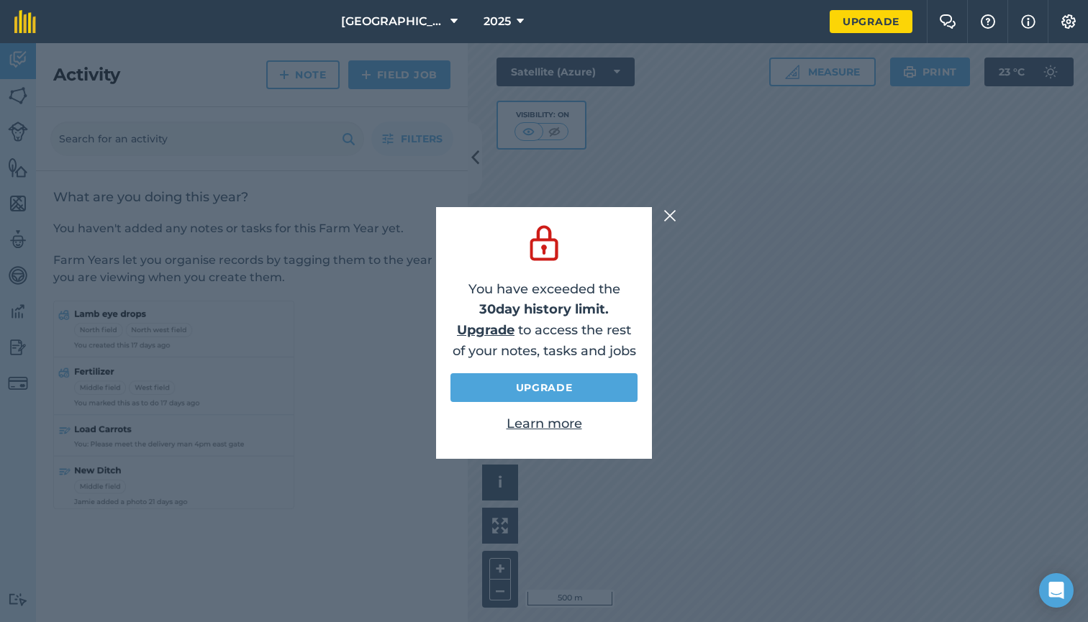
click at [668, 227] on div "You have exceeded the 30 day history limit. Upgrade to access the rest of your …" at bounding box center [544, 332] width 1088 height 579
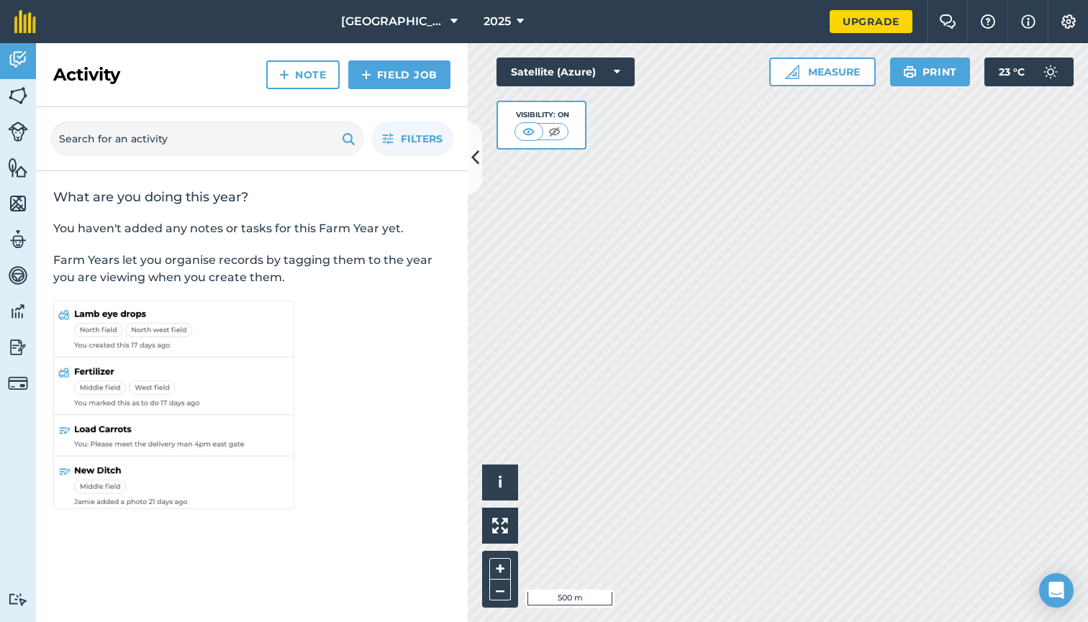
click at [10, 91] on img at bounding box center [18, 96] width 20 height 22
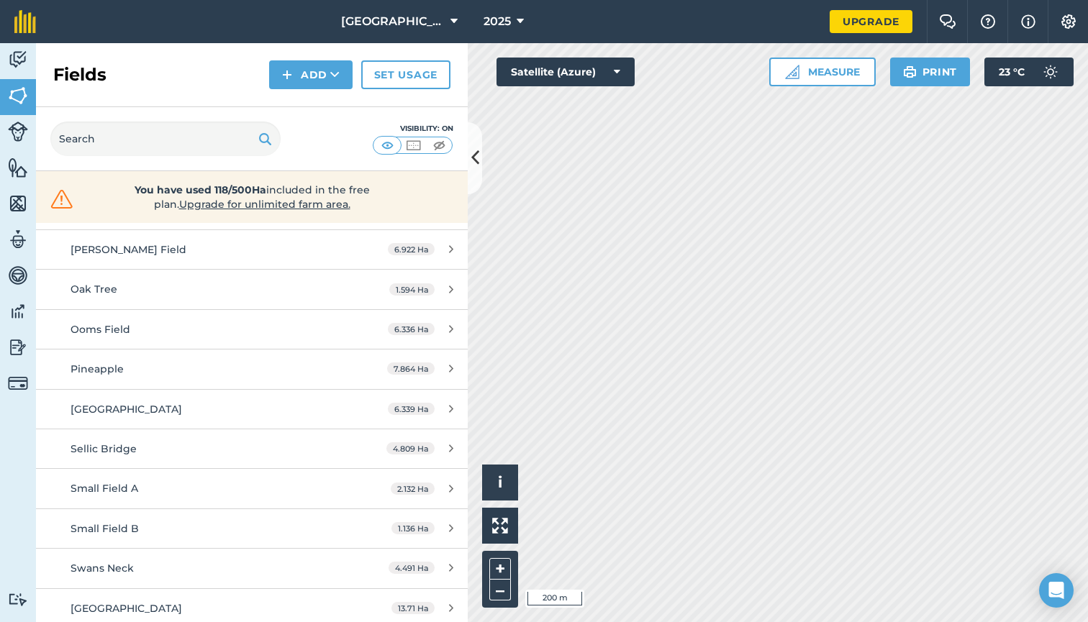
scroll to position [498, 0]
click at [214, 522] on div "Small Field B" at bounding box center [206, 530] width 271 height 16
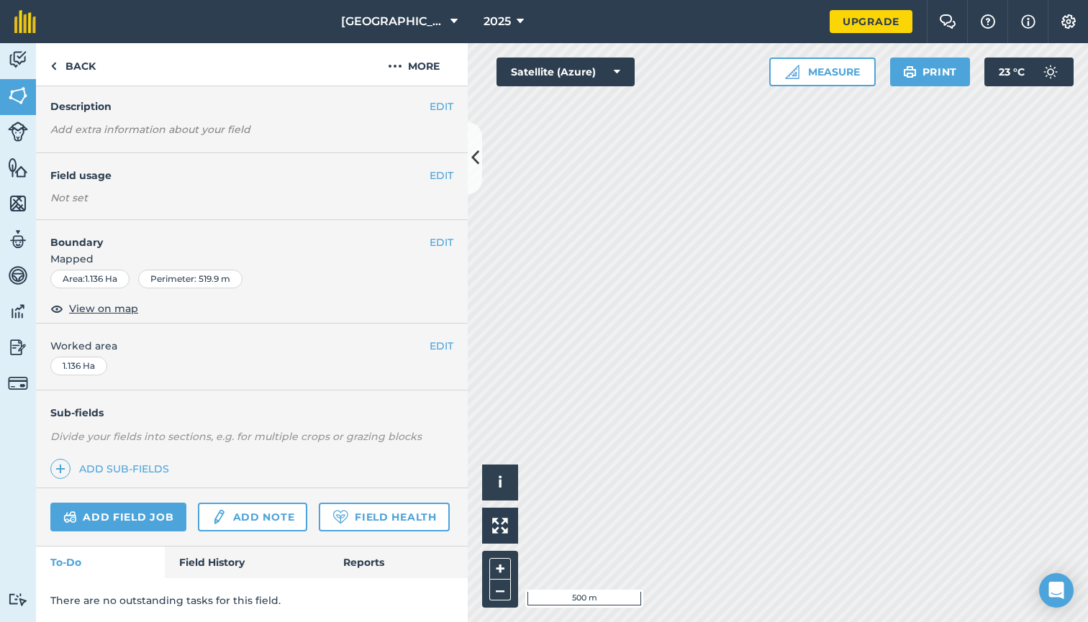
scroll to position [50, 0]
click at [19, 51] on img at bounding box center [18, 60] width 20 height 22
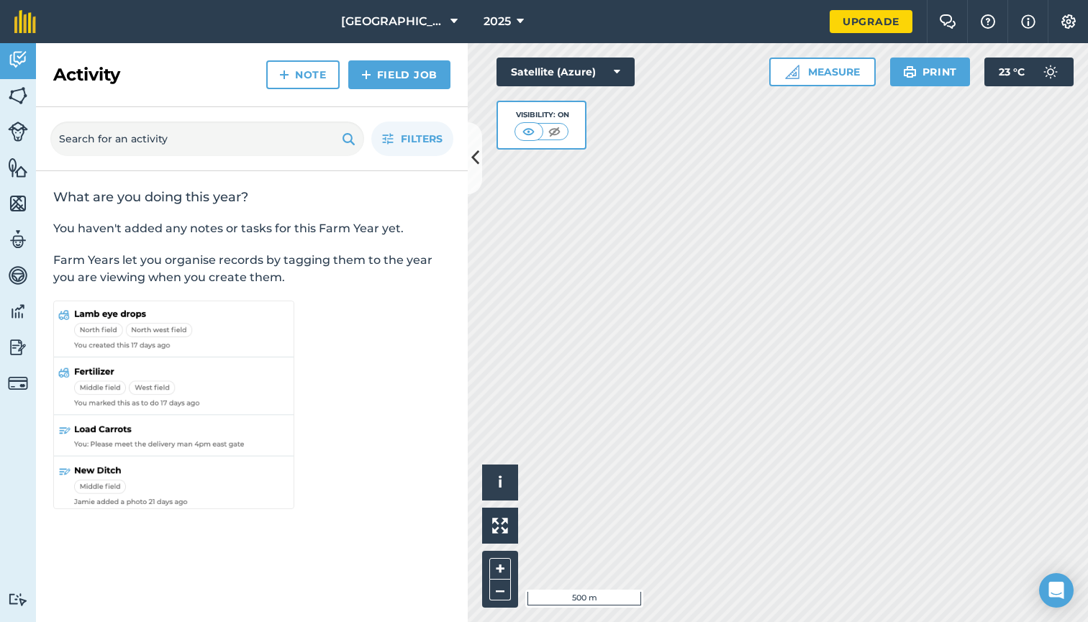
click at [23, 122] on img at bounding box center [18, 132] width 20 height 20
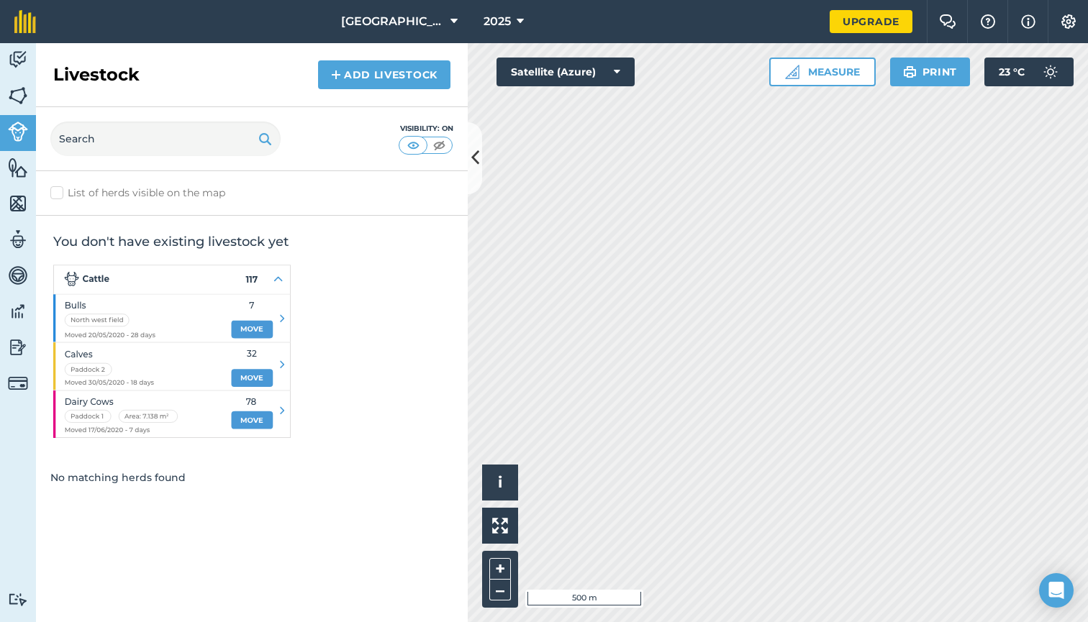
click at [20, 100] on img at bounding box center [18, 96] width 20 height 22
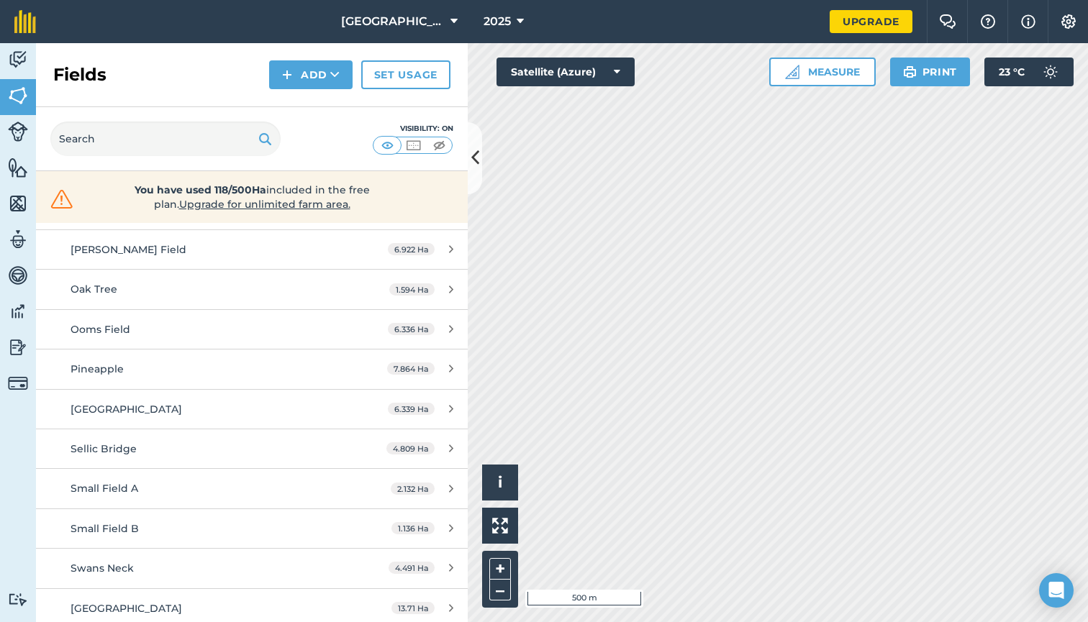
scroll to position [498, 0]
click at [452, 484] on icon at bounding box center [451, 489] width 4 height 11
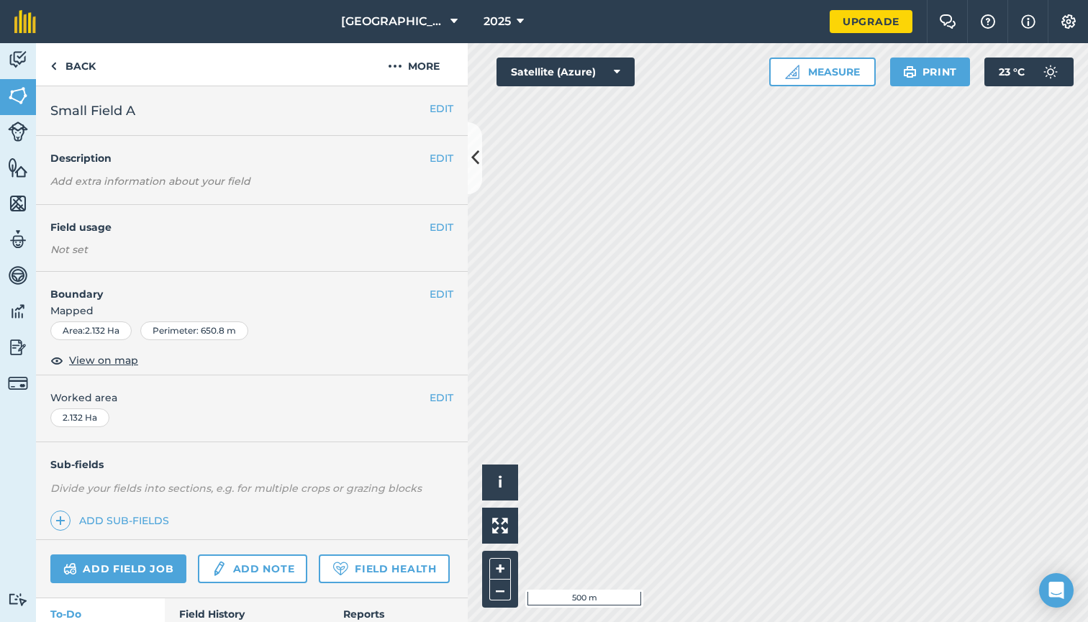
click at [506, 24] on span "2025" at bounding box center [496, 21] width 27 height 17
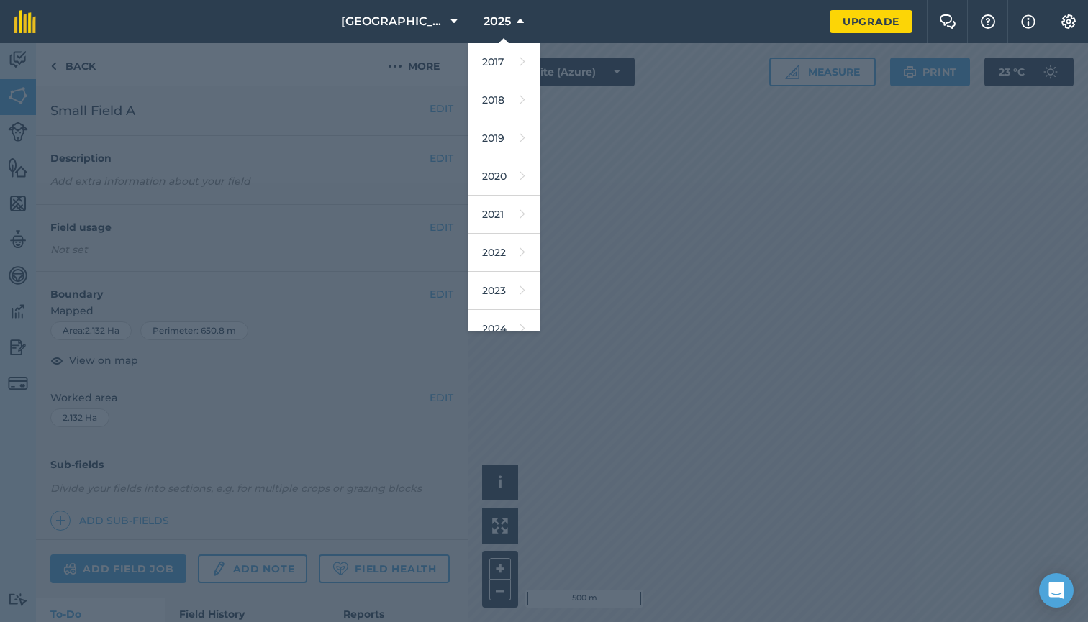
click at [819, 111] on div at bounding box center [544, 332] width 1088 height 579
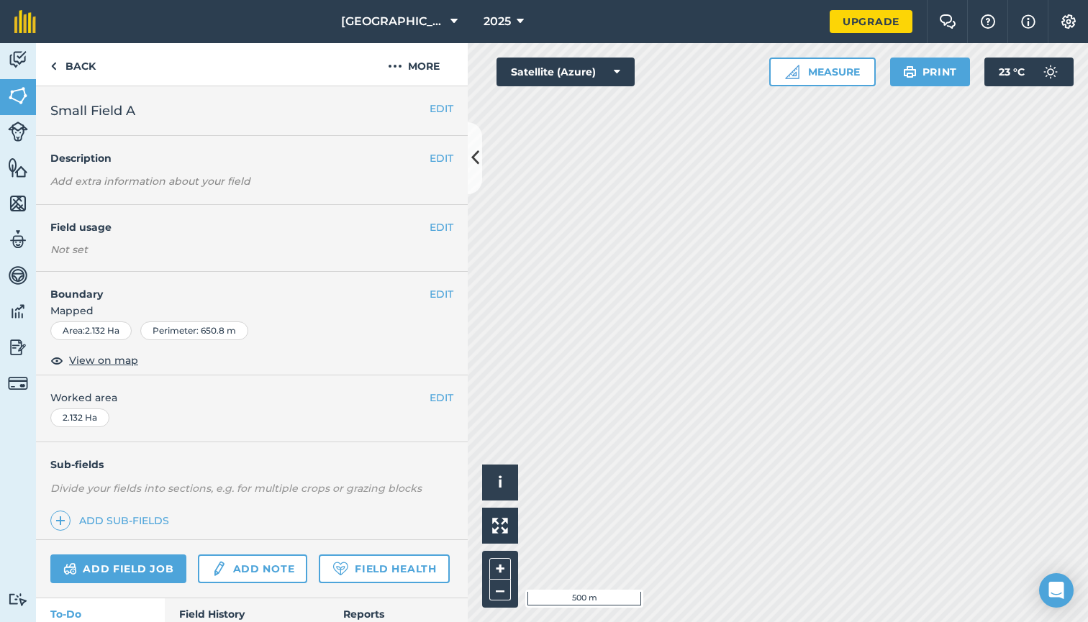
click at [22, 337] on img at bounding box center [18, 348] width 20 height 22
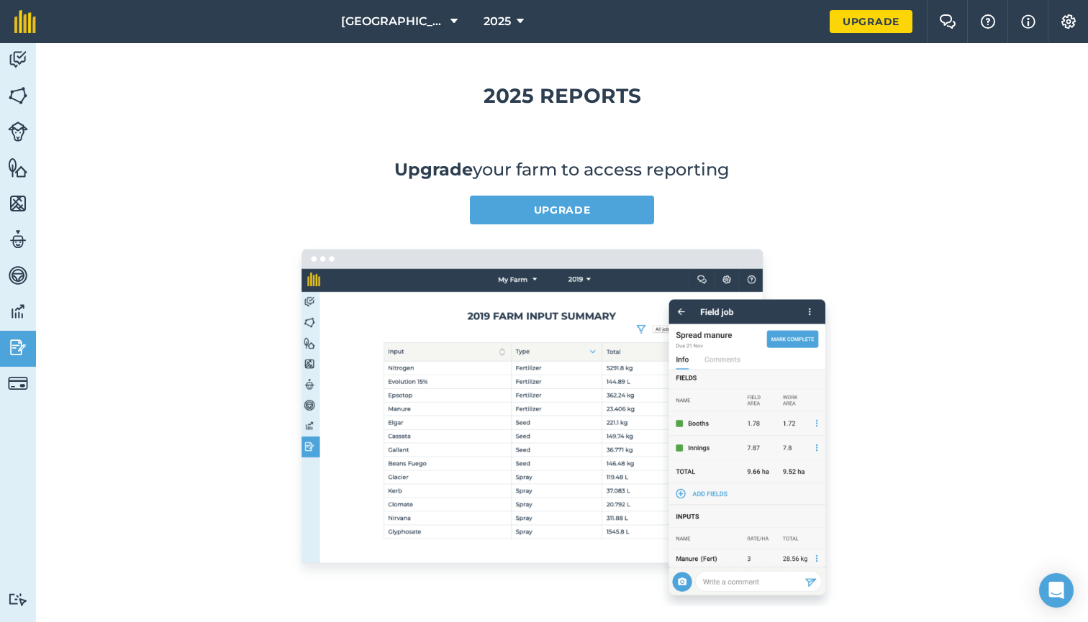
click at [21, 315] on img at bounding box center [18, 312] width 20 height 22
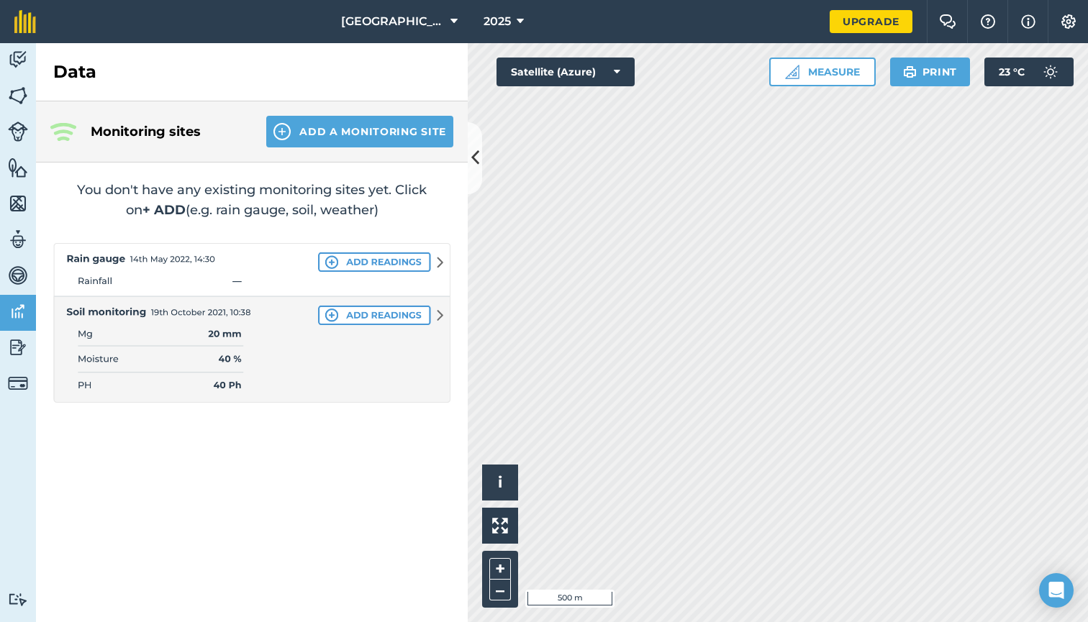
click at [20, 278] on img at bounding box center [18, 276] width 20 height 22
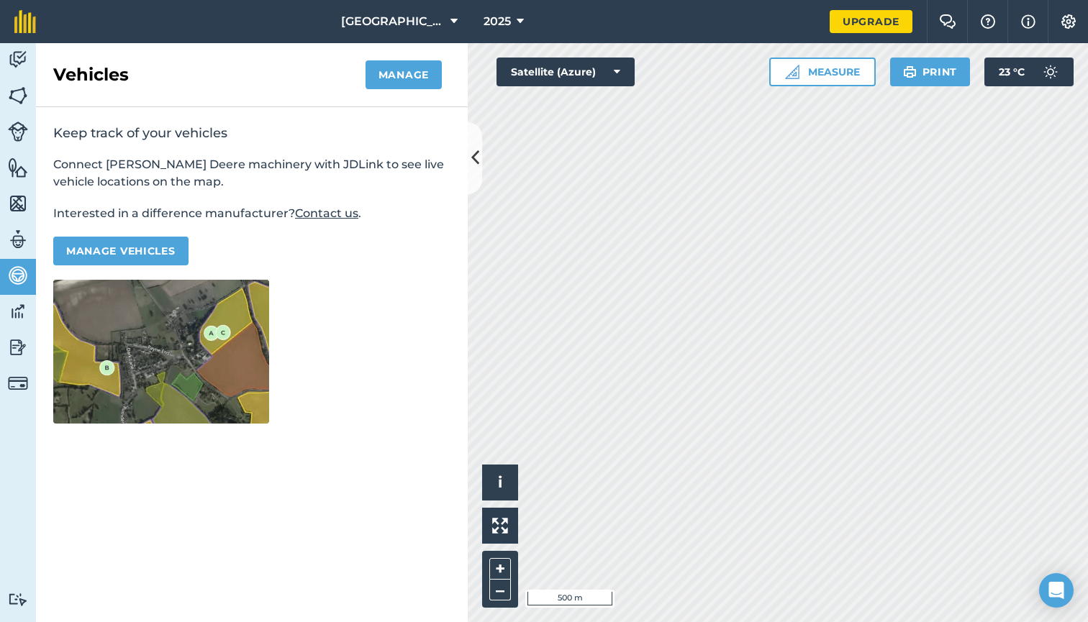
click at [22, 245] on img at bounding box center [18, 240] width 20 height 22
select select "MEMBER"
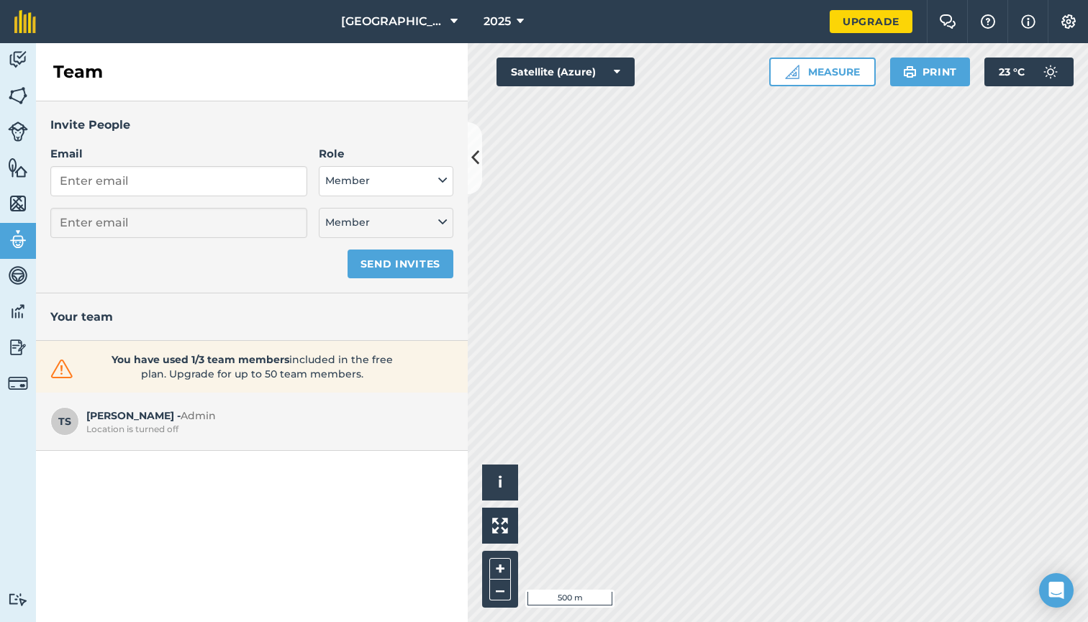
click at [12, 202] on img at bounding box center [18, 204] width 20 height 22
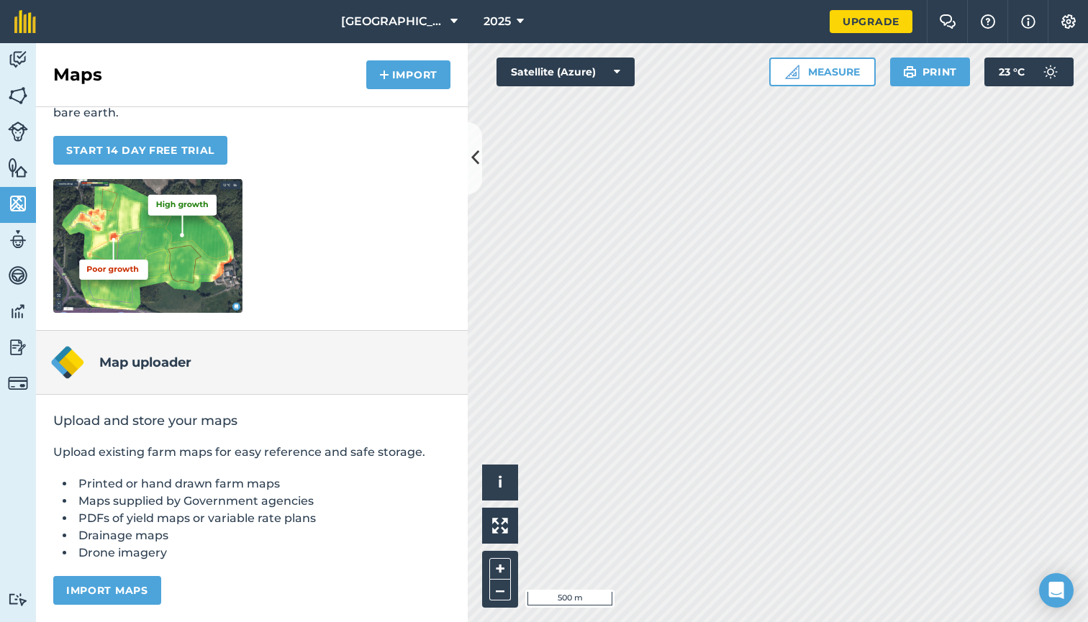
click at [22, 168] on img at bounding box center [18, 168] width 20 height 22
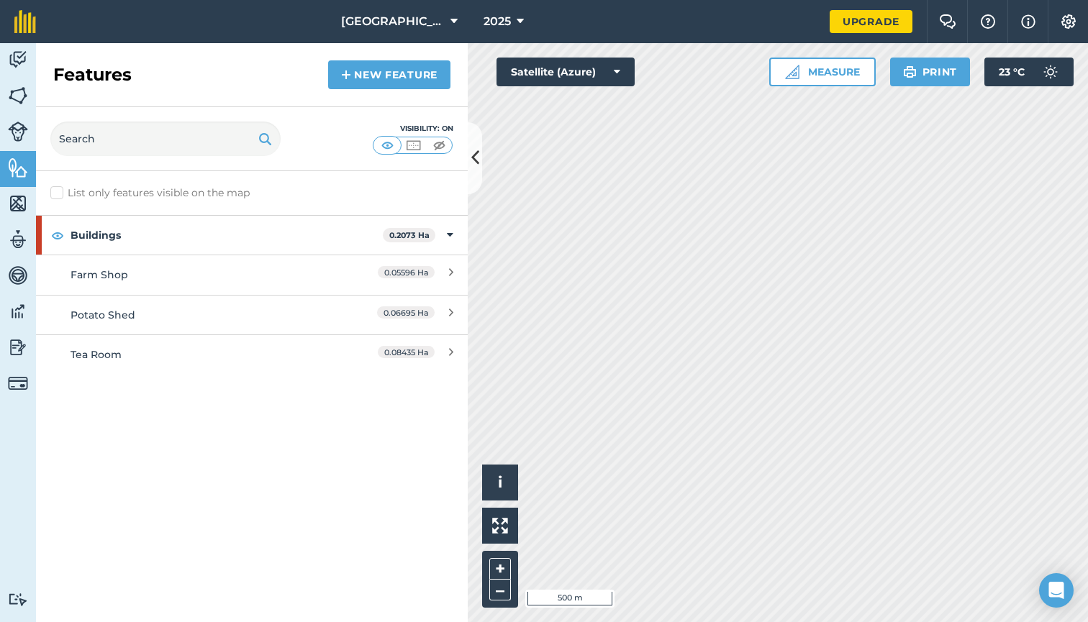
click at [13, 135] on img at bounding box center [18, 132] width 20 height 20
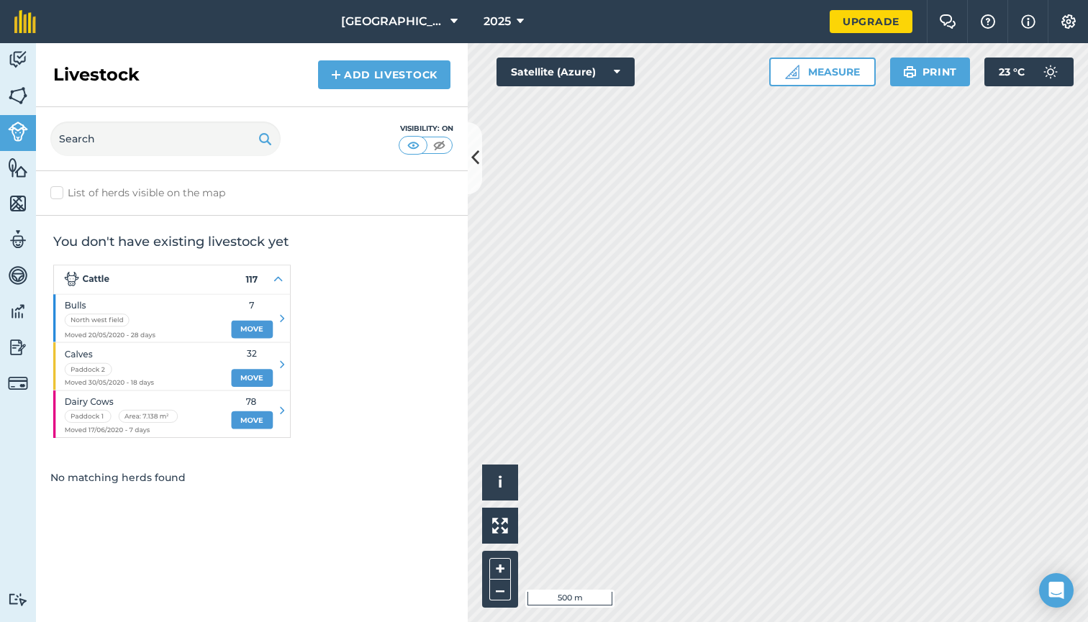
click at [9, 93] on img at bounding box center [18, 96] width 20 height 22
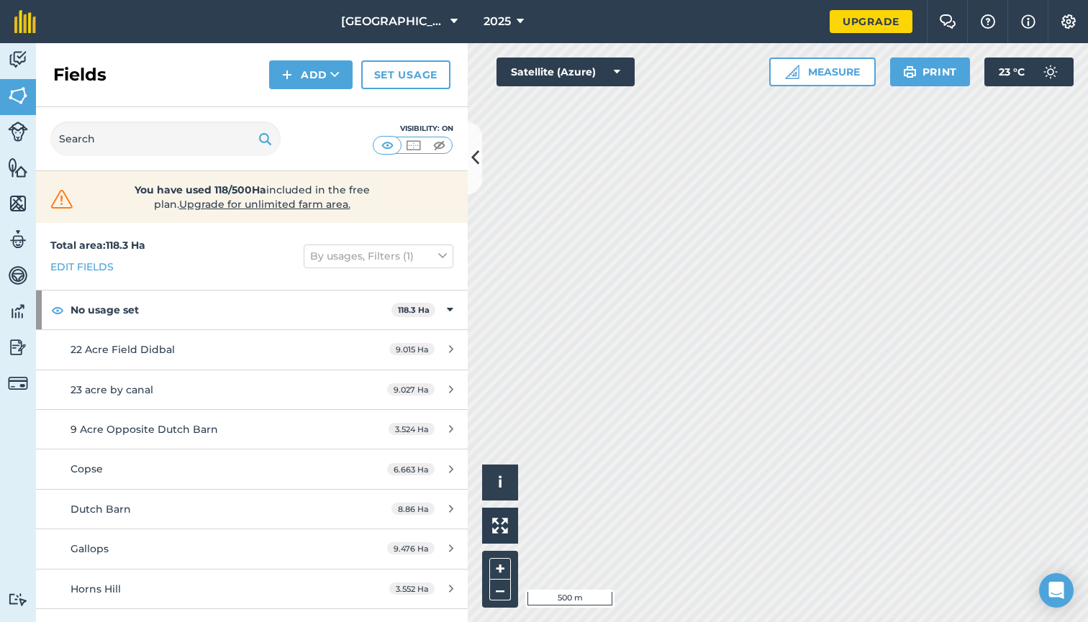
click at [29, 68] on link "Activity" at bounding box center [18, 61] width 36 height 36
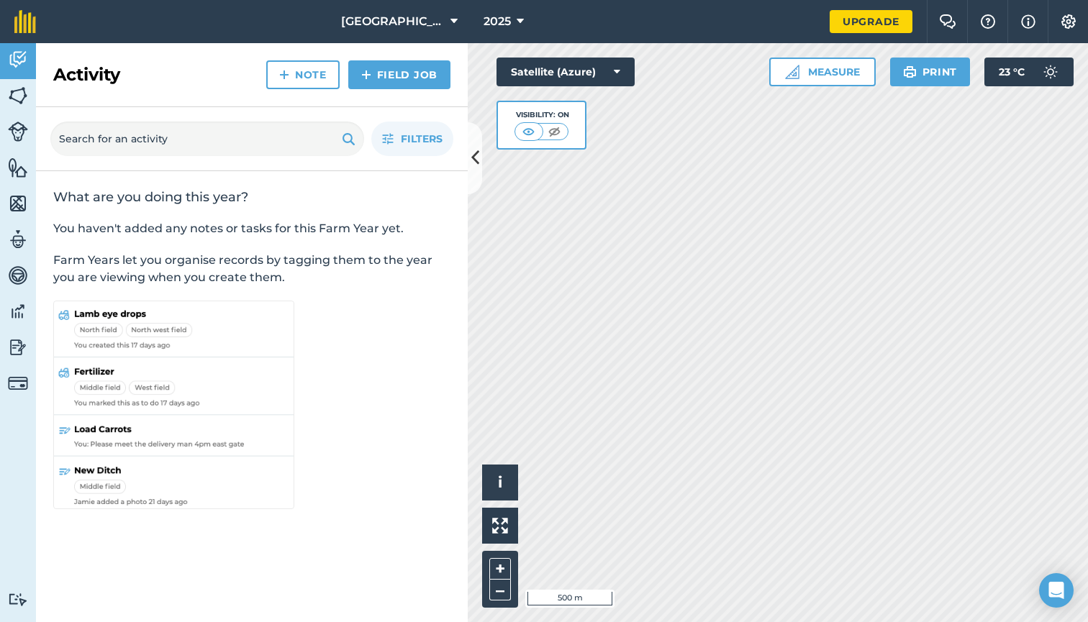
click at [16, 98] on img at bounding box center [18, 96] width 20 height 22
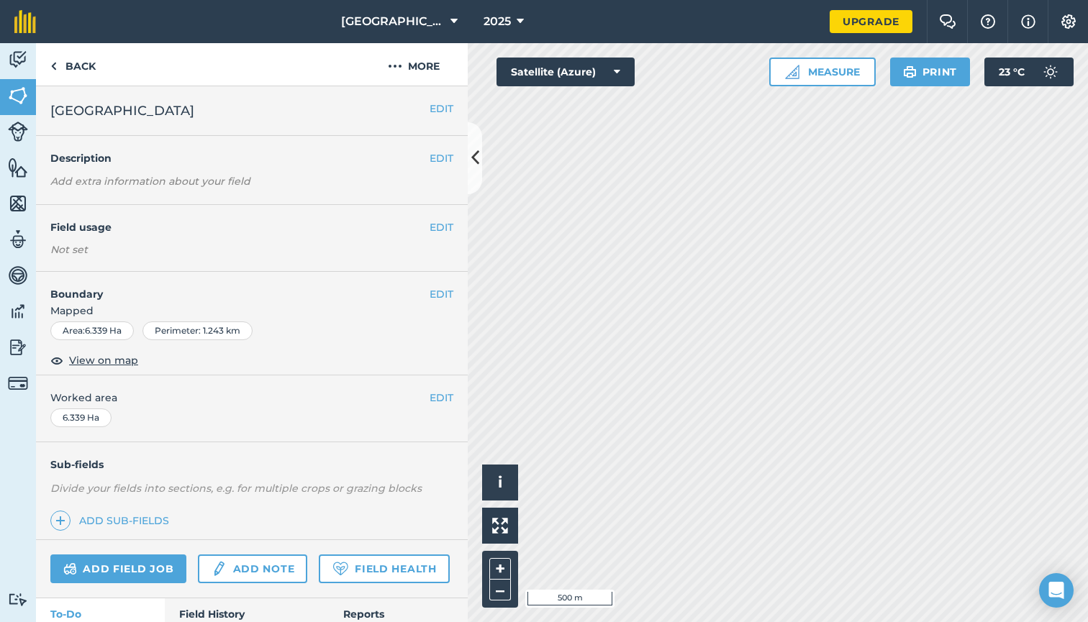
click at [441, 104] on button "EDIT" at bounding box center [442, 109] width 24 height 16
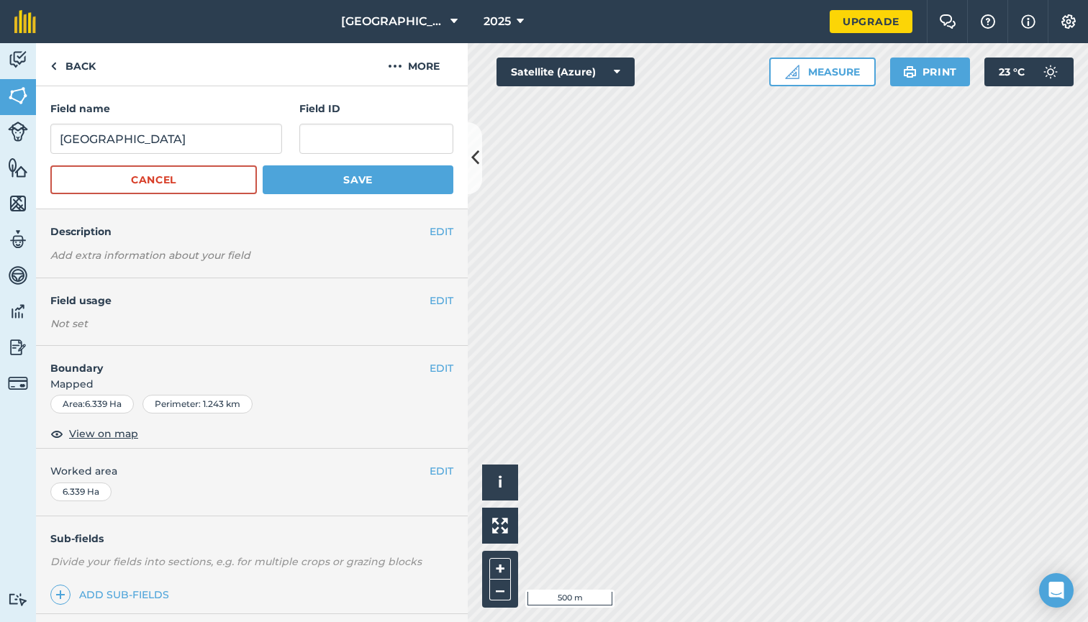
click at [209, 179] on button "Cancel" at bounding box center [153, 179] width 206 height 29
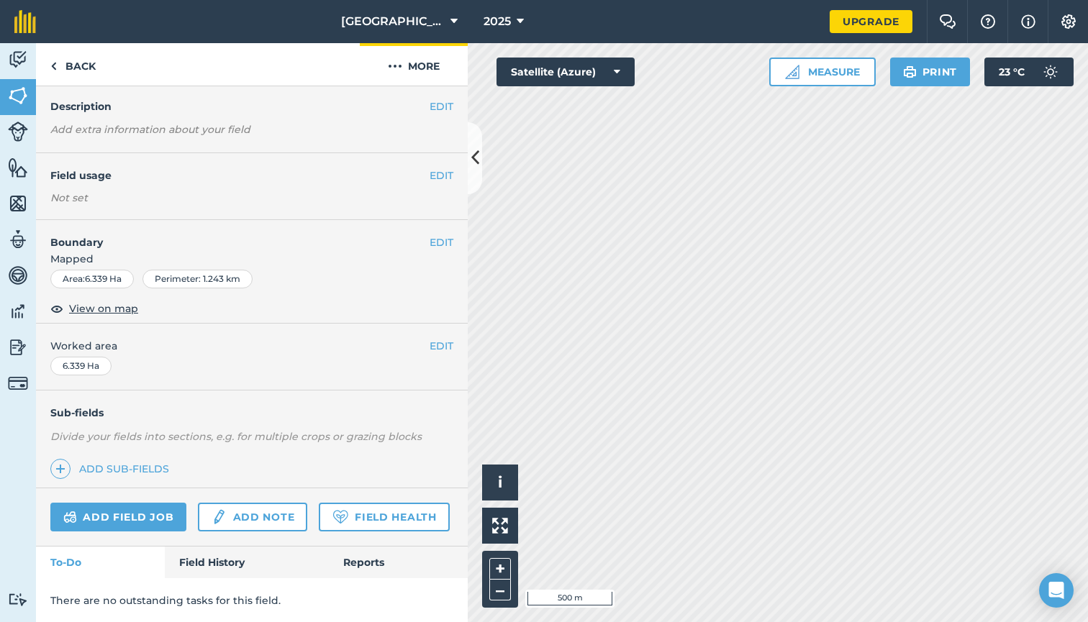
scroll to position [50, 0]
click at [414, 56] on button "More" at bounding box center [414, 64] width 108 height 42
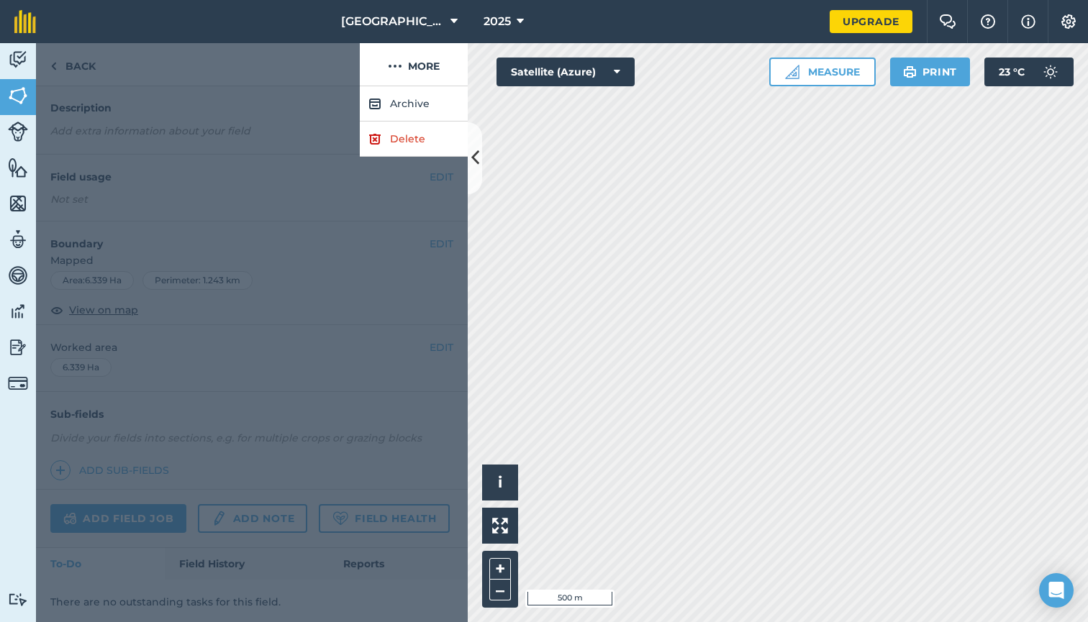
click at [410, 143] on link "Delete" at bounding box center [414, 139] width 108 height 35
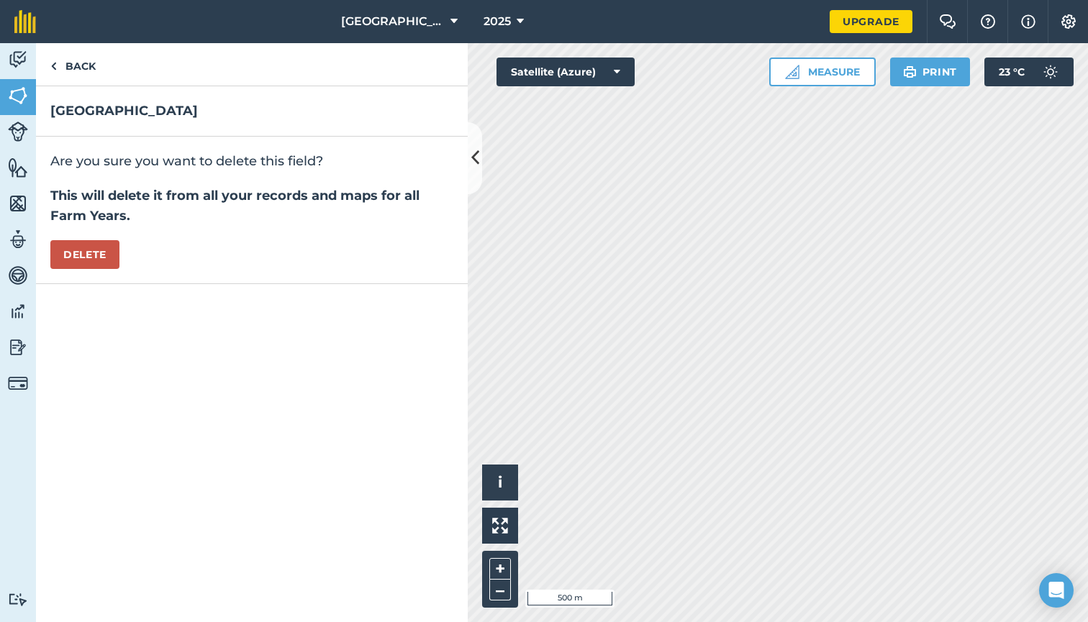
click at [71, 245] on button "Delete" at bounding box center [84, 254] width 69 height 29
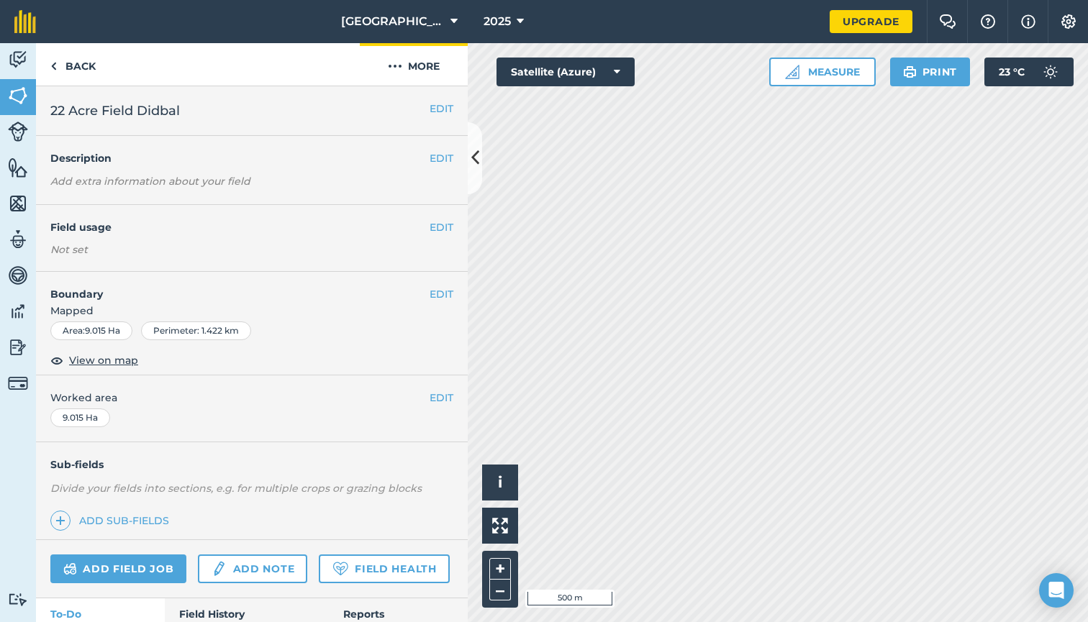
click at [417, 71] on button "More" at bounding box center [414, 64] width 108 height 42
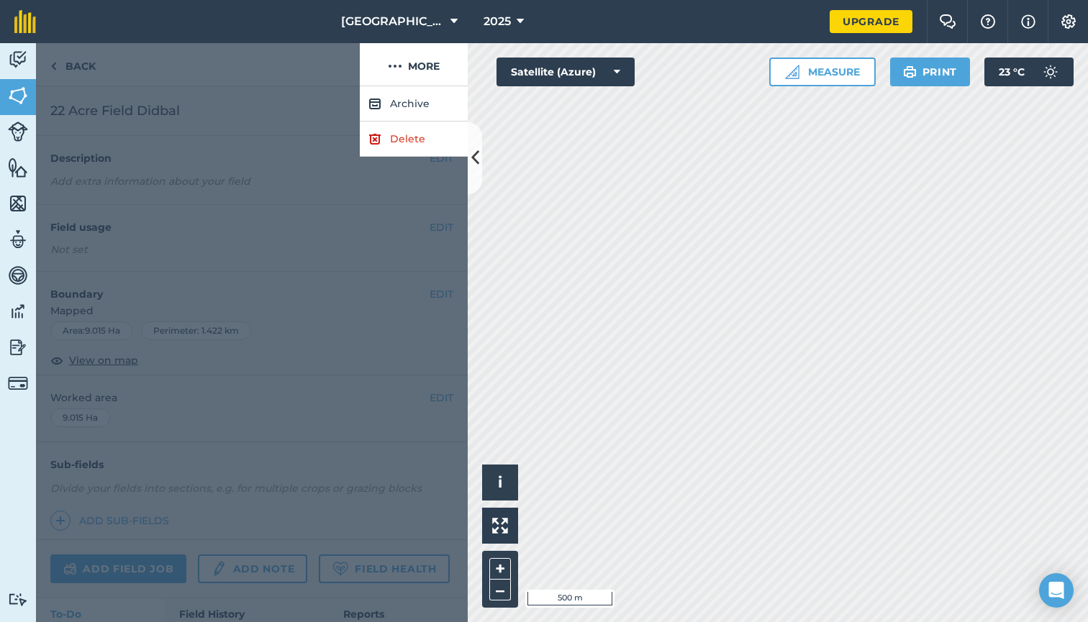
click at [412, 132] on link "Delete" at bounding box center [414, 139] width 108 height 35
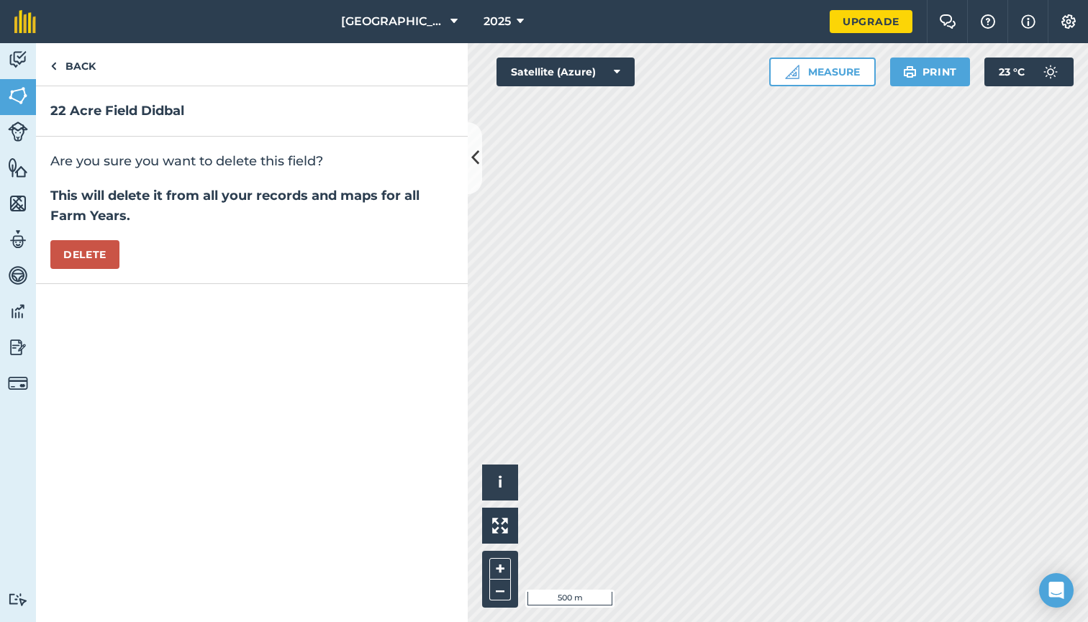
click at [96, 249] on button "Delete" at bounding box center [84, 254] width 69 height 29
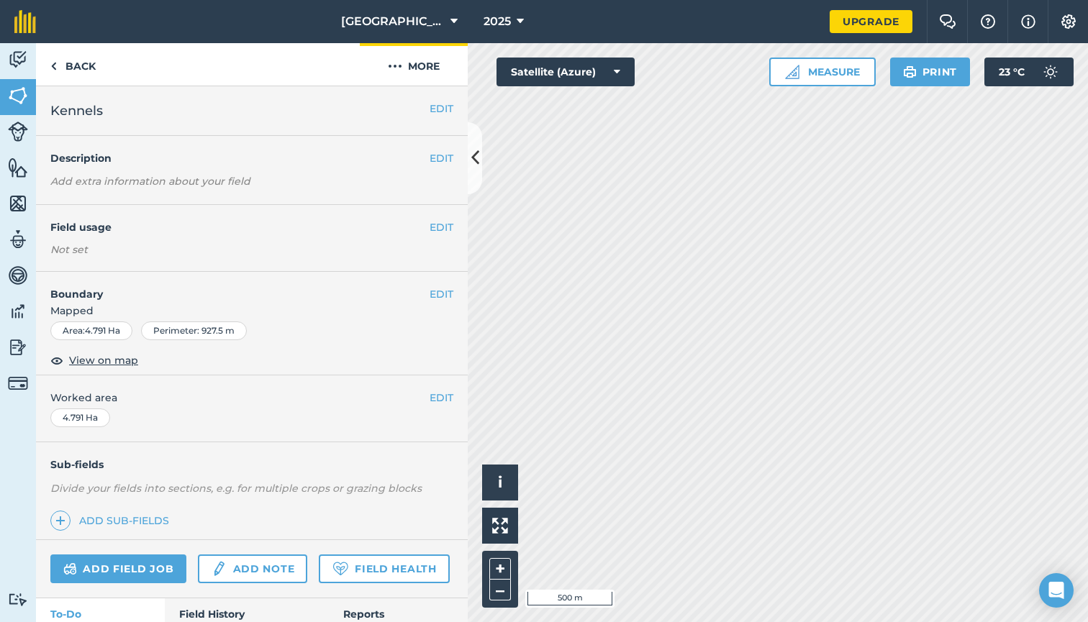
click at [407, 73] on button "More" at bounding box center [414, 64] width 108 height 42
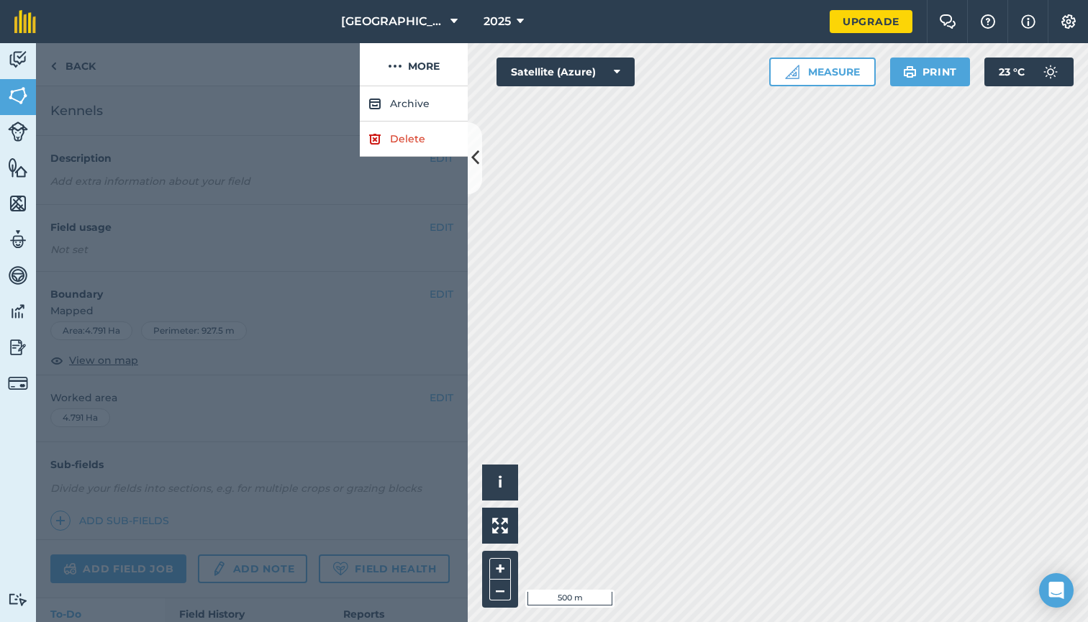
click at [406, 149] on link "Delete" at bounding box center [414, 139] width 108 height 35
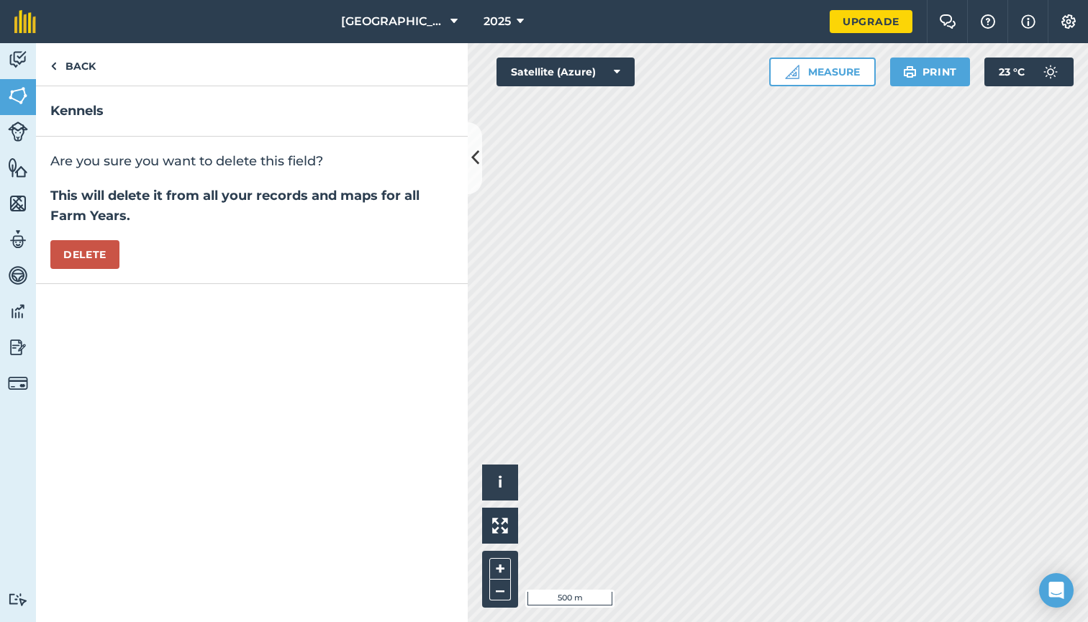
click at [68, 263] on button "Delete" at bounding box center [84, 254] width 69 height 29
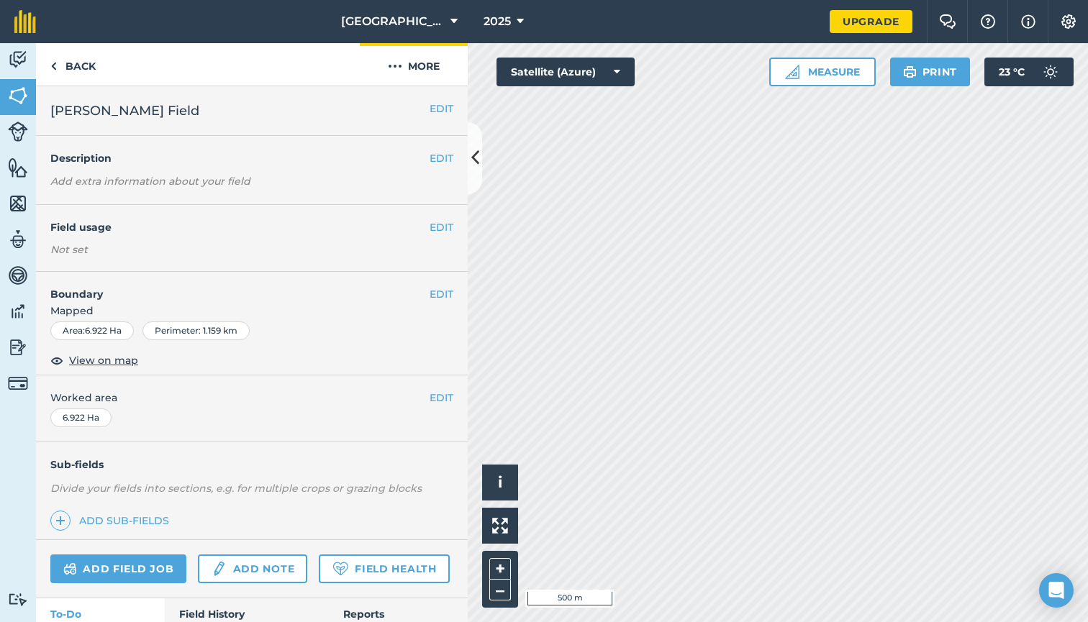
click at [419, 78] on button "More" at bounding box center [414, 64] width 108 height 42
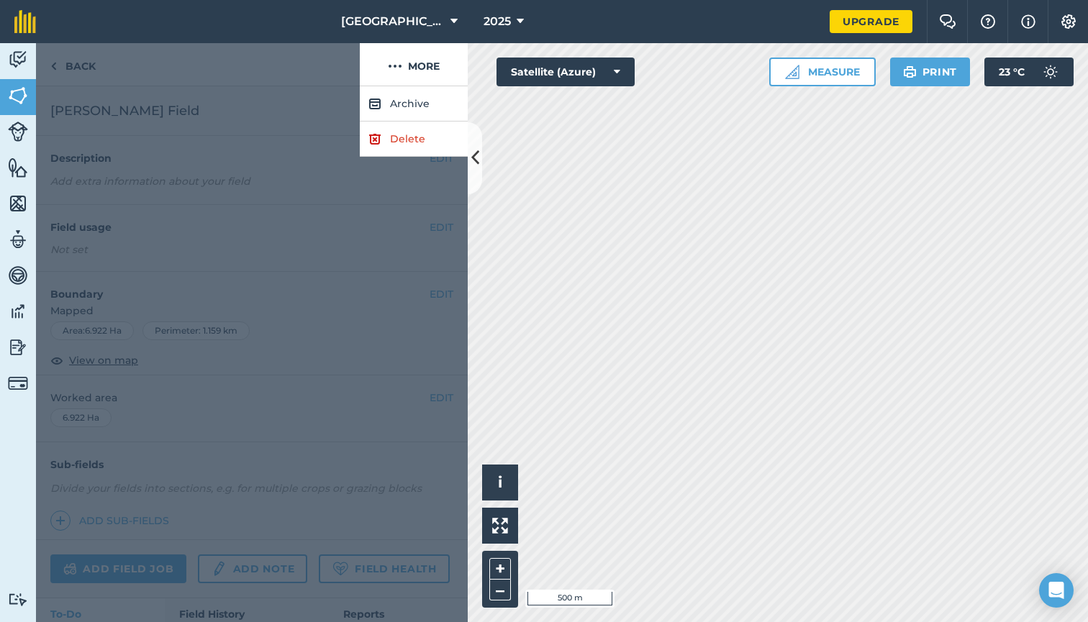
click at [409, 146] on link "Delete" at bounding box center [414, 139] width 108 height 35
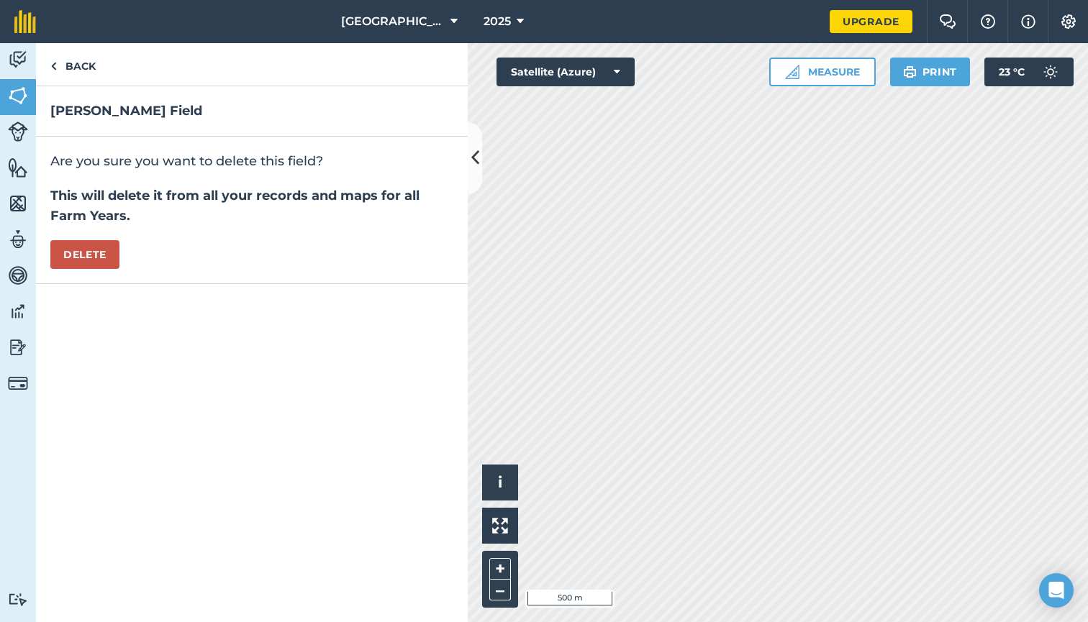
click at [94, 244] on button "Delete" at bounding box center [84, 254] width 69 height 29
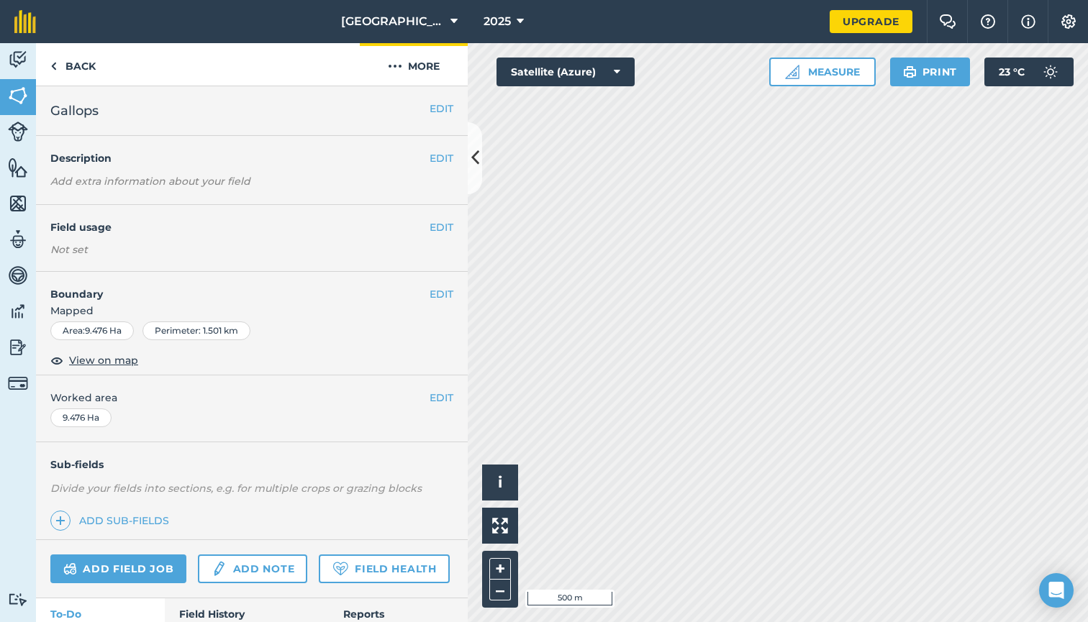
click at [412, 67] on button "More" at bounding box center [414, 64] width 108 height 42
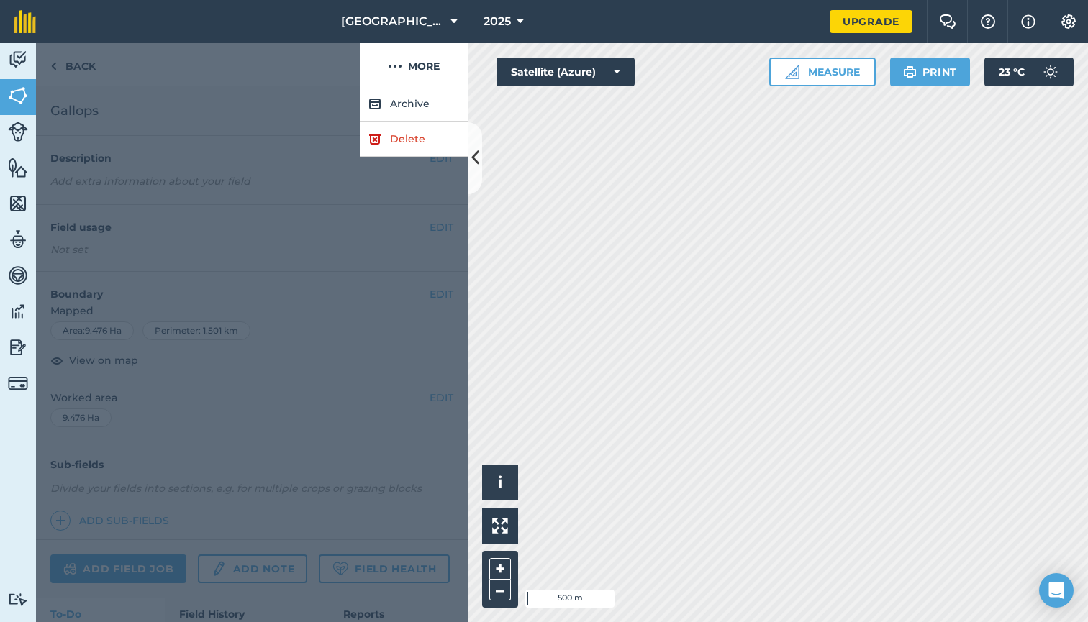
click at [400, 140] on link "Delete" at bounding box center [414, 139] width 108 height 35
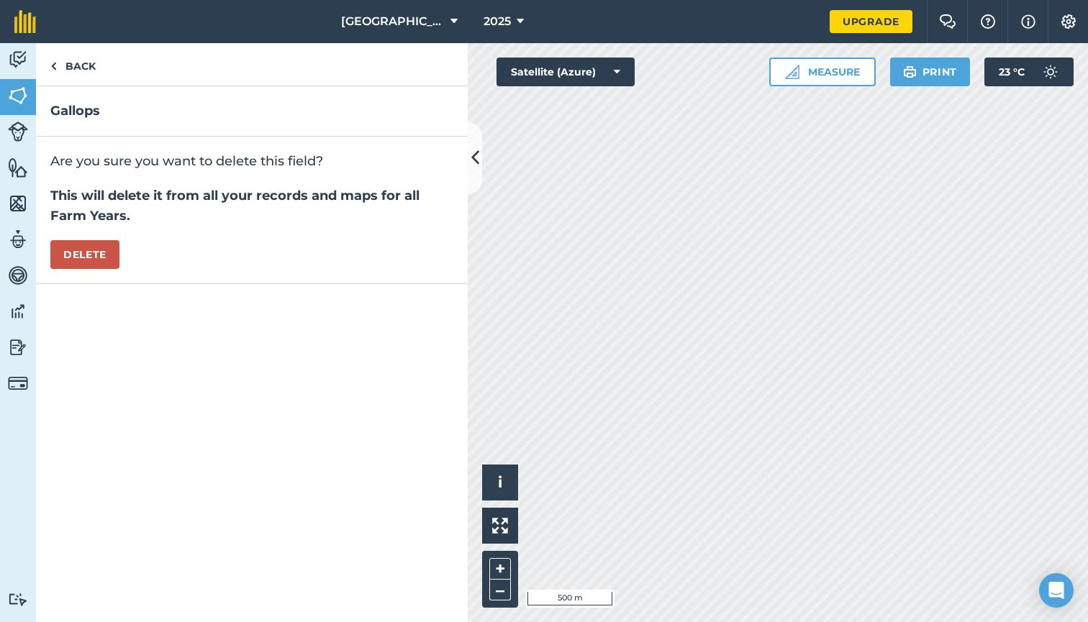
click at [80, 256] on button "Delete" at bounding box center [84, 254] width 69 height 29
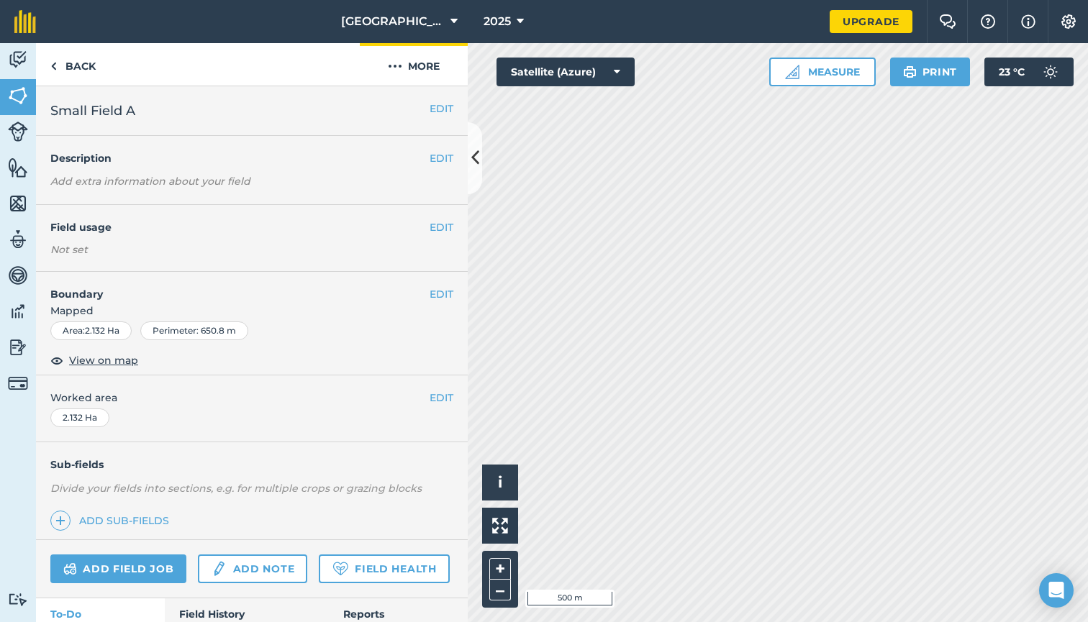
click at [414, 55] on button "More" at bounding box center [414, 64] width 108 height 42
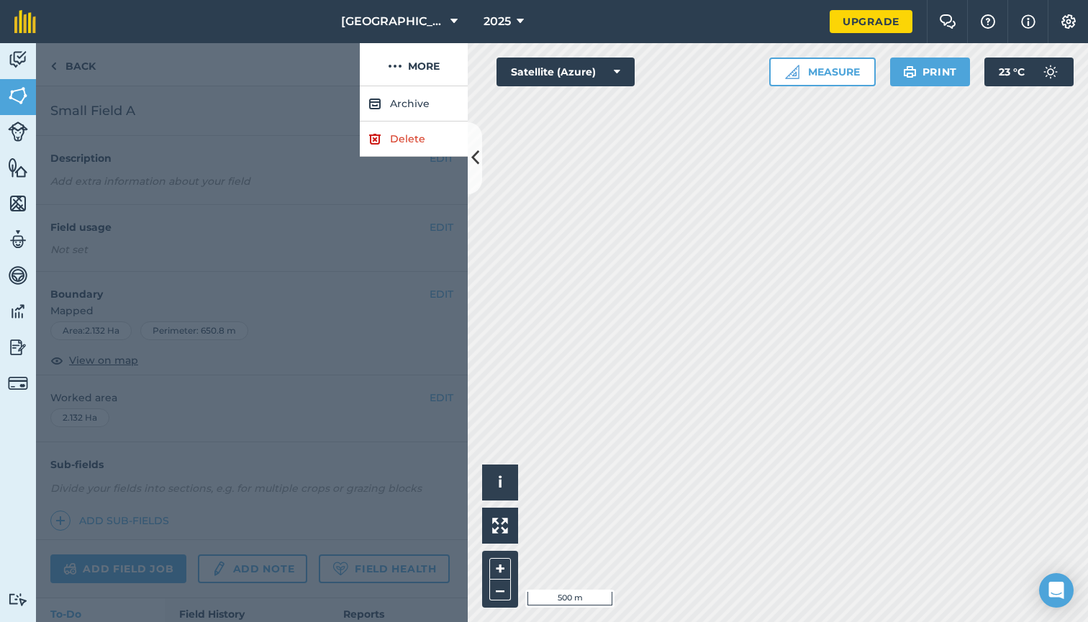
click at [428, 145] on link "Delete" at bounding box center [414, 139] width 108 height 35
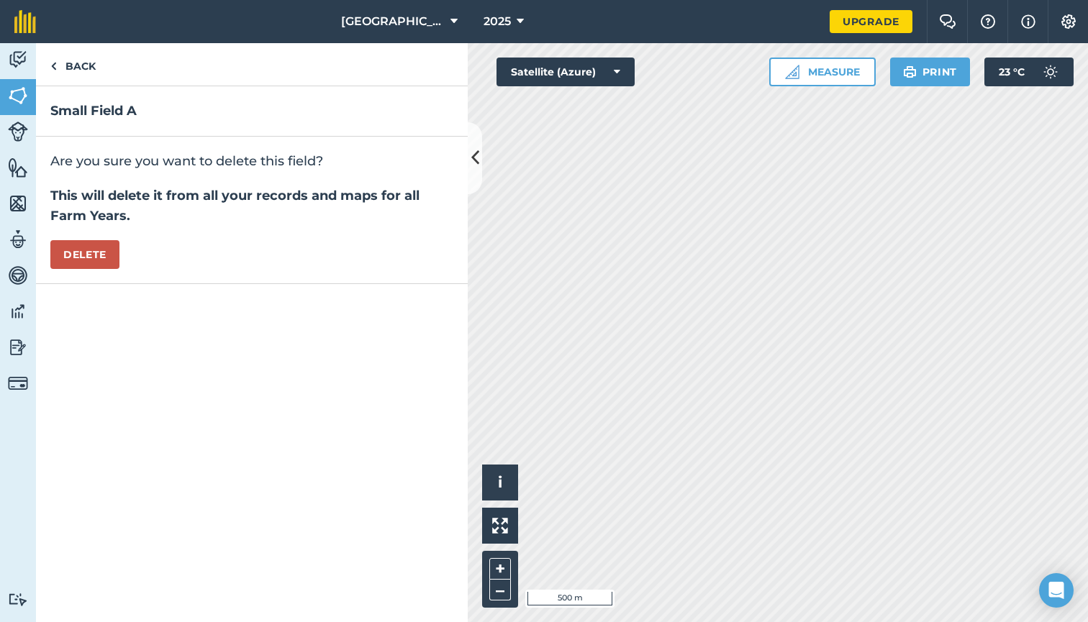
click at [82, 245] on button "Delete" at bounding box center [84, 254] width 69 height 29
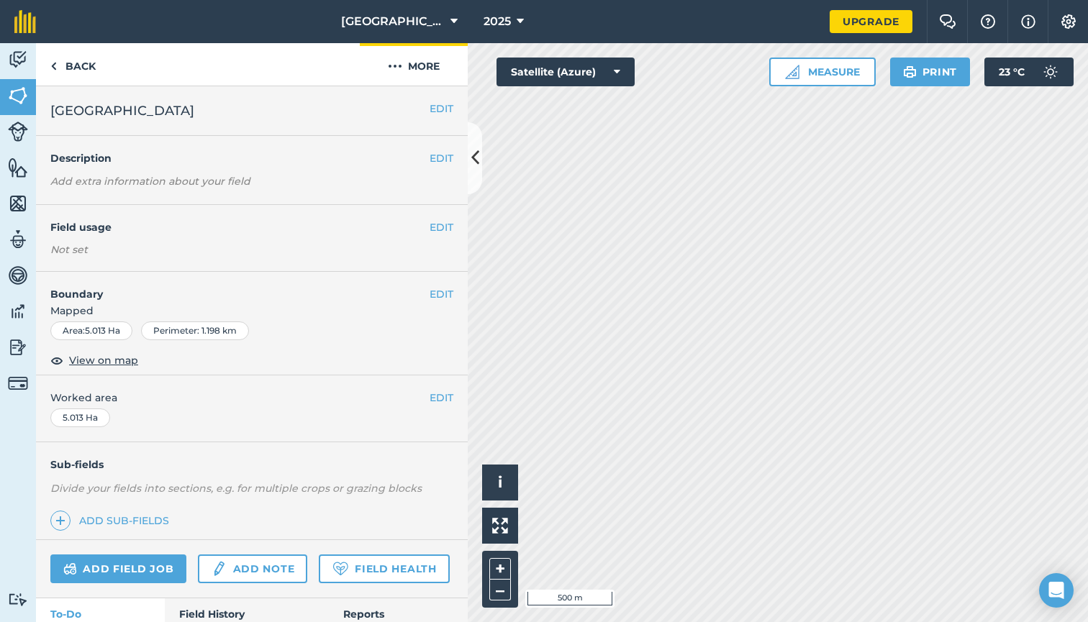
click at [413, 73] on button "More" at bounding box center [414, 64] width 108 height 42
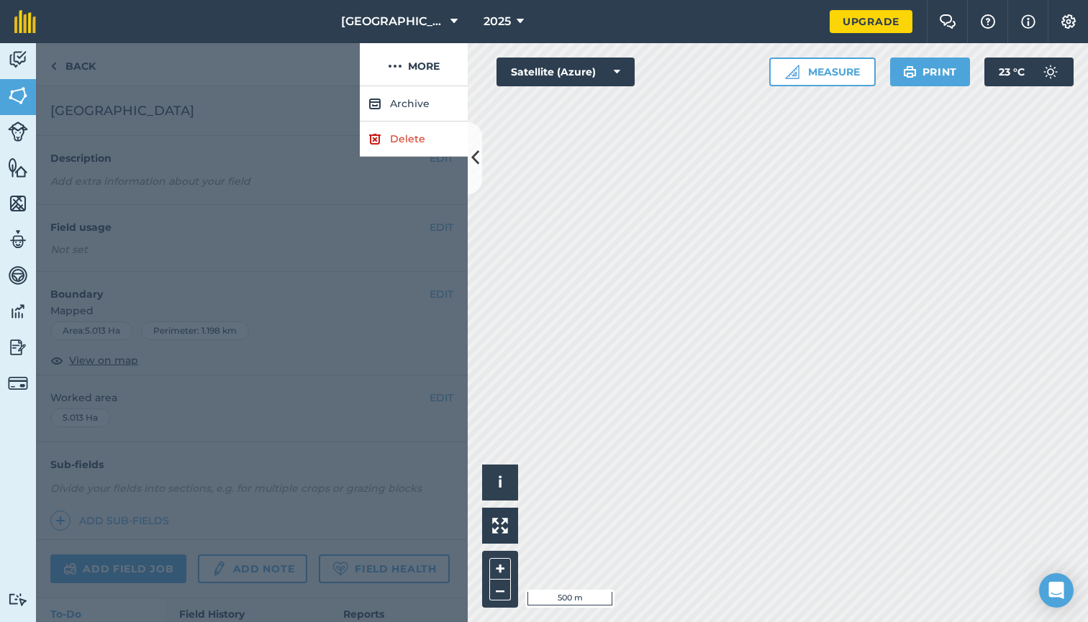
click at [412, 149] on link "Delete" at bounding box center [414, 139] width 108 height 35
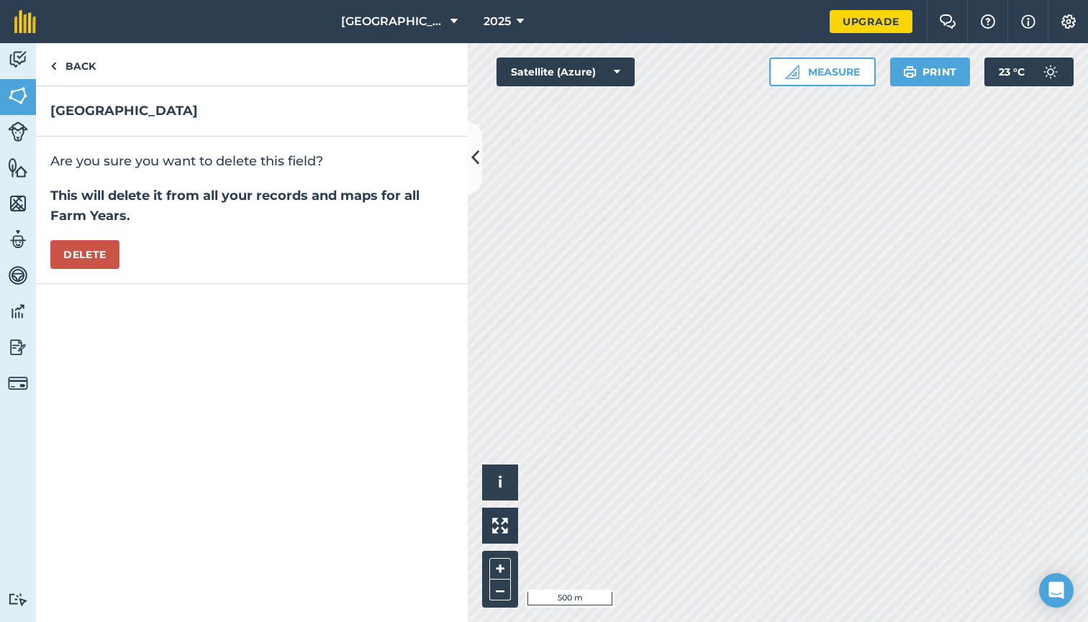
click at [78, 256] on button "Delete" at bounding box center [84, 254] width 69 height 29
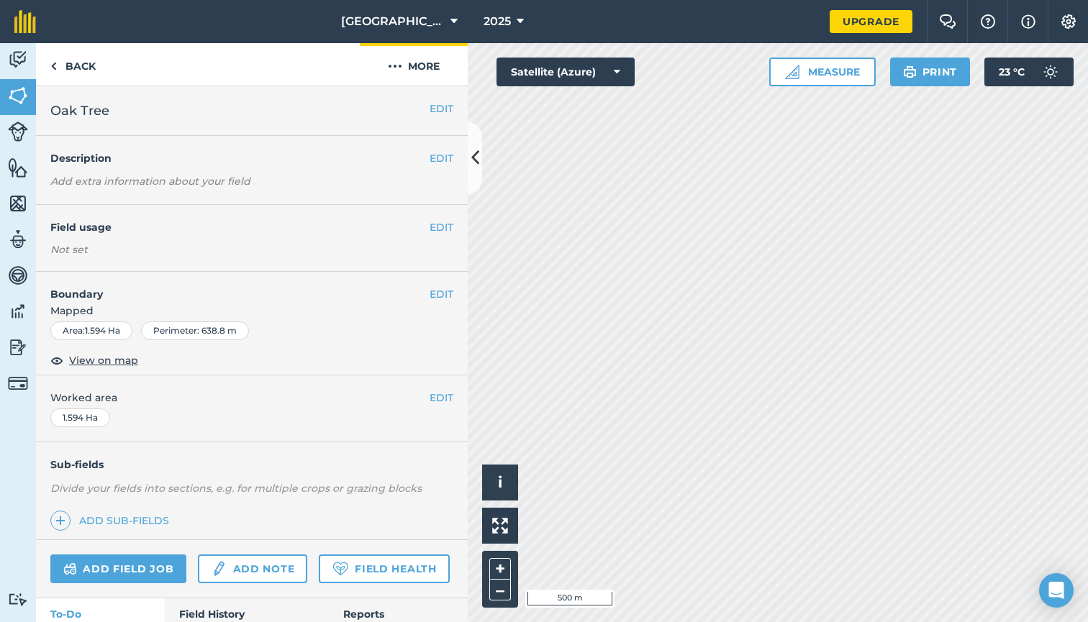
click at [415, 71] on button "More" at bounding box center [414, 64] width 108 height 42
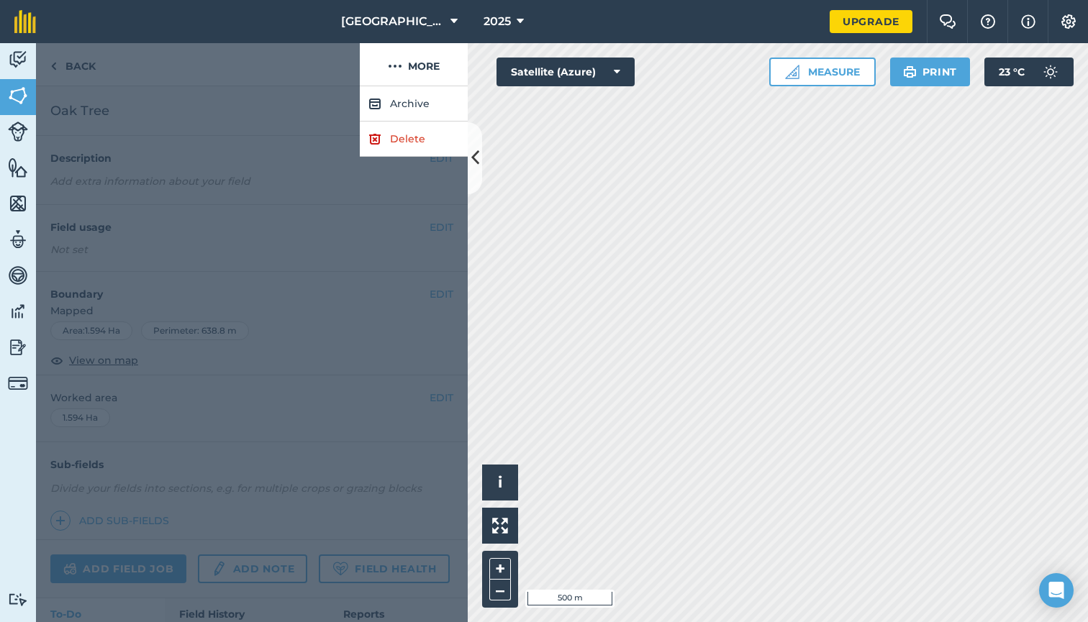
click at [416, 139] on link "Delete" at bounding box center [414, 139] width 108 height 35
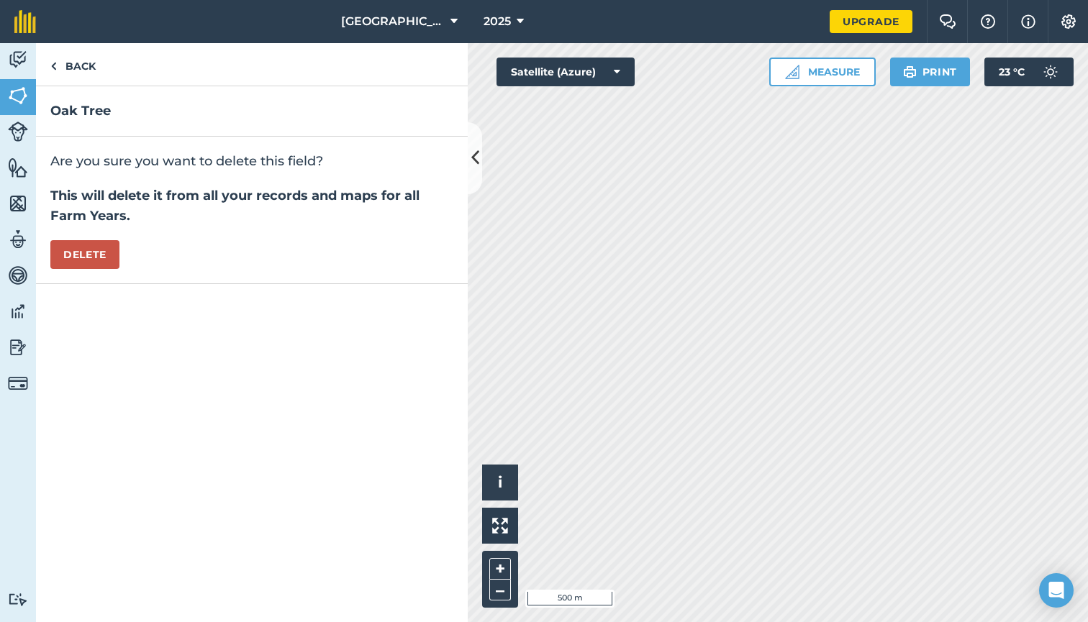
click at [91, 244] on button "Delete" at bounding box center [84, 254] width 69 height 29
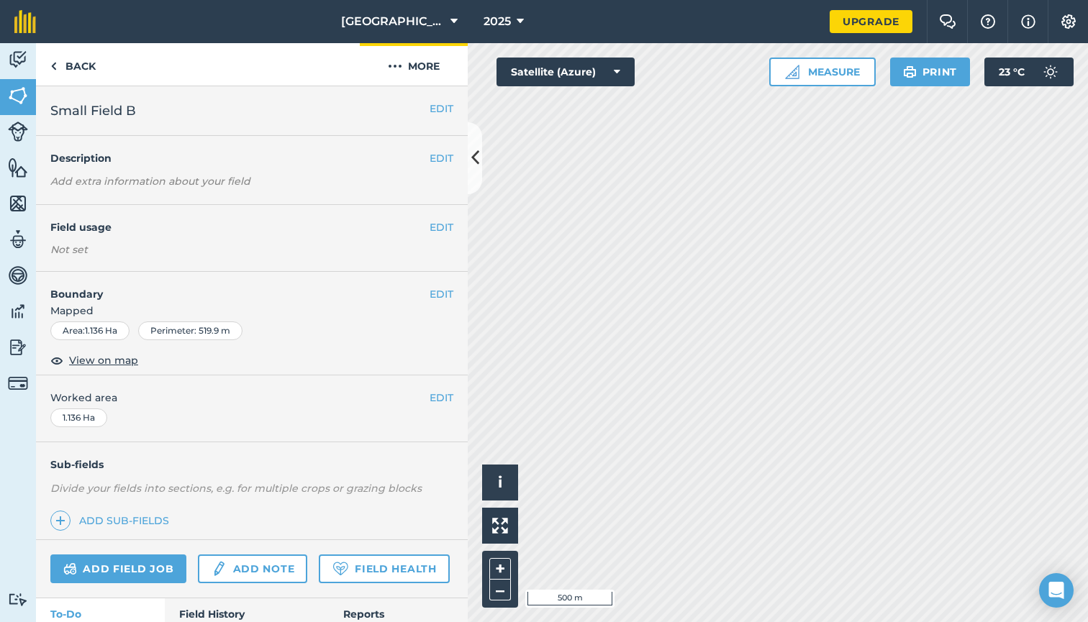
click at [419, 77] on button "More" at bounding box center [414, 64] width 108 height 42
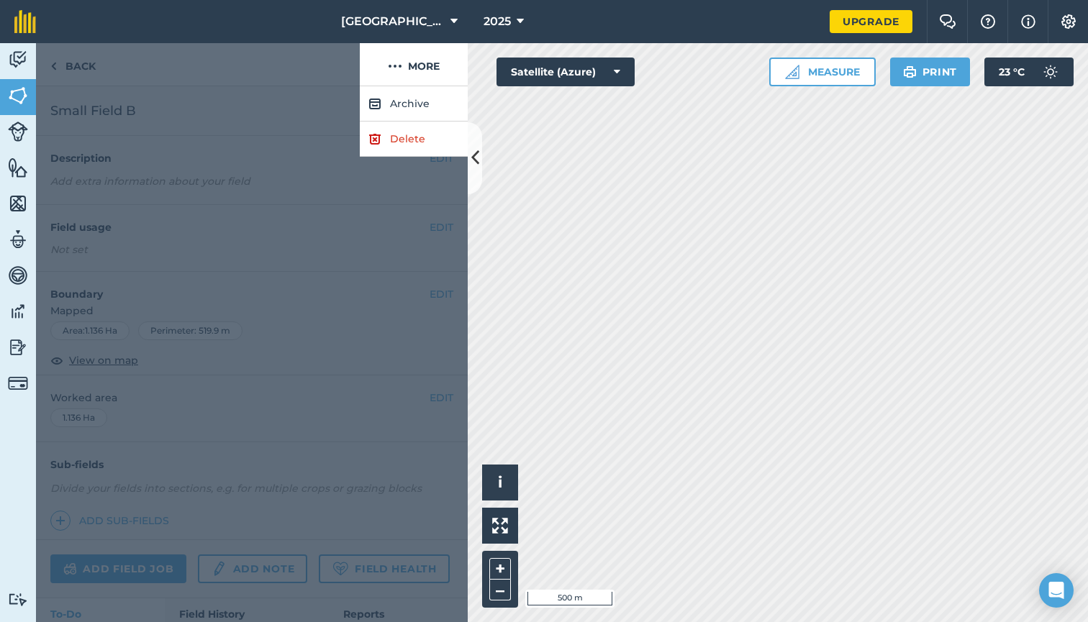
click at [419, 149] on link "Delete" at bounding box center [414, 139] width 108 height 35
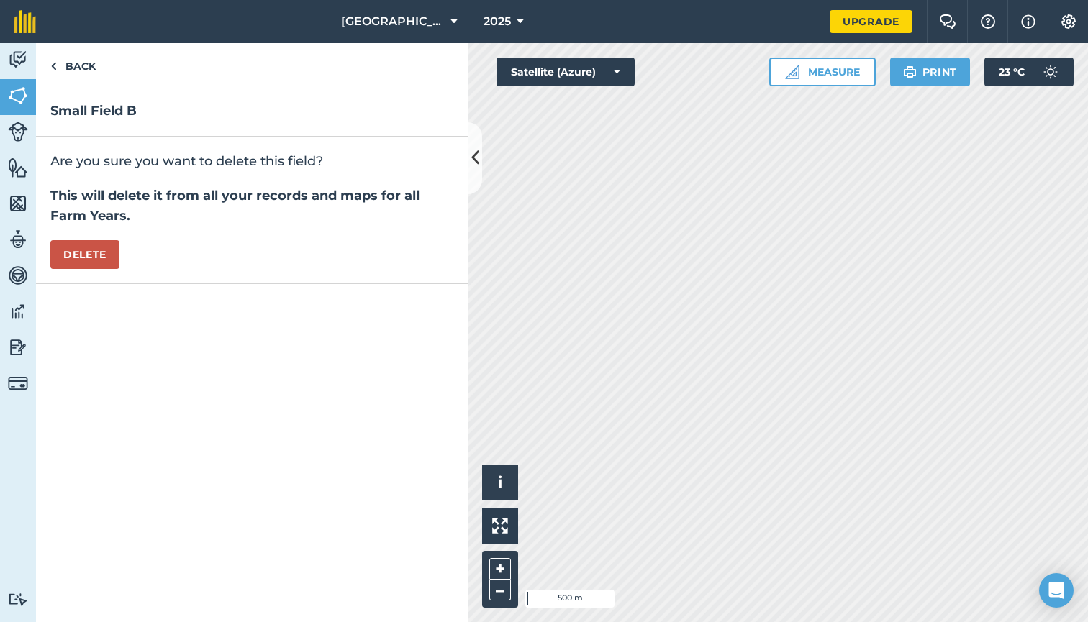
click at [76, 255] on button "Delete" at bounding box center [84, 254] width 69 height 29
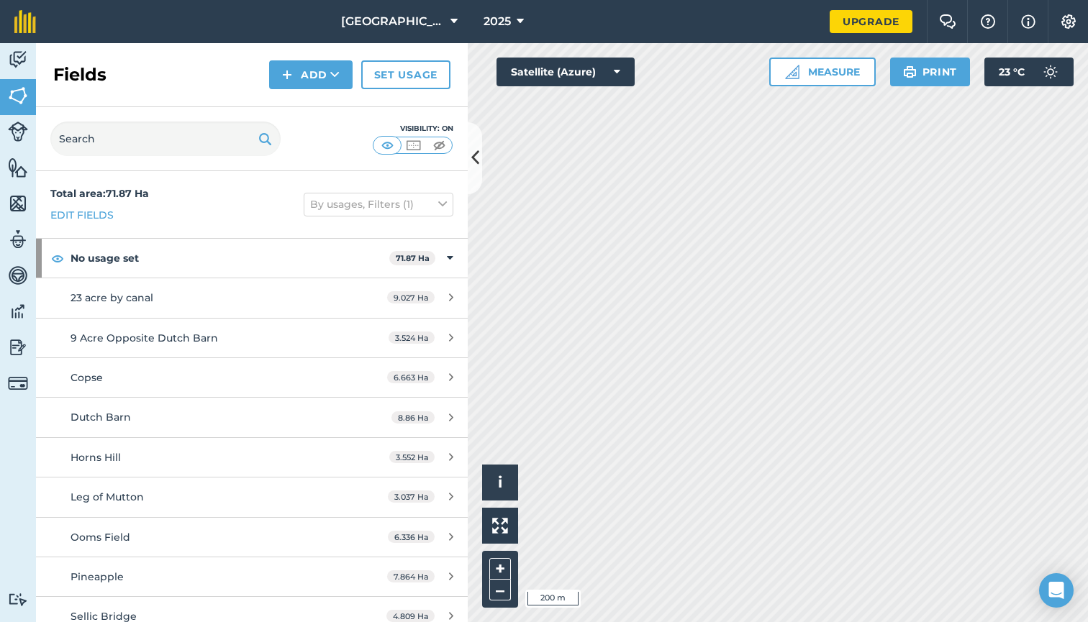
click at [14, 163] on img at bounding box center [18, 168] width 20 height 22
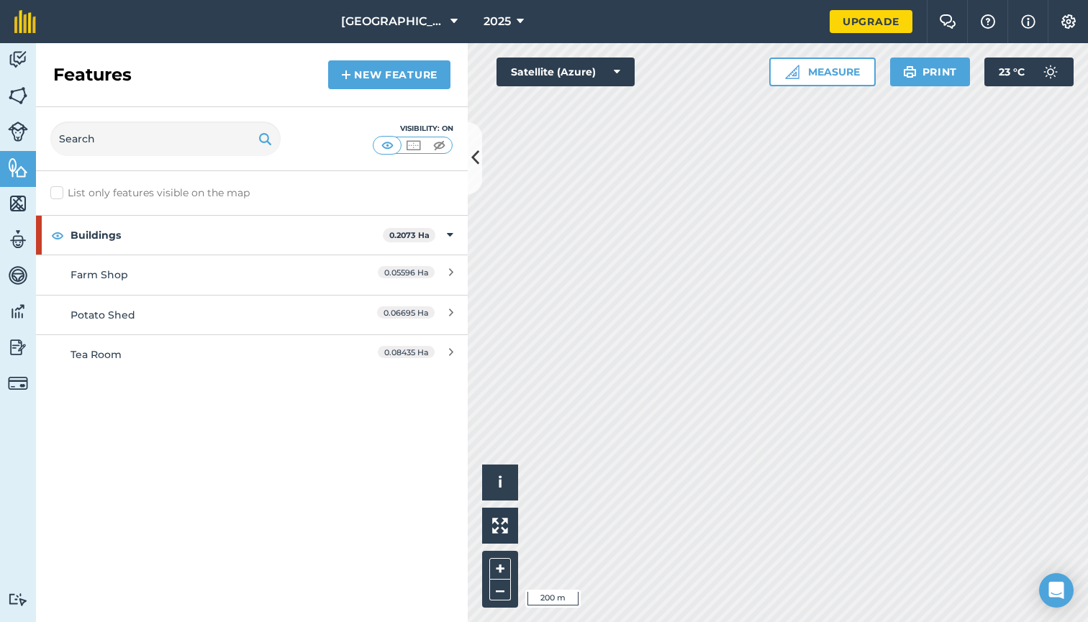
click at [19, 117] on link "Livestock" at bounding box center [18, 133] width 36 height 36
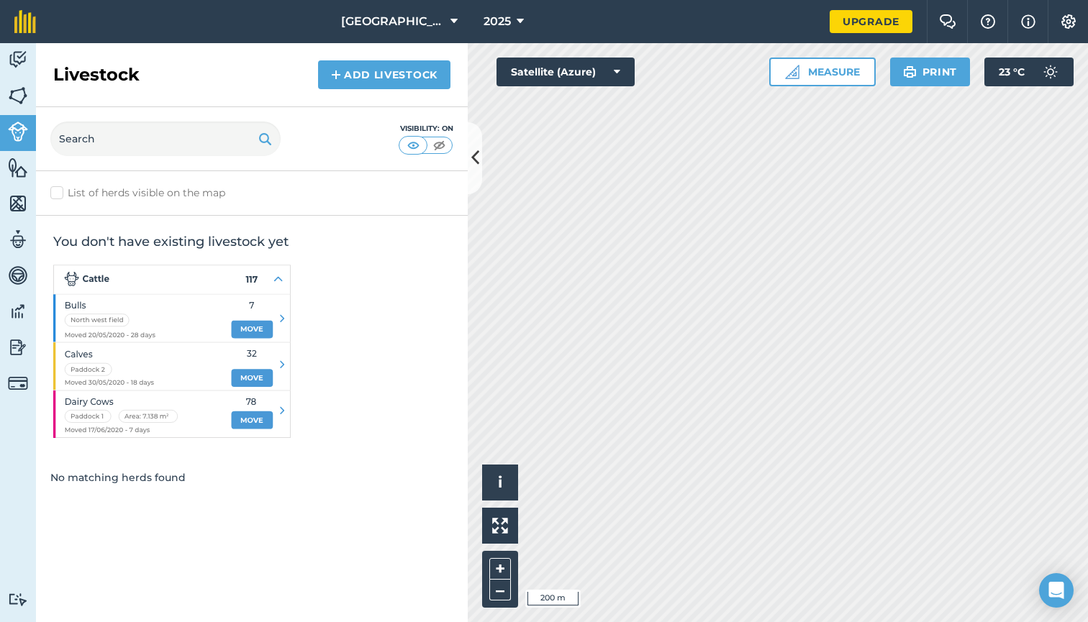
click at [21, 208] on img at bounding box center [18, 204] width 20 height 22
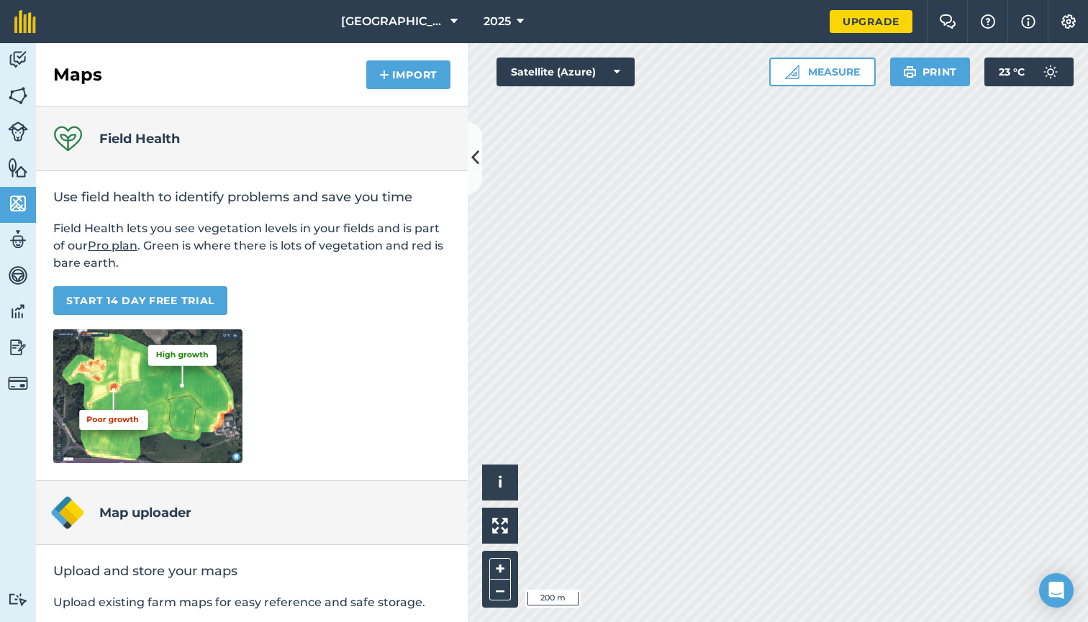
click at [26, 62] on img at bounding box center [18, 60] width 20 height 22
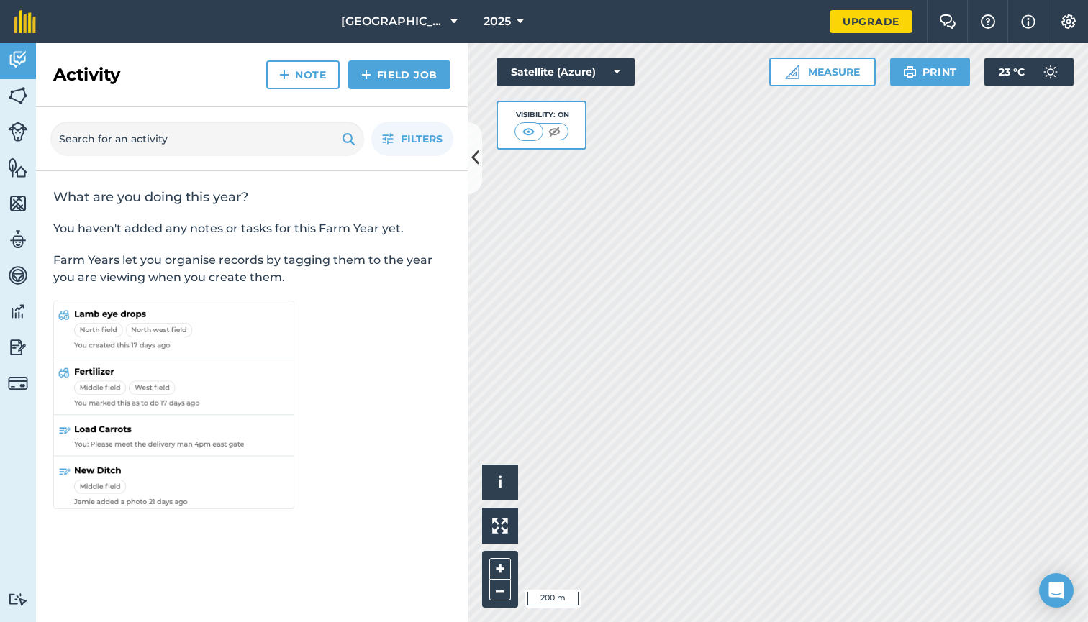
click at [21, 127] on img at bounding box center [18, 132] width 20 height 20
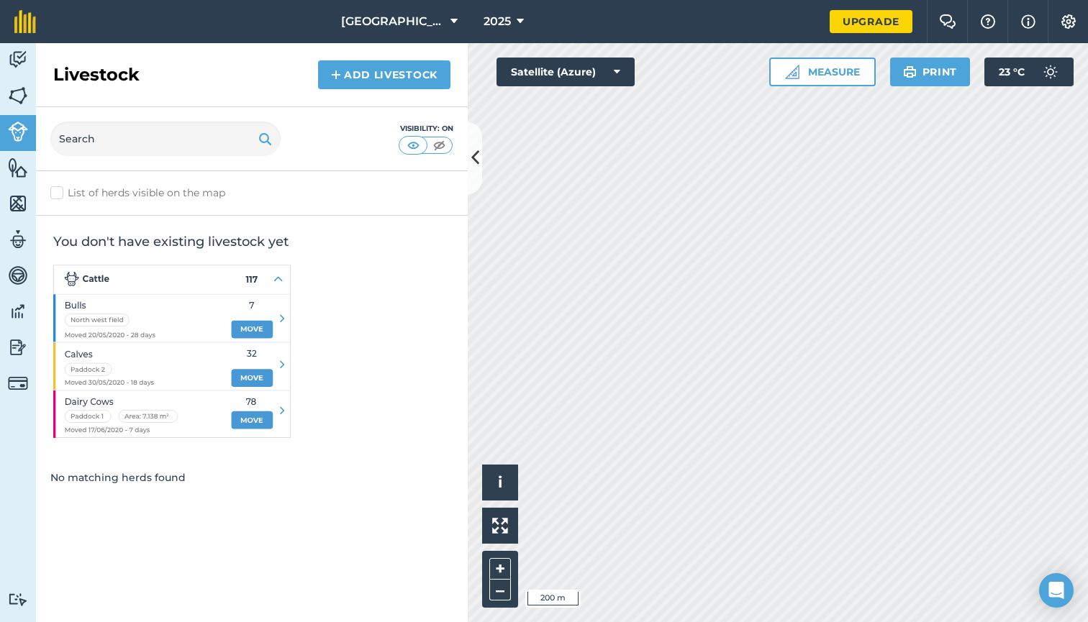
click at [18, 91] on img at bounding box center [18, 96] width 20 height 22
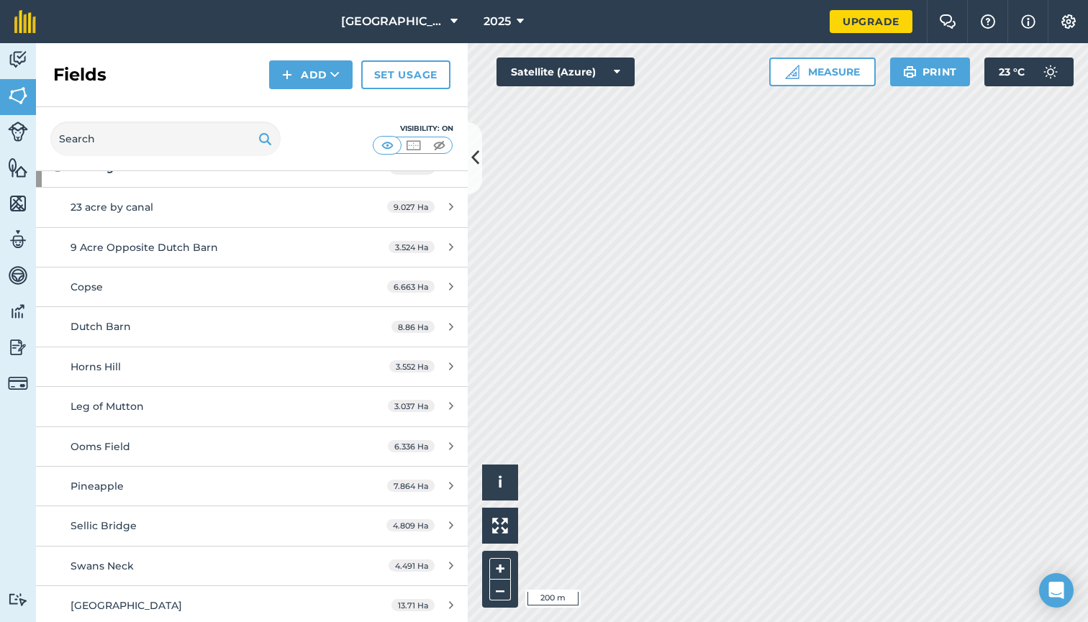
scroll to position [90, 0]
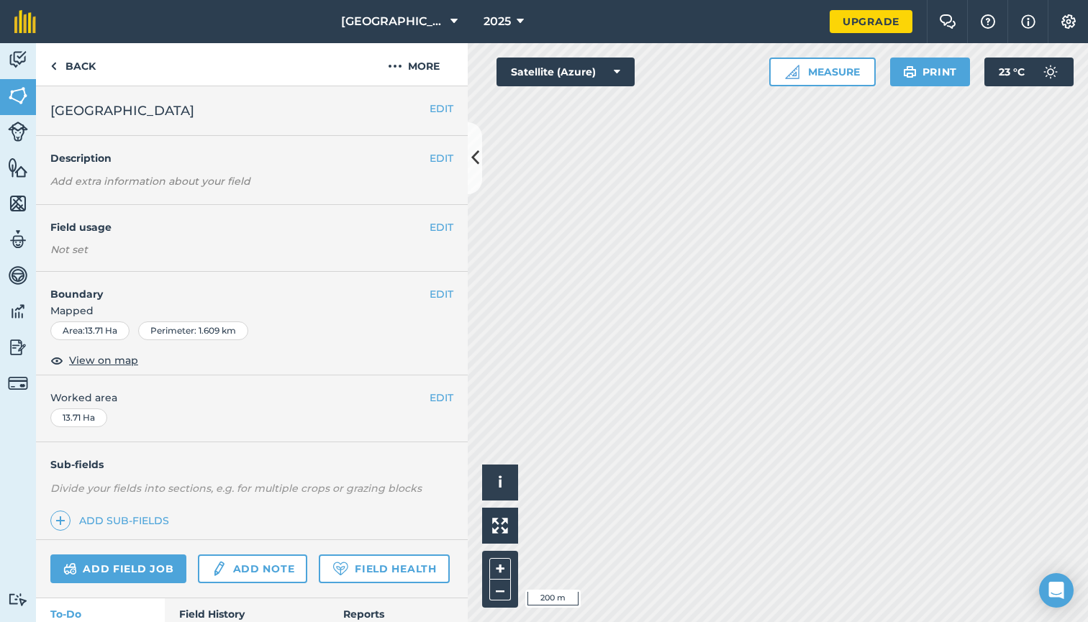
click at [10, 132] on img at bounding box center [18, 132] width 20 height 20
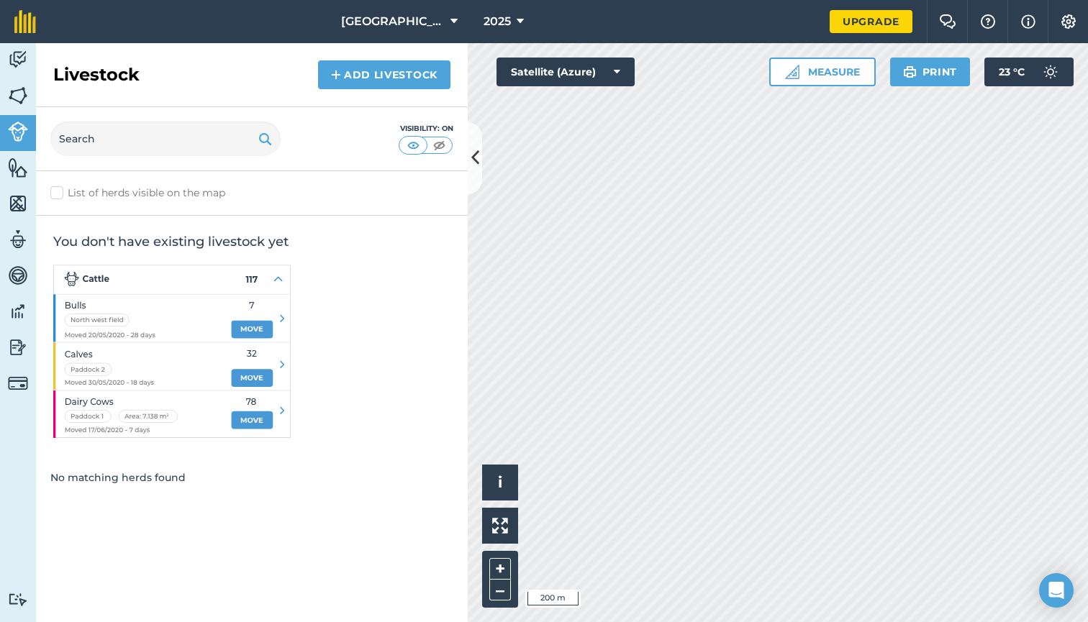
click at [17, 97] on img at bounding box center [18, 96] width 20 height 22
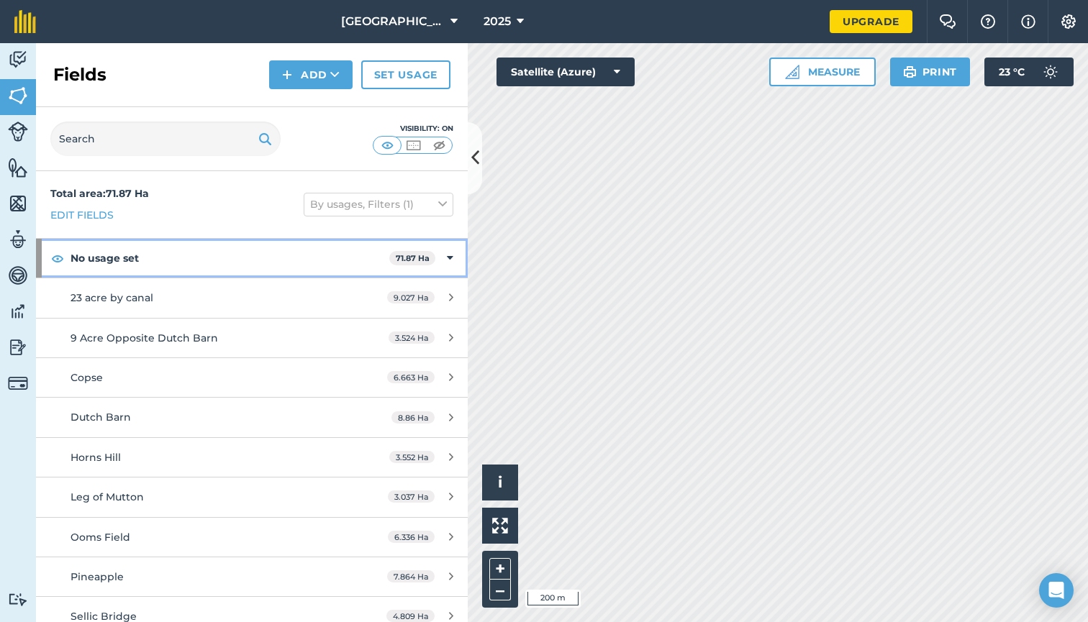
click at [223, 265] on strong "No usage set" at bounding box center [230, 258] width 319 height 39
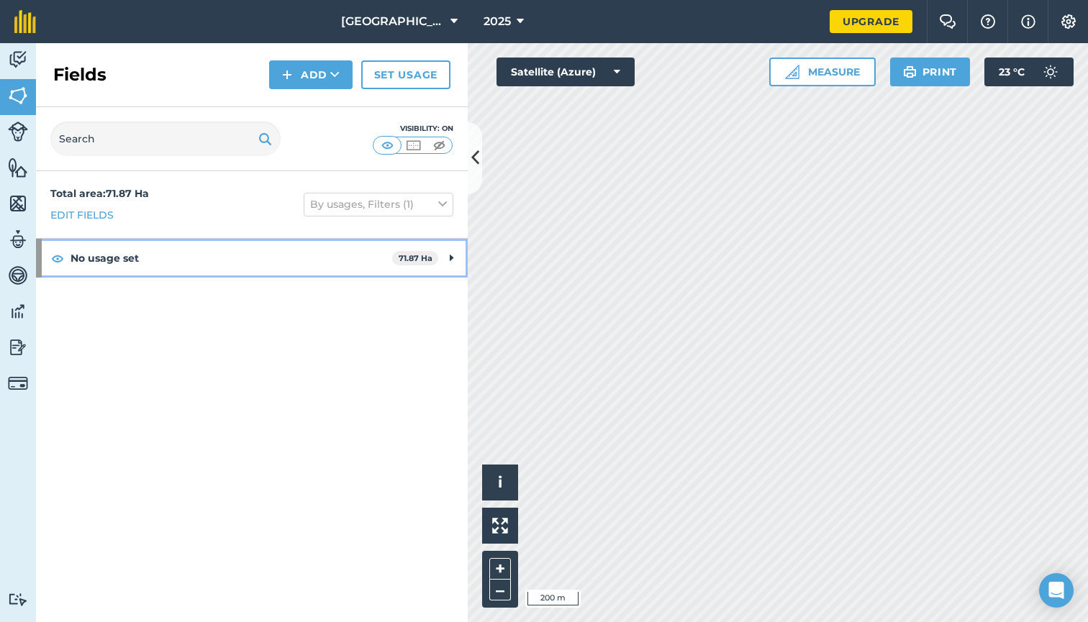
click at [223, 265] on strong "No usage set" at bounding box center [232, 258] width 322 height 39
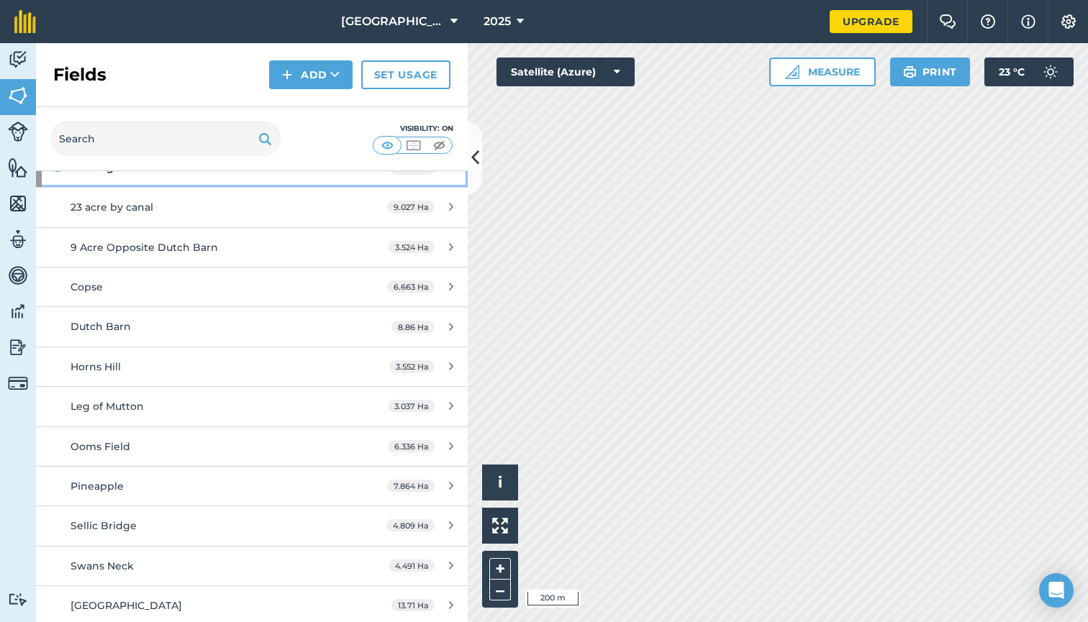
scroll to position [90, 0]
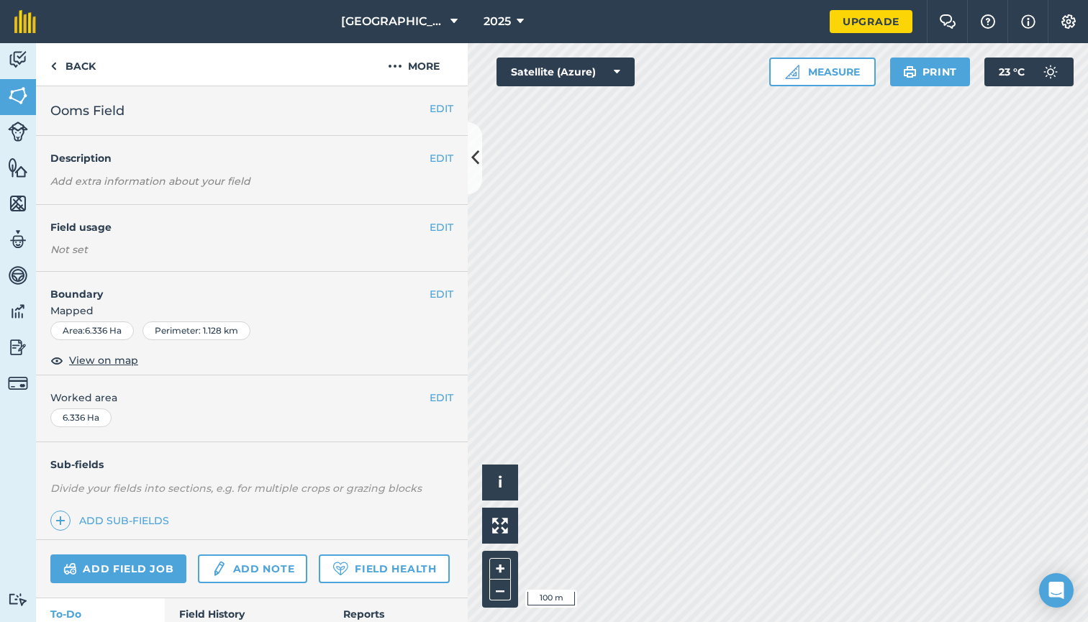
click at [428, 225] on h4 "Field usage" at bounding box center [239, 227] width 379 height 16
click at [437, 226] on button "EDIT" at bounding box center [442, 227] width 24 height 16
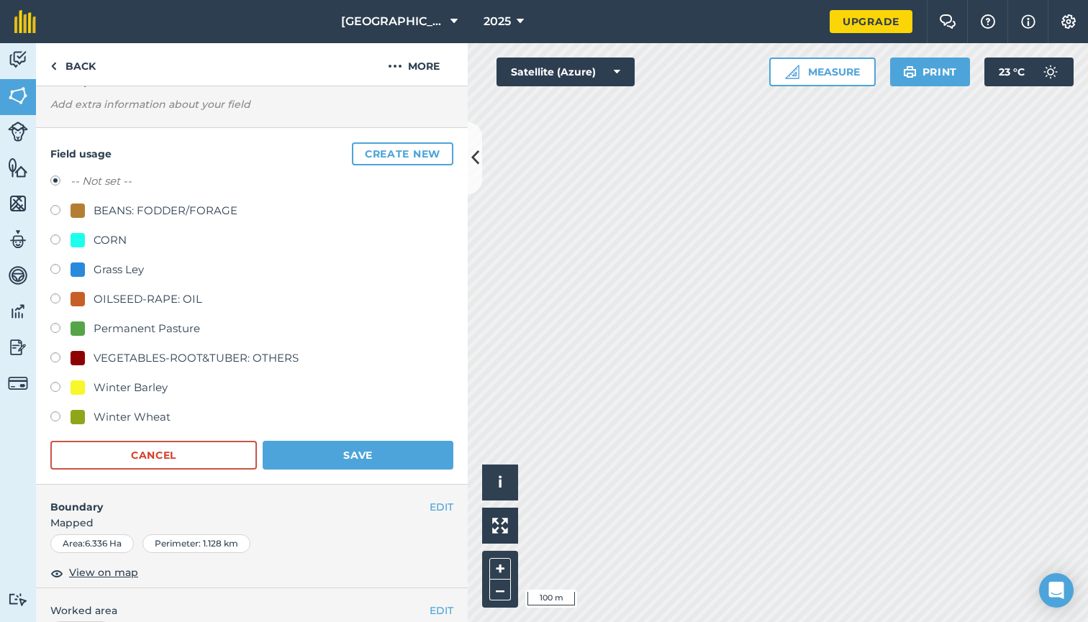
scroll to position [83, 0]
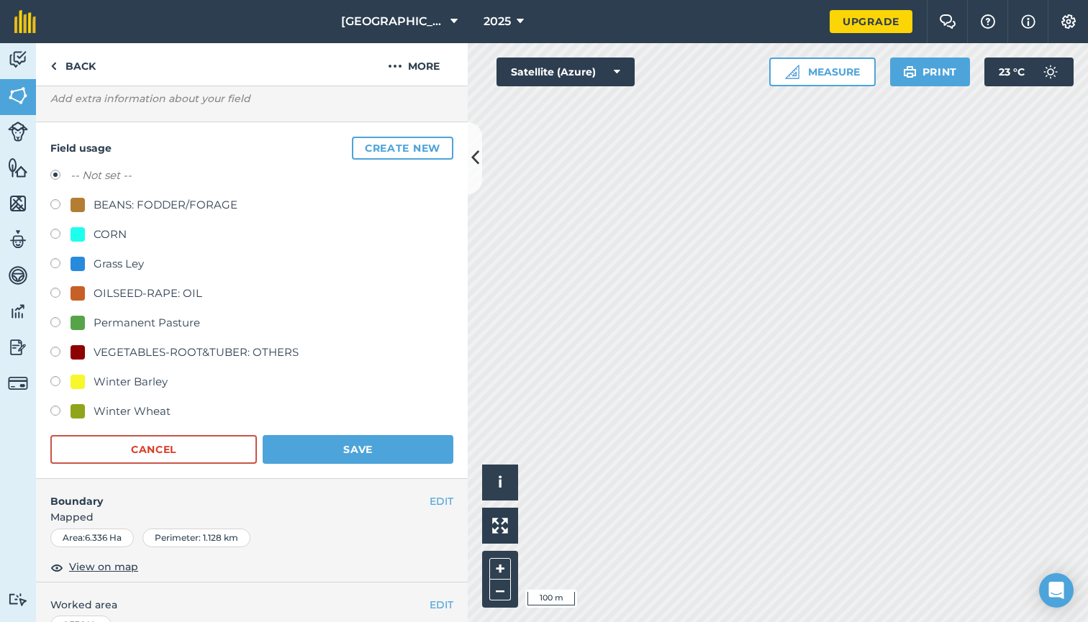
click at [54, 411] on label at bounding box center [60, 413] width 20 height 14
radio input "true"
radio input "false"
click at [364, 445] on button "Save" at bounding box center [358, 449] width 191 height 29
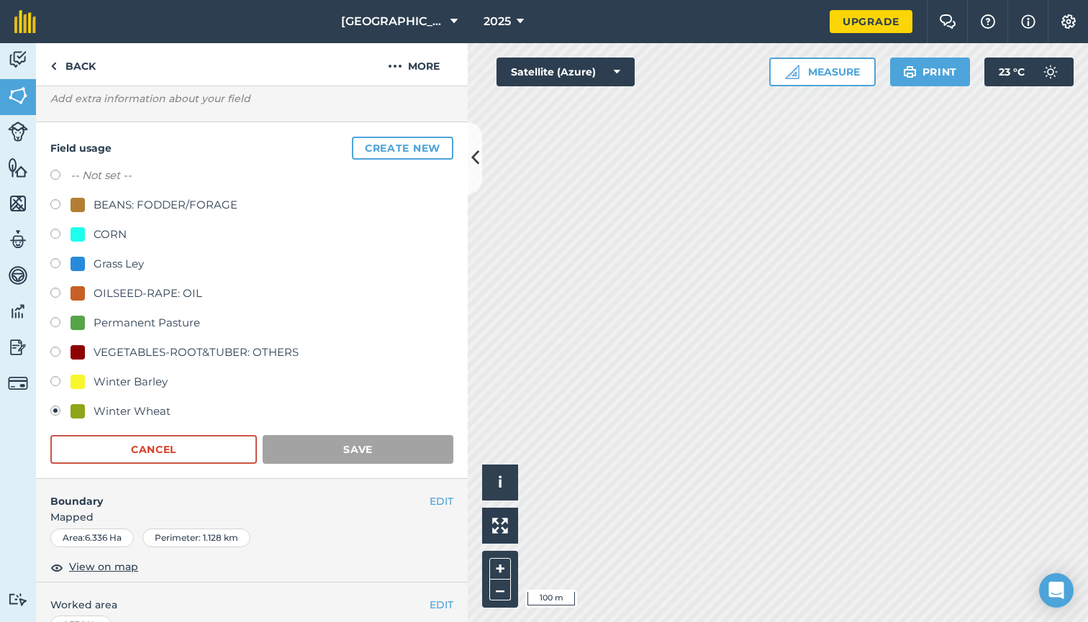
scroll to position [52, 0]
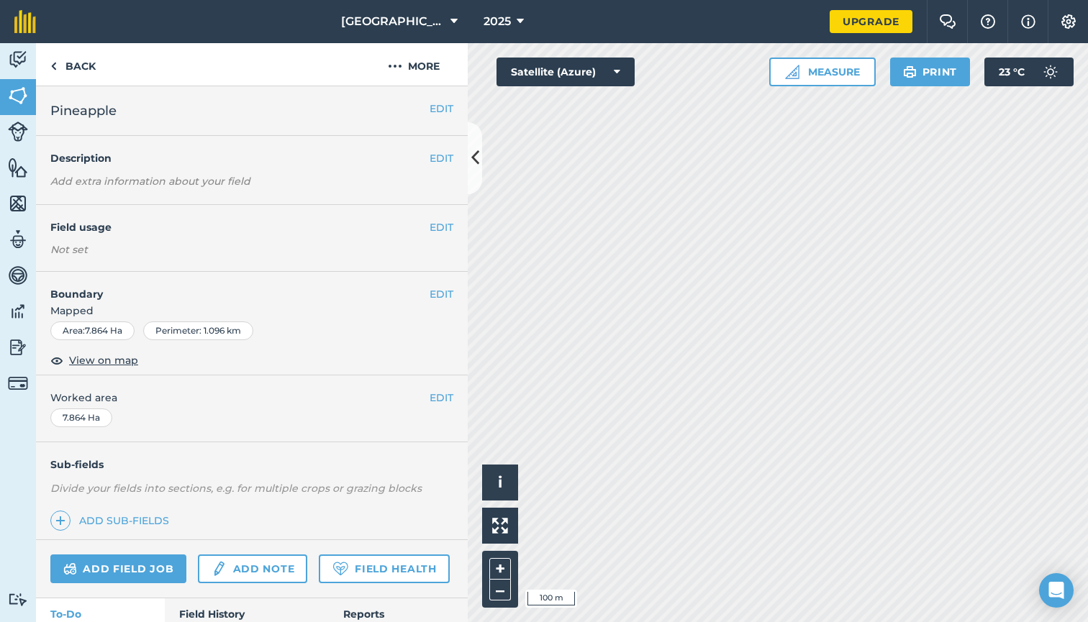
click at [437, 109] on button "EDIT" at bounding box center [442, 109] width 24 height 16
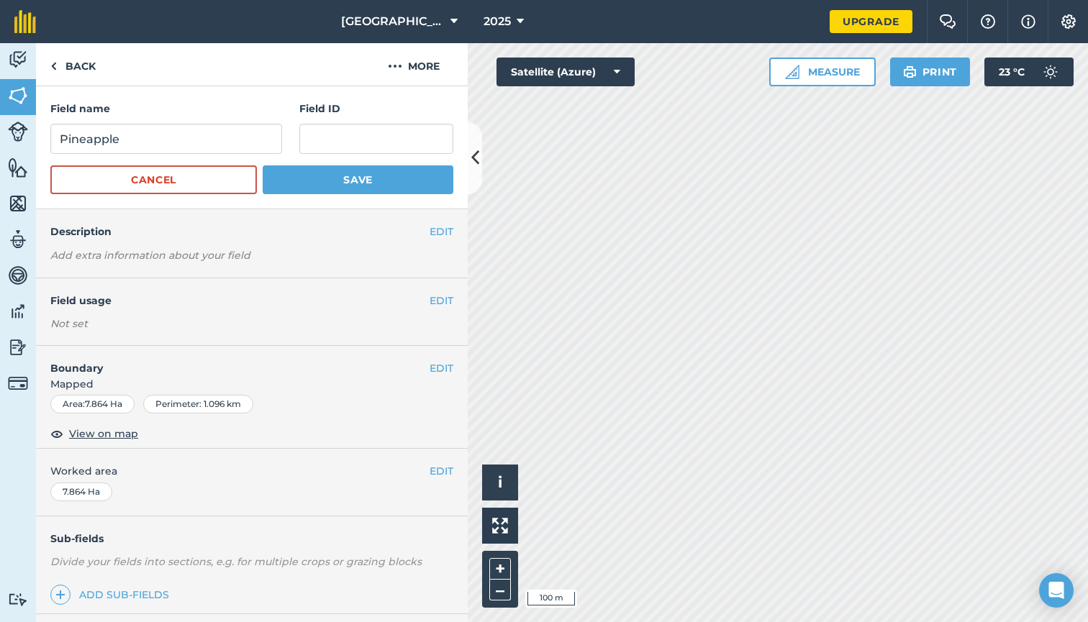
click at [149, 173] on button "Cancel" at bounding box center [153, 179] width 206 height 29
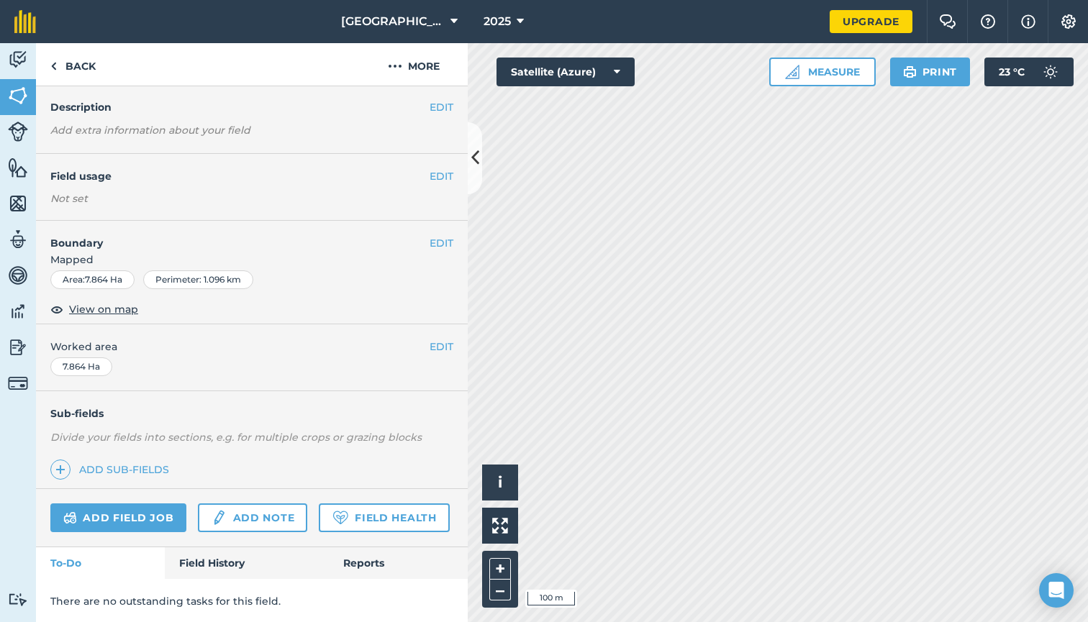
scroll to position [50, 0]
click at [437, 176] on button "EDIT" at bounding box center [442, 177] width 24 height 16
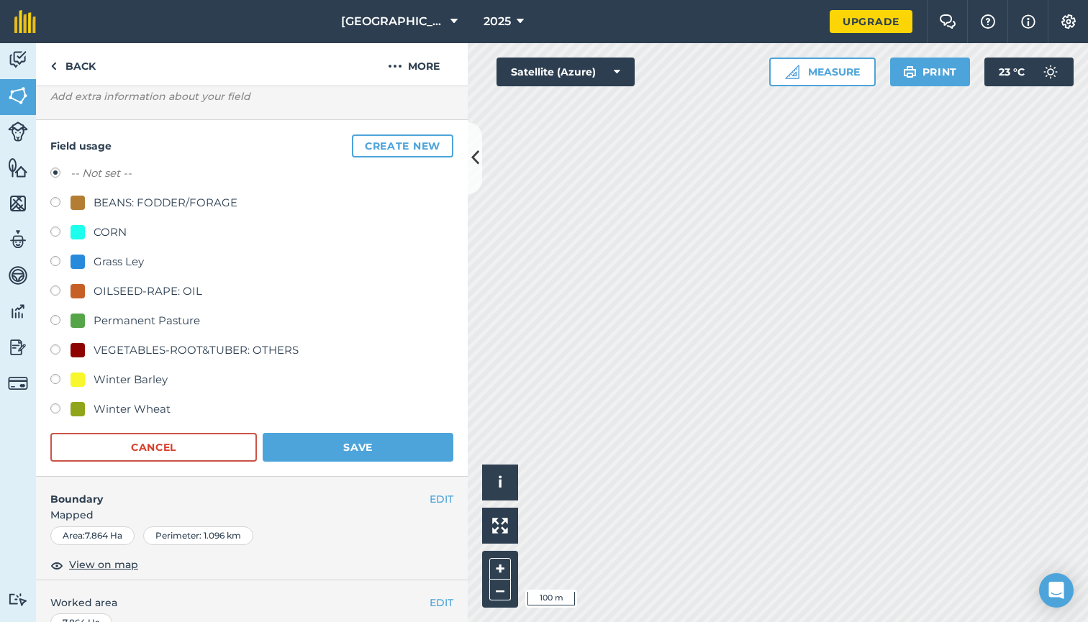
scroll to position [79, 0]
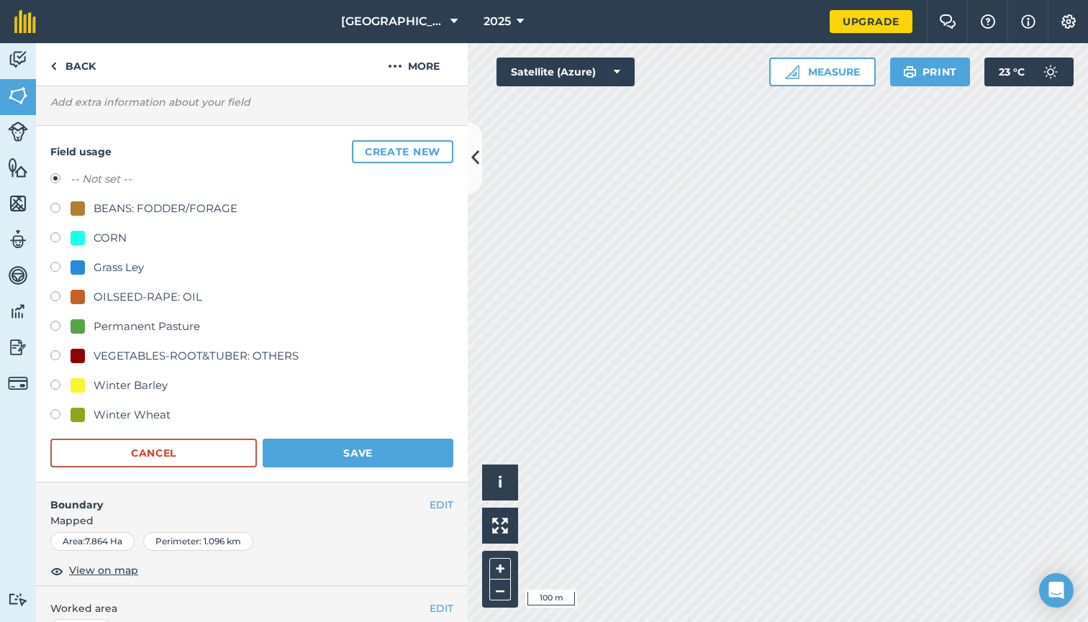
click at [395, 155] on button "Create new" at bounding box center [402, 151] width 101 height 23
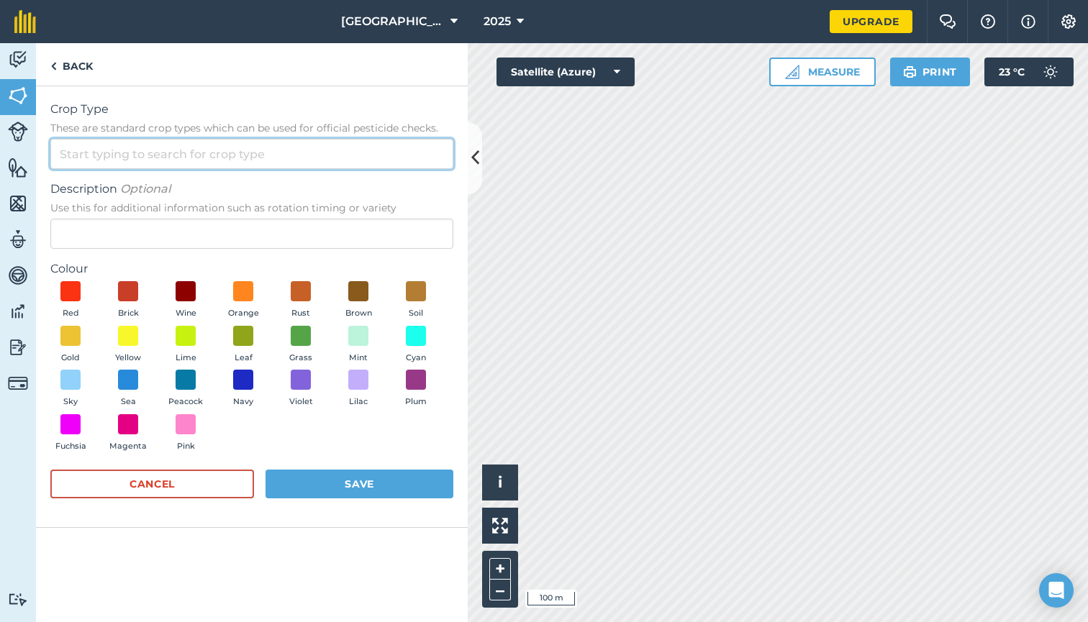
click at [178, 157] on input "Crop Type These are standard crop types which can be used for official pesticid…" at bounding box center [251, 154] width 403 height 30
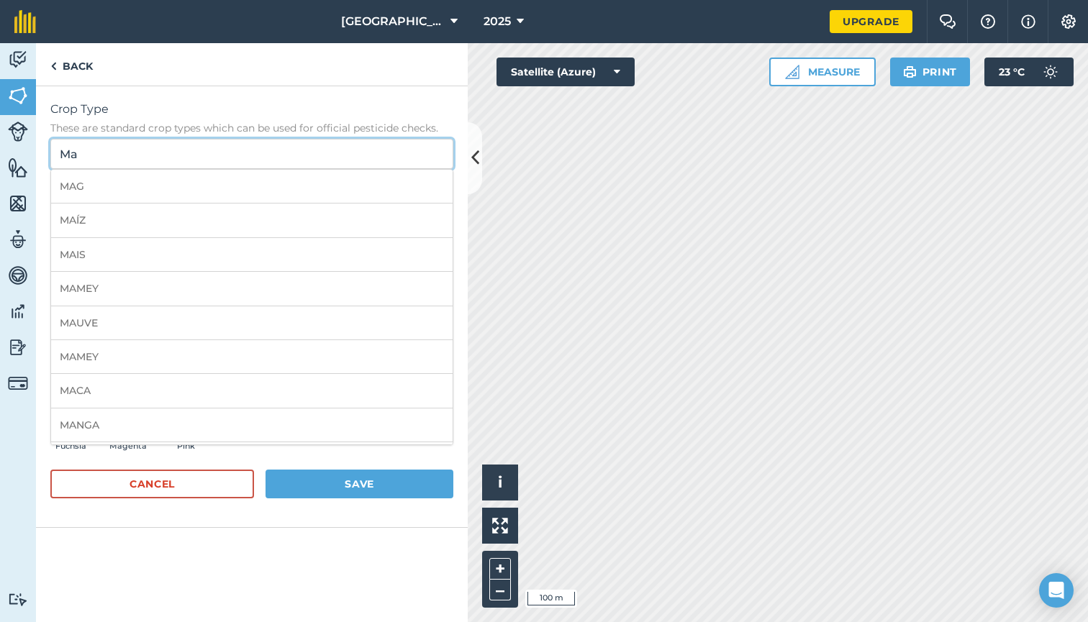
type input "M"
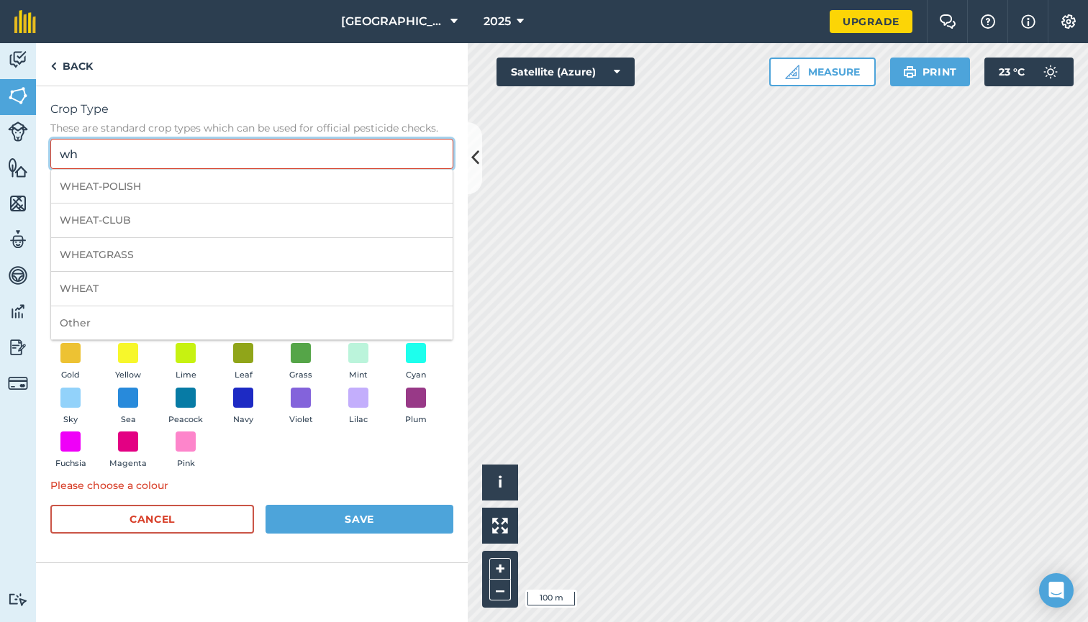
type input "w"
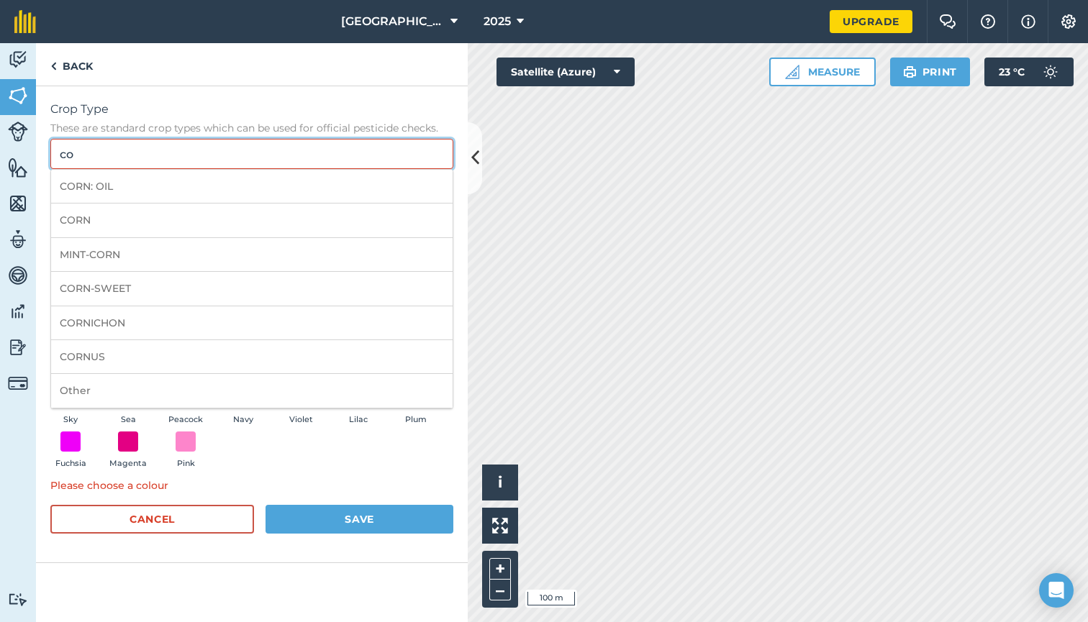
type input "c"
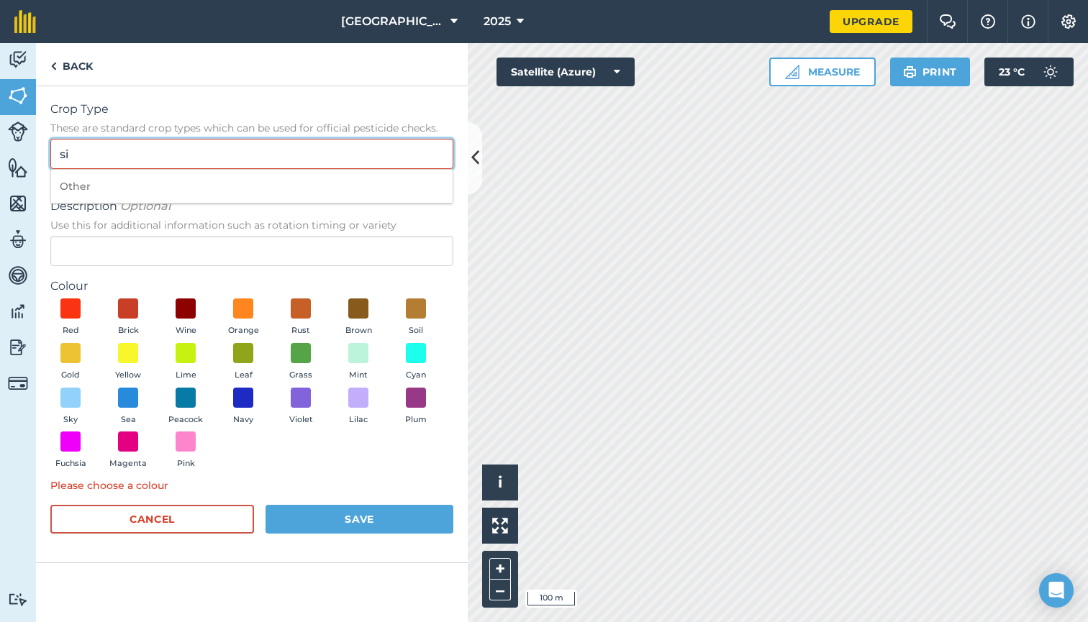
type input "s"
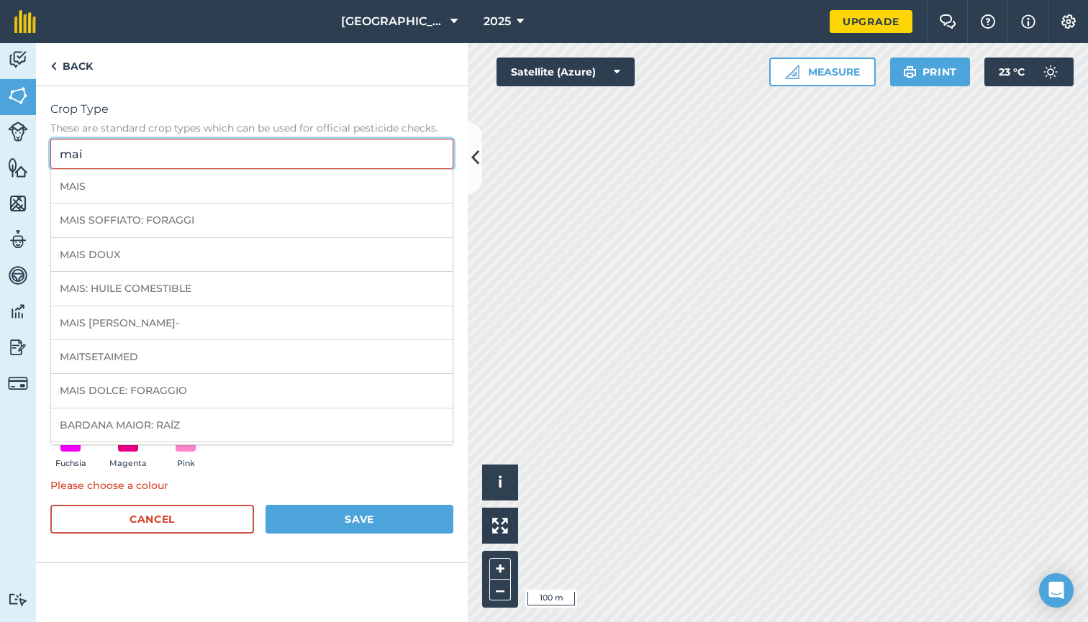
scroll to position [0, 0]
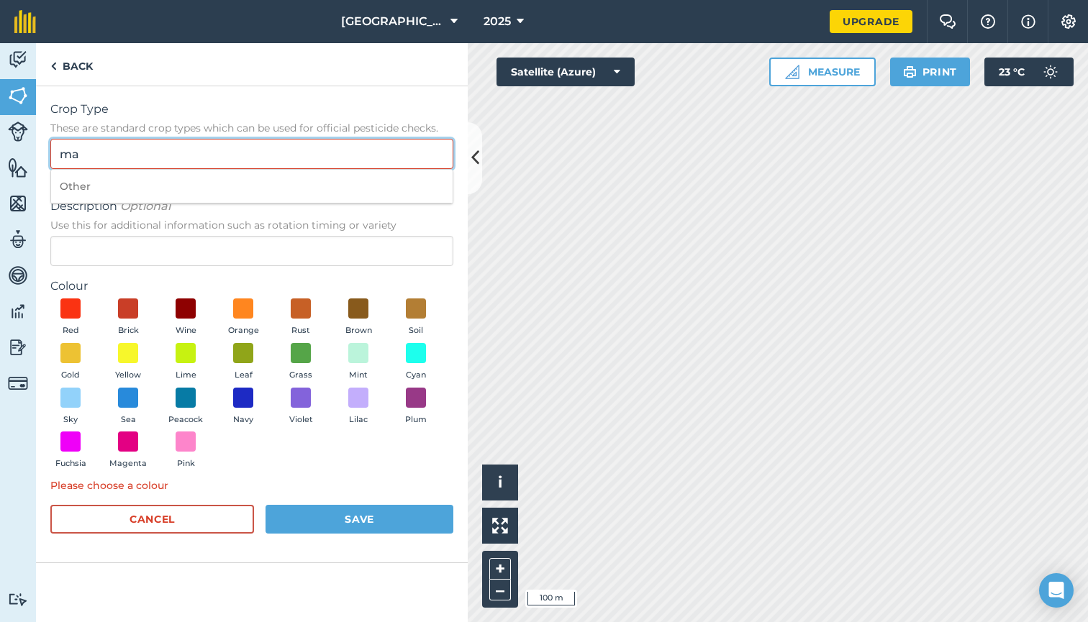
type input "m"
type input "M"
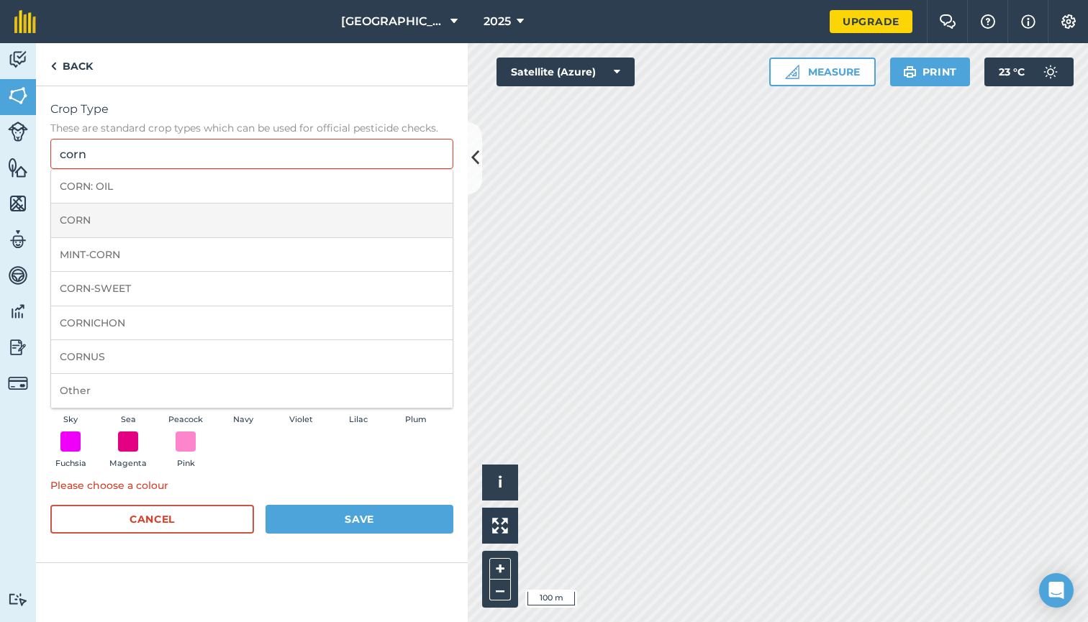
click at [122, 214] on li "CORN" at bounding box center [251, 221] width 401 height 34
type input "CORN"
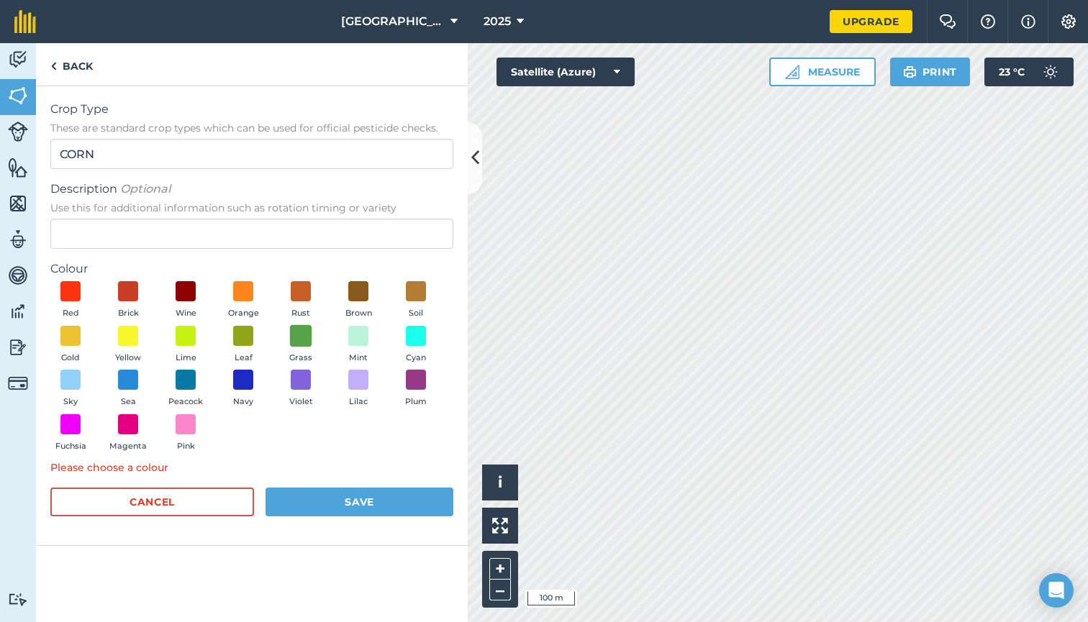
click at [301, 338] on span at bounding box center [301, 335] width 22 height 22
click at [242, 337] on span at bounding box center [243, 335] width 22 height 22
click at [369, 498] on button "Save" at bounding box center [359, 502] width 188 height 29
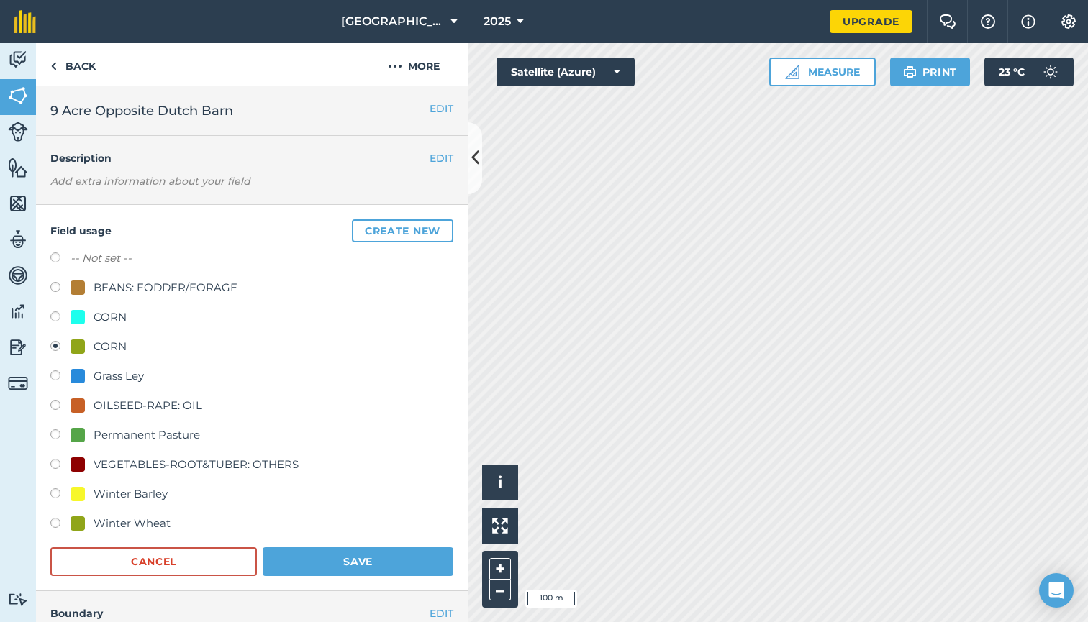
click at [386, 553] on button "Save" at bounding box center [358, 561] width 191 height 29
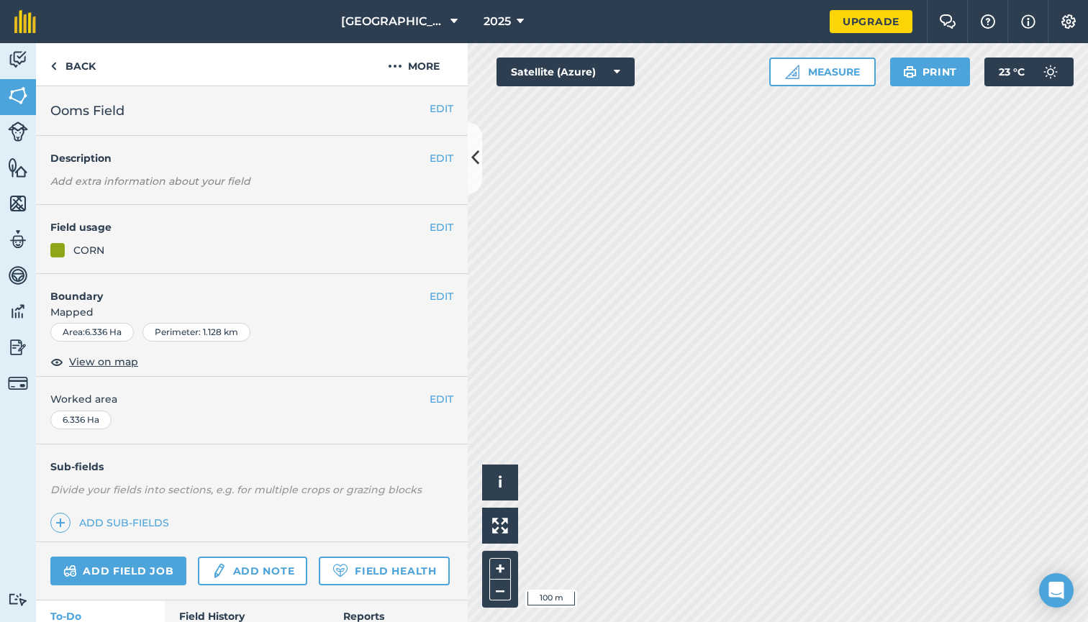
click at [433, 227] on button "EDIT" at bounding box center [442, 227] width 24 height 16
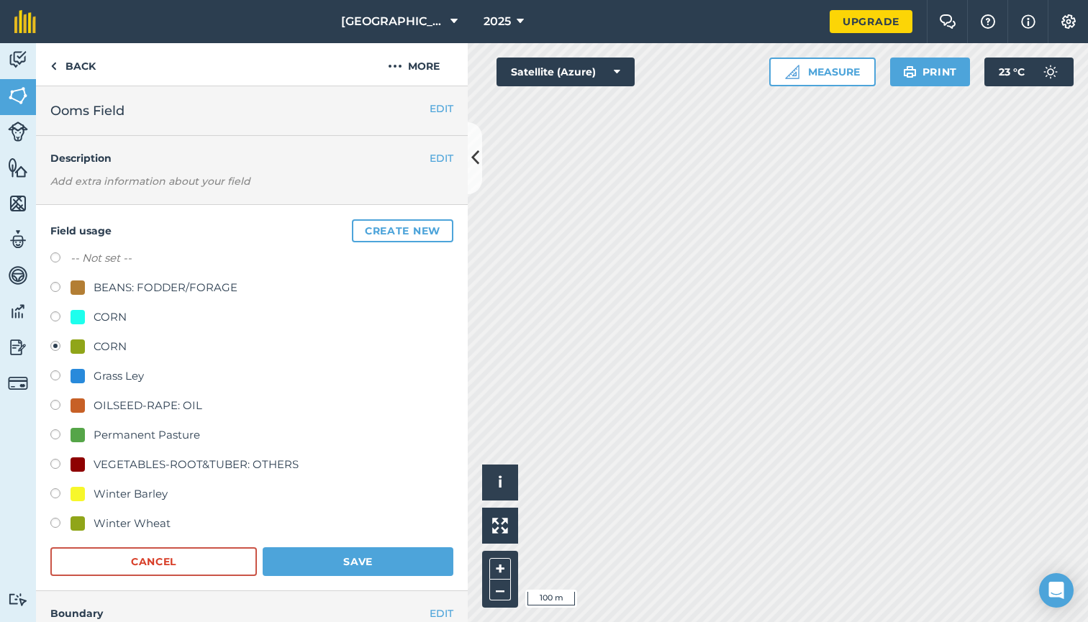
click at [55, 524] on label at bounding box center [60, 525] width 20 height 14
radio input "true"
radio input "false"
click at [349, 559] on button "Save" at bounding box center [358, 561] width 191 height 29
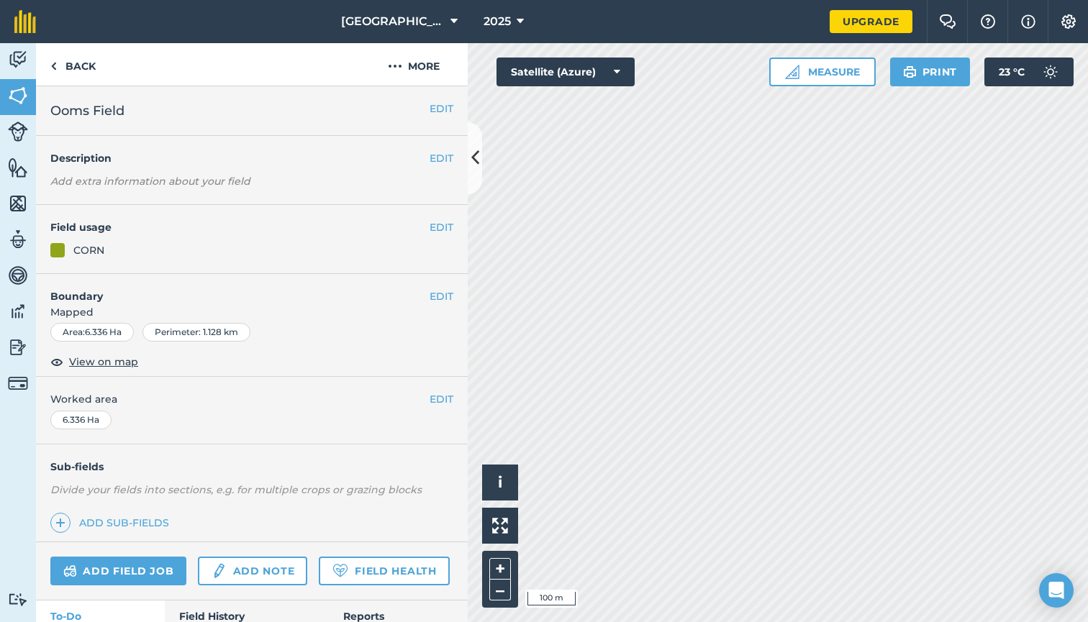
click at [439, 235] on div "EDIT Field usage CORN" at bounding box center [252, 239] width 432 height 69
click at [442, 233] on button "EDIT" at bounding box center [442, 227] width 24 height 16
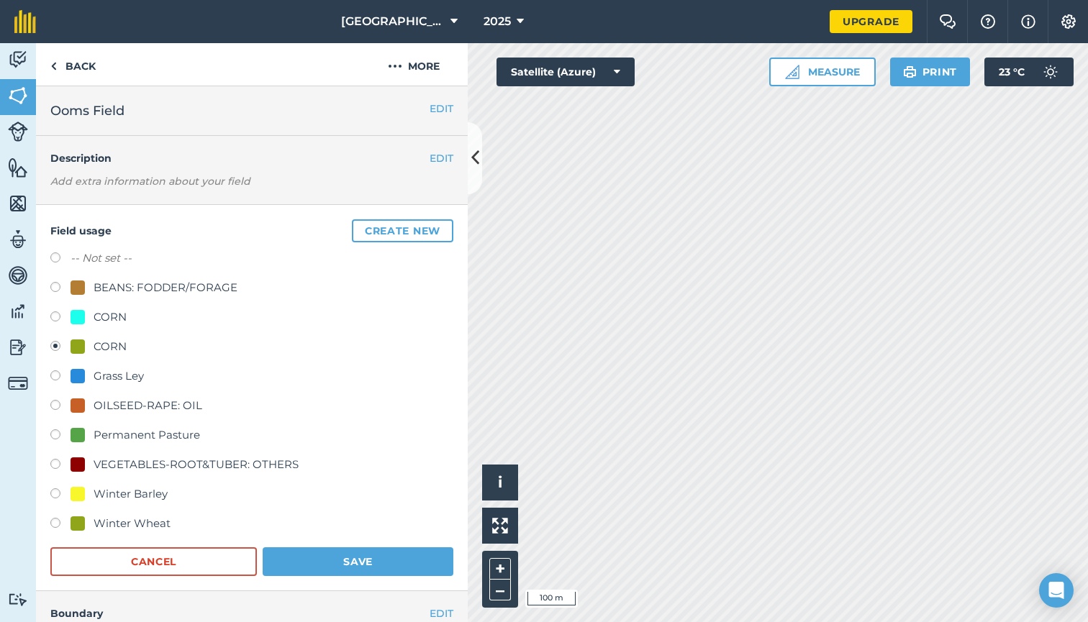
click at [54, 493] on label at bounding box center [60, 495] width 20 height 14
radio input "true"
radio input "false"
click at [333, 559] on button "Save" at bounding box center [358, 561] width 191 height 29
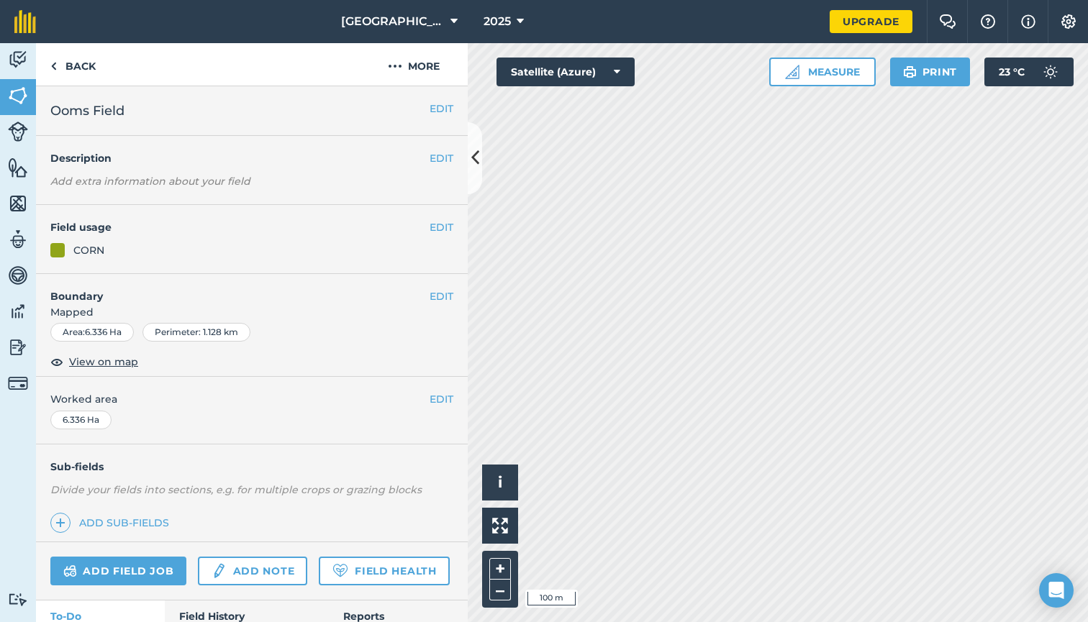
click at [445, 229] on button "EDIT" at bounding box center [442, 227] width 24 height 16
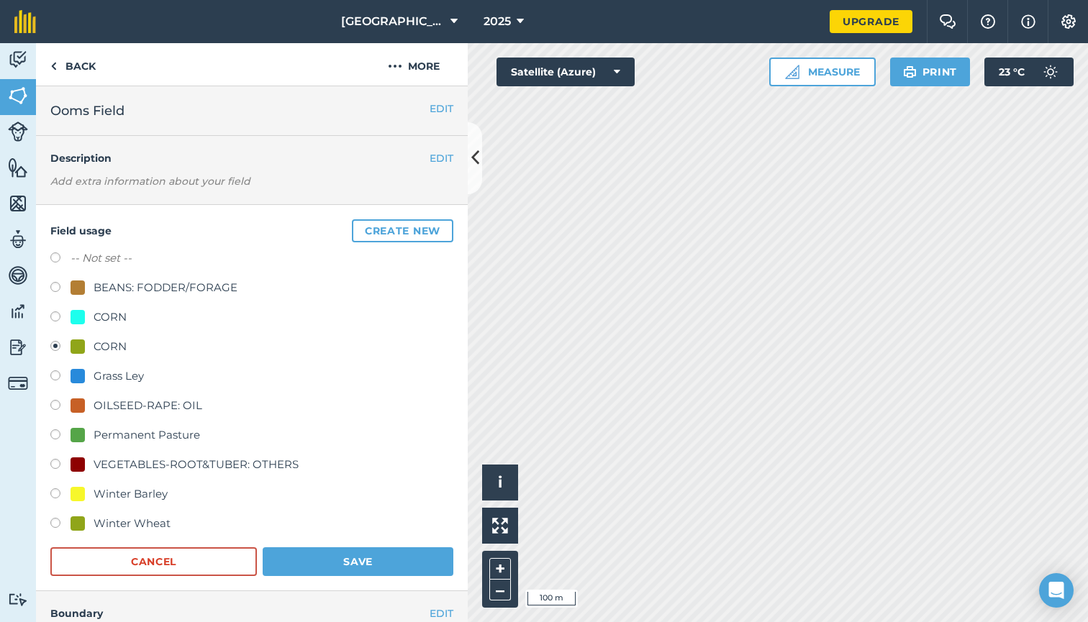
click at [57, 495] on label at bounding box center [60, 495] width 20 height 14
radio input "true"
radio input "false"
click at [57, 495] on label at bounding box center [60, 495] width 20 height 14
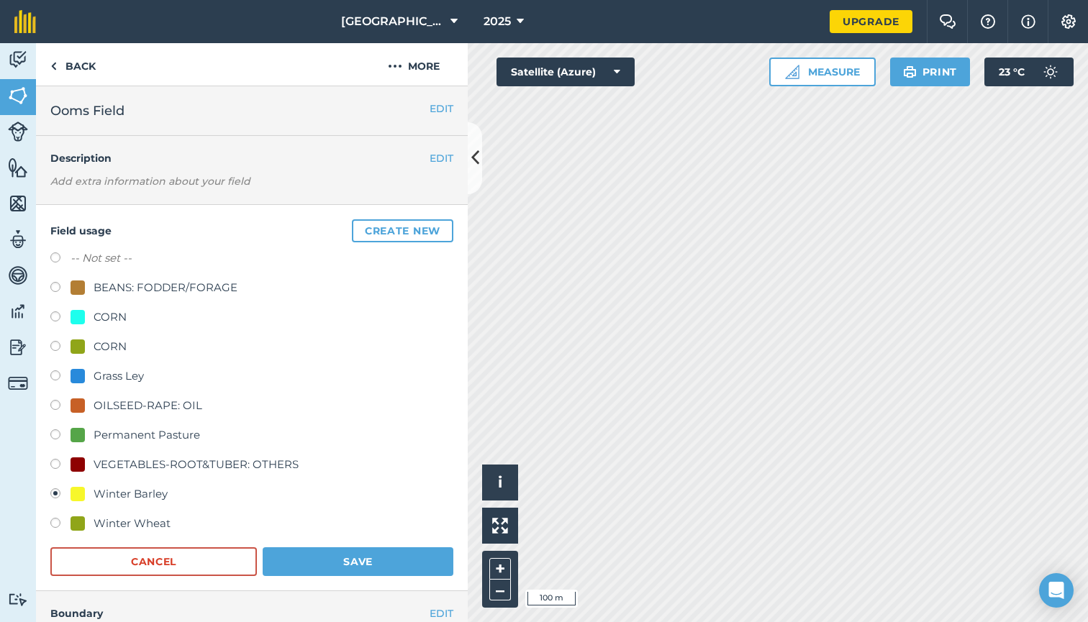
click at [57, 495] on label at bounding box center [60, 495] width 20 height 14
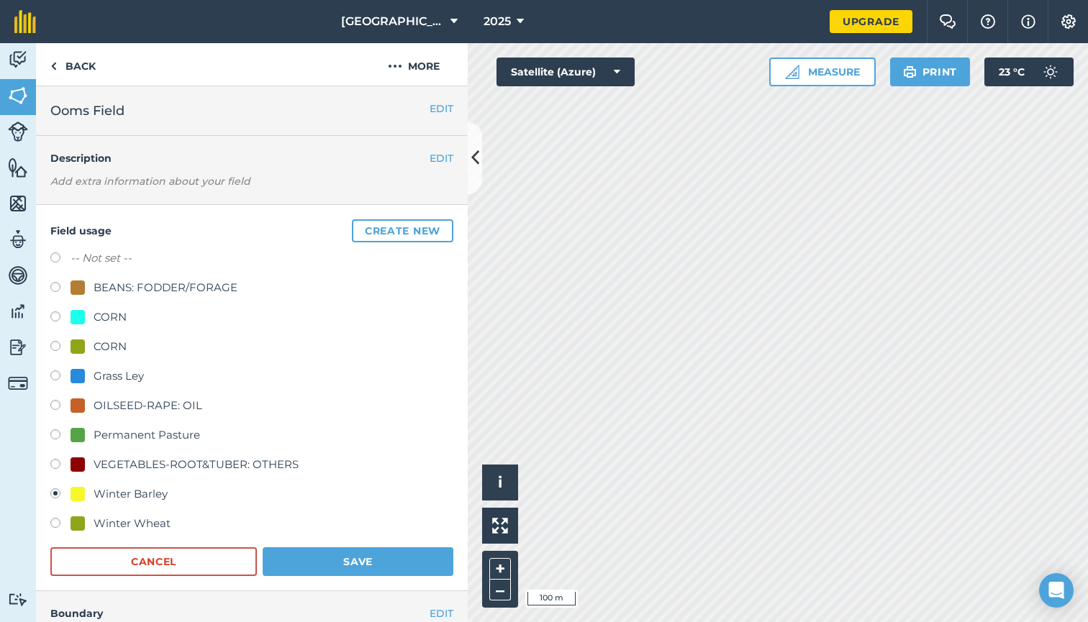
click at [53, 525] on label at bounding box center [60, 525] width 20 height 14
radio input "true"
radio input "false"
click at [341, 560] on button "Save" at bounding box center [358, 561] width 191 height 29
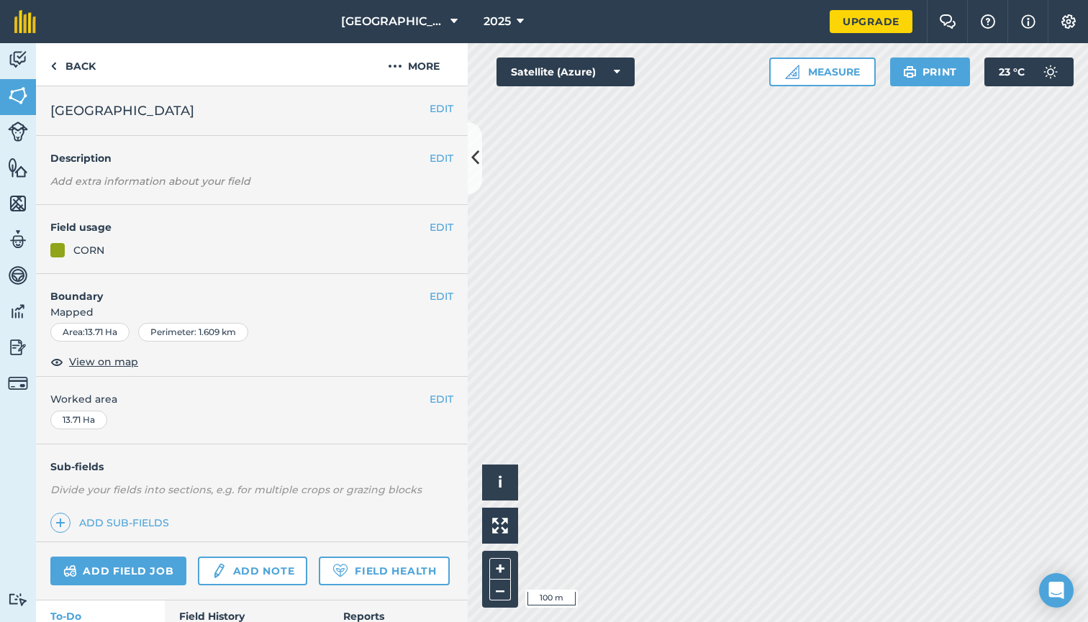
click at [23, 70] on img at bounding box center [18, 60] width 20 height 22
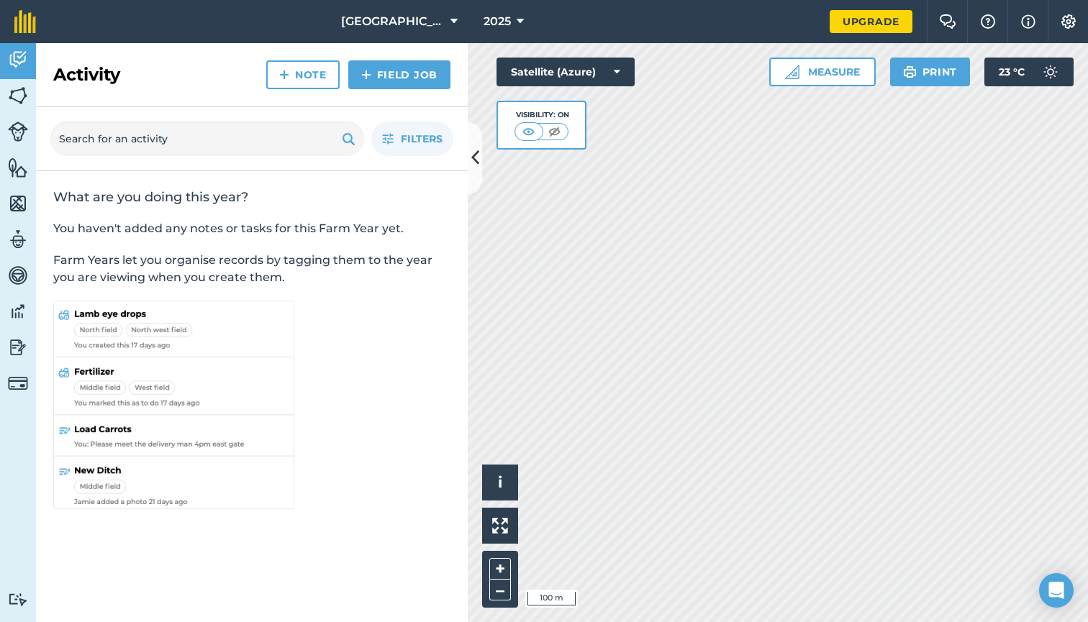
click at [15, 102] on img at bounding box center [18, 96] width 20 height 22
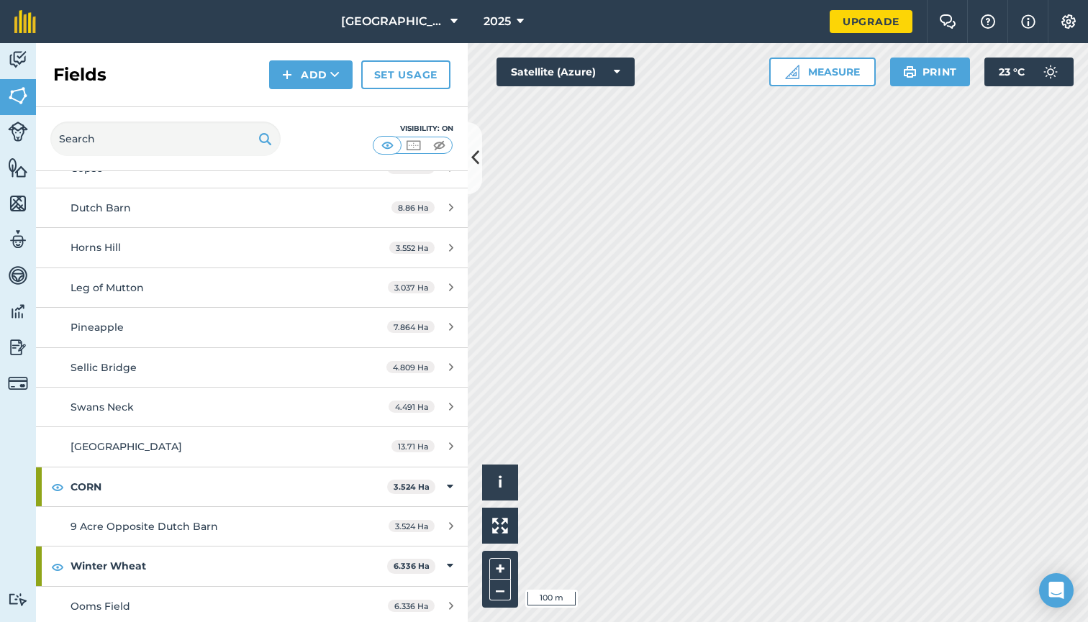
scroll to position [169, 0]
click at [262, 522] on div "9 Acre Opposite Dutch Barn" at bounding box center [206, 527] width 271 height 16
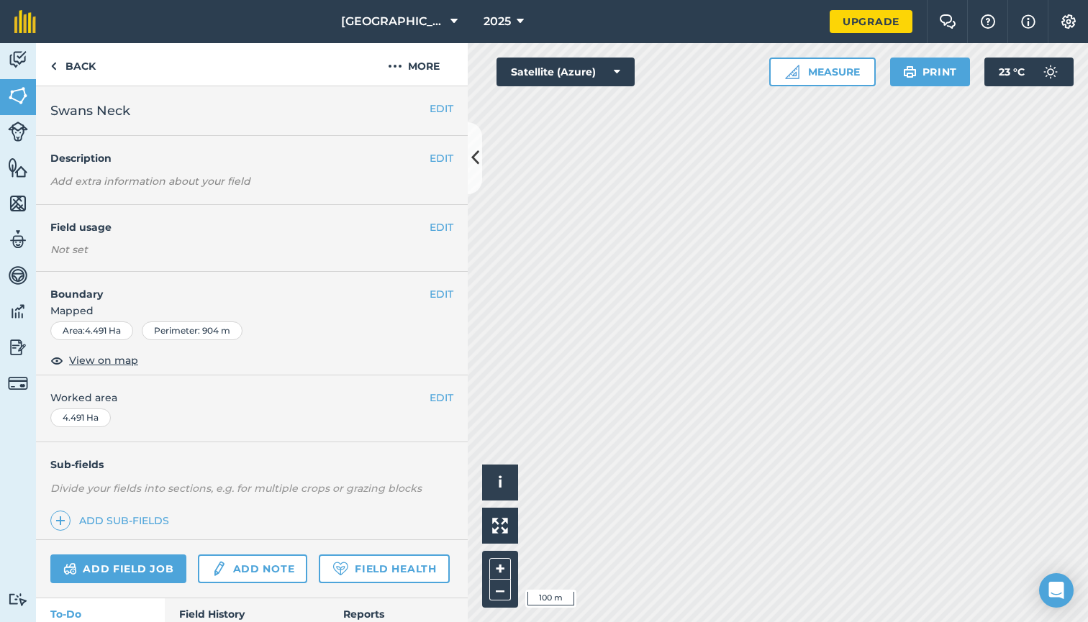
click at [442, 227] on button "EDIT" at bounding box center [442, 227] width 24 height 16
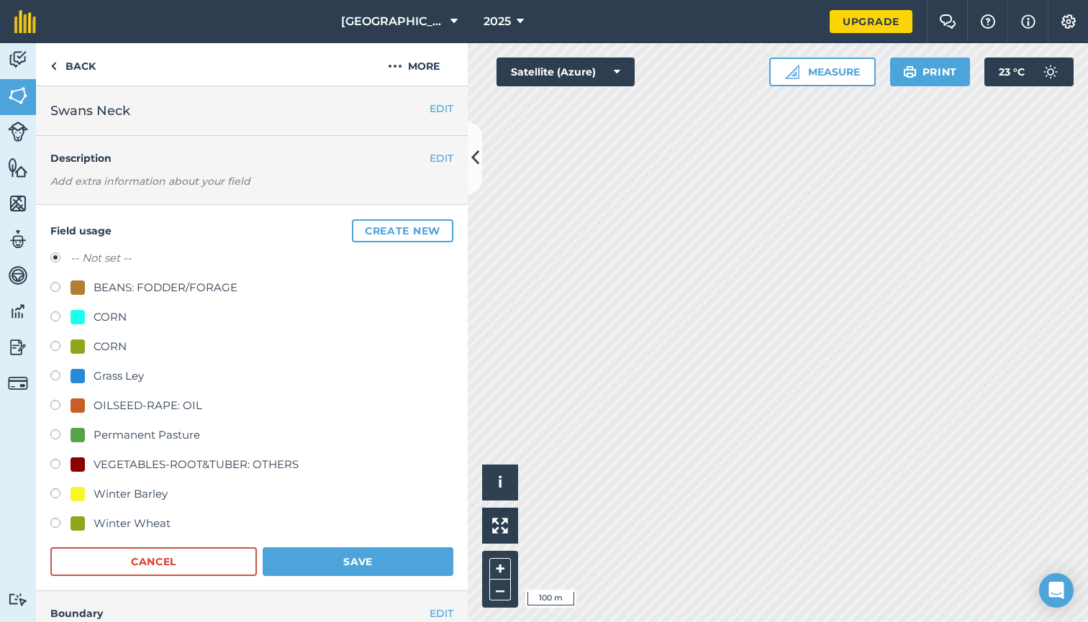
click at [56, 494] on label at bounding box center [60, 495] width 20 height 14
radio input "true"
radio input "false"
click at [375, 560] on button "Save" at bounding box center [358, 561] width 191 height 29
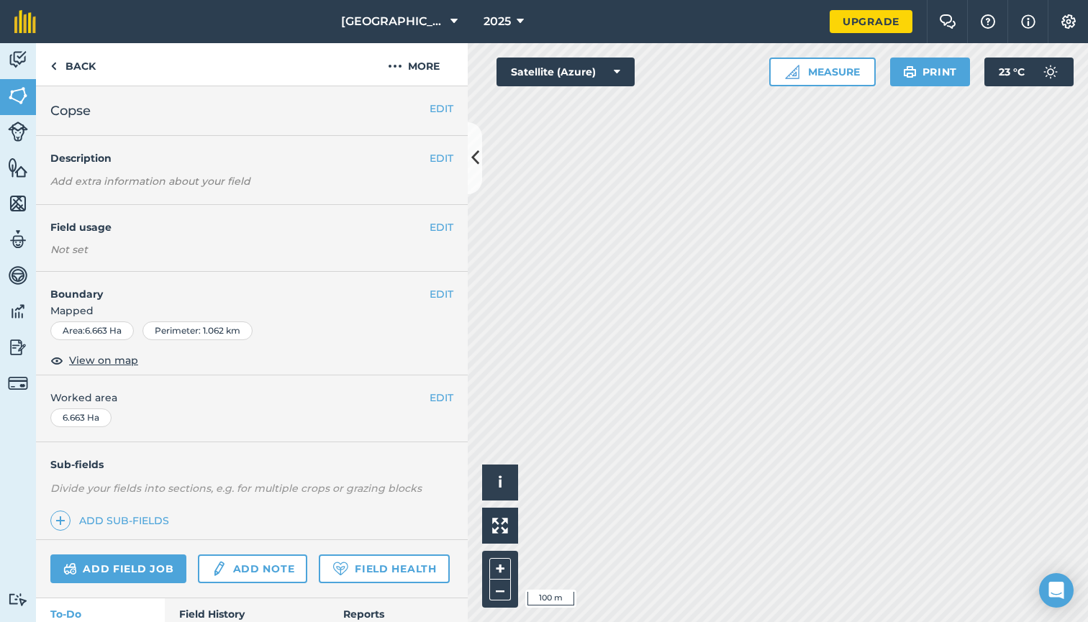
click at [440, 393] on button "EDIT" at bounding box center [442, 398] width 24 height 16
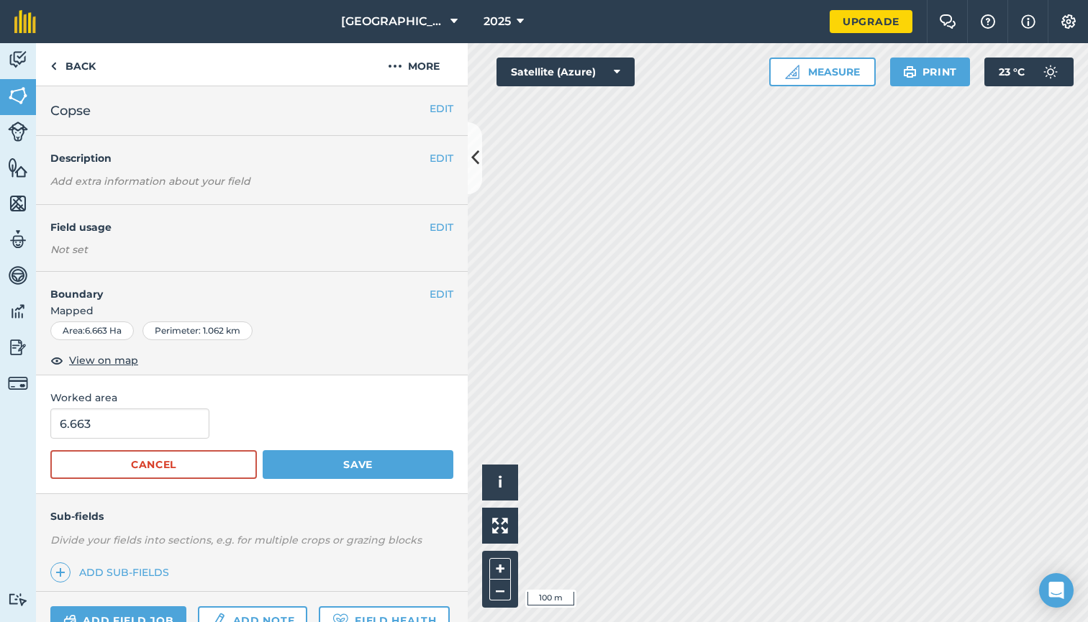
click at [442, 226] on button "EDIT" at bounding box center [442, 227] width 24 height 16
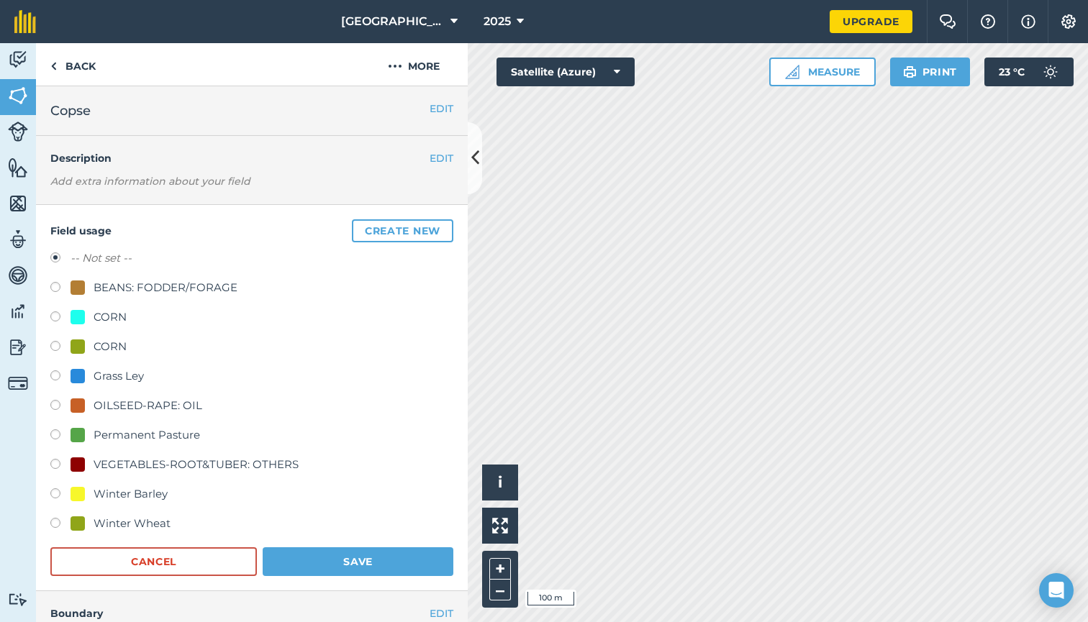
click at [54, 527] on label at bounding box center [60, 525] width 20 height 14
radio input "true"
radio input "false"
click at [371, 559] on button "Save" at bounding box center [358, 561] width 191 height 29
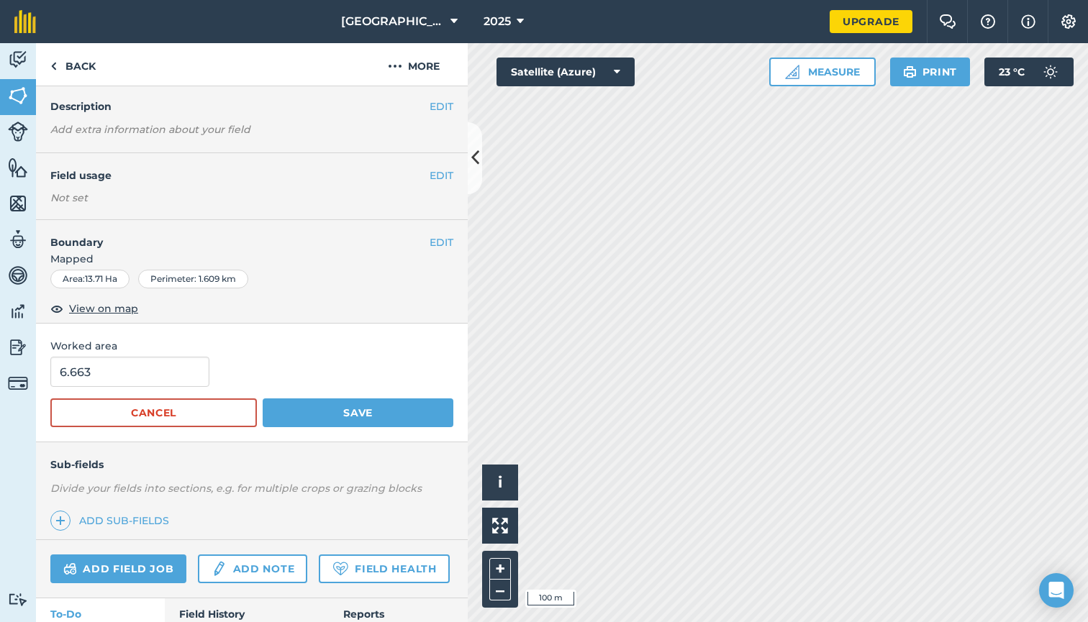
scroll to position [78, 0]
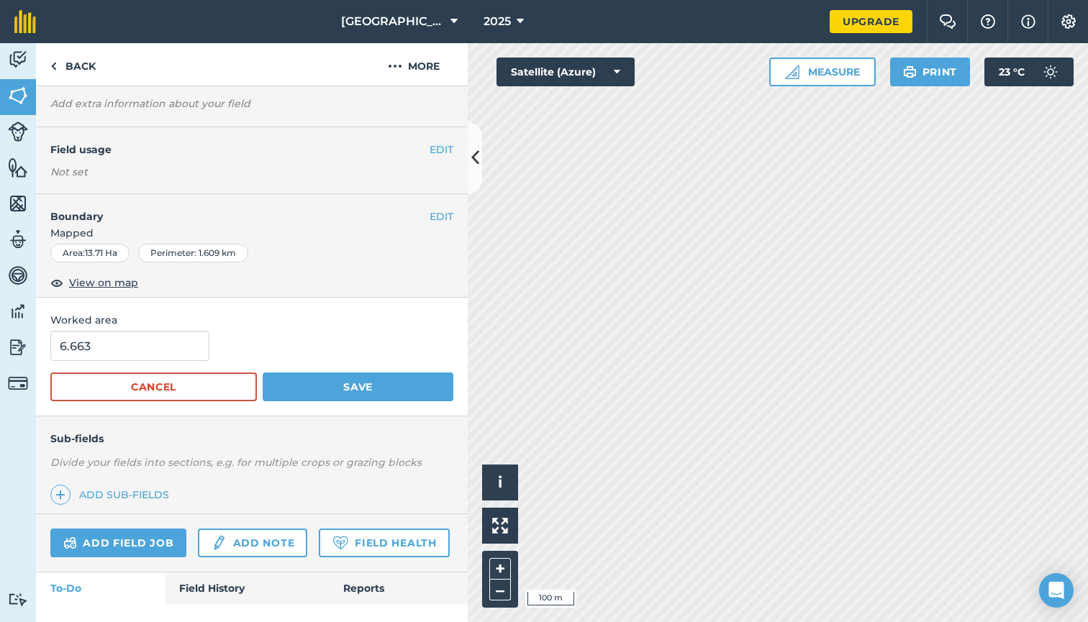
click at [440, 145] on button "EDIT" at bounding box center [442, 150] width 24 height 16
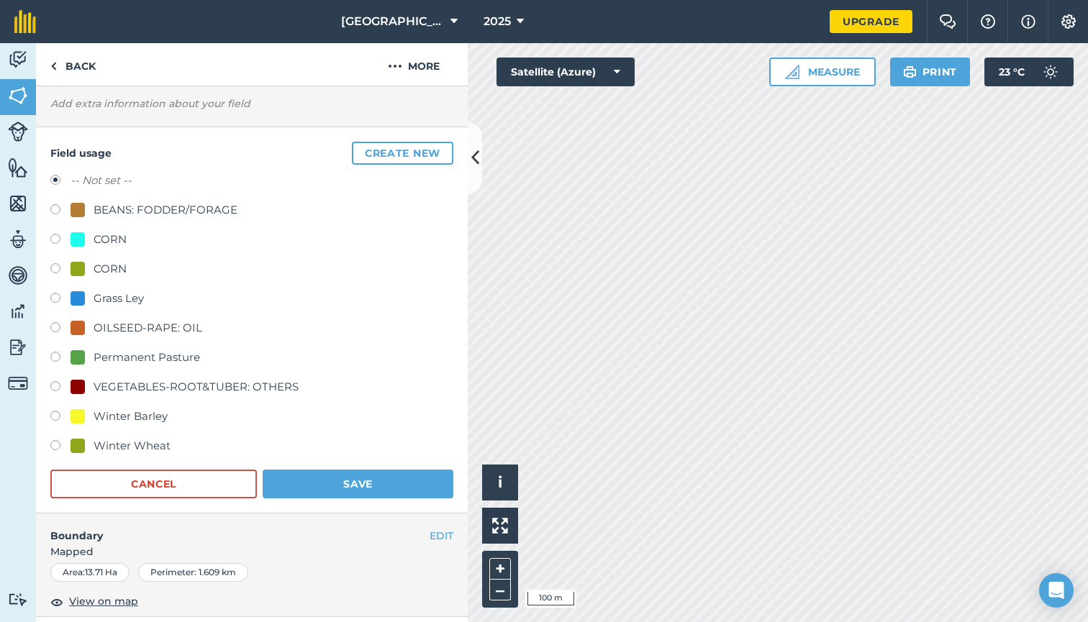
click at [56, 386] on label at bounding box center [60, 388] width 20 height 14
radio input "true"
radio input "false"
click at [338, 484] on button "Save" at bounding box center [358, 484] width 191 height 29
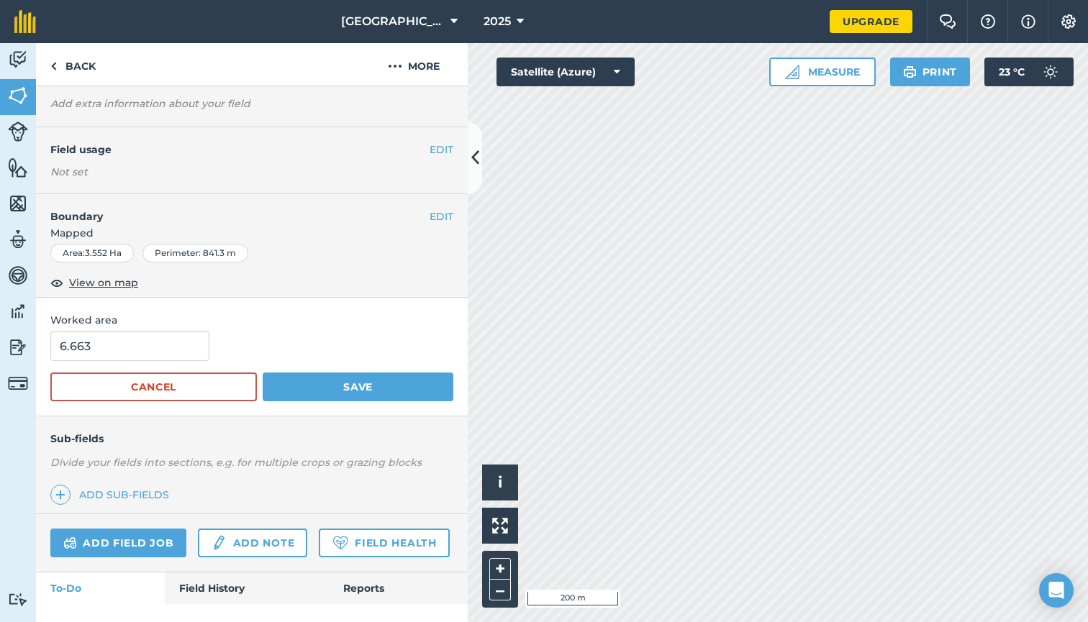
click at [440, 145] on button "EDIT" at bounding box center [442, 150] width 24 height 16
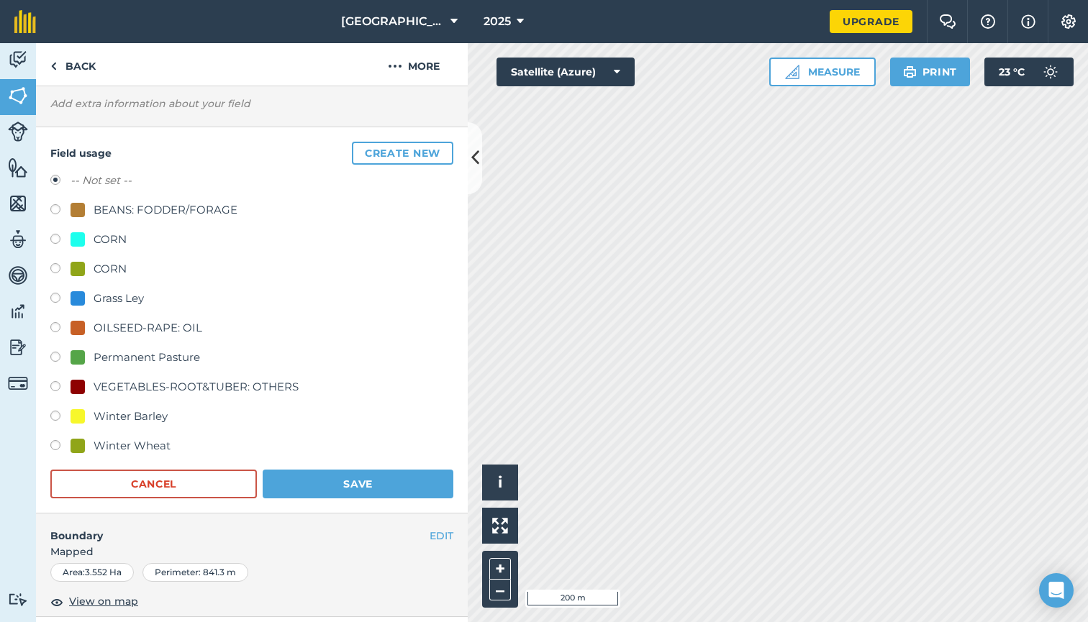
click at [56, 299] on label at bounding box center [60, 300] width 20 height 14
radio input "true"
radio input "false"
click at [64, 360] on label at bounding box center [60, 359] width 20 height 14
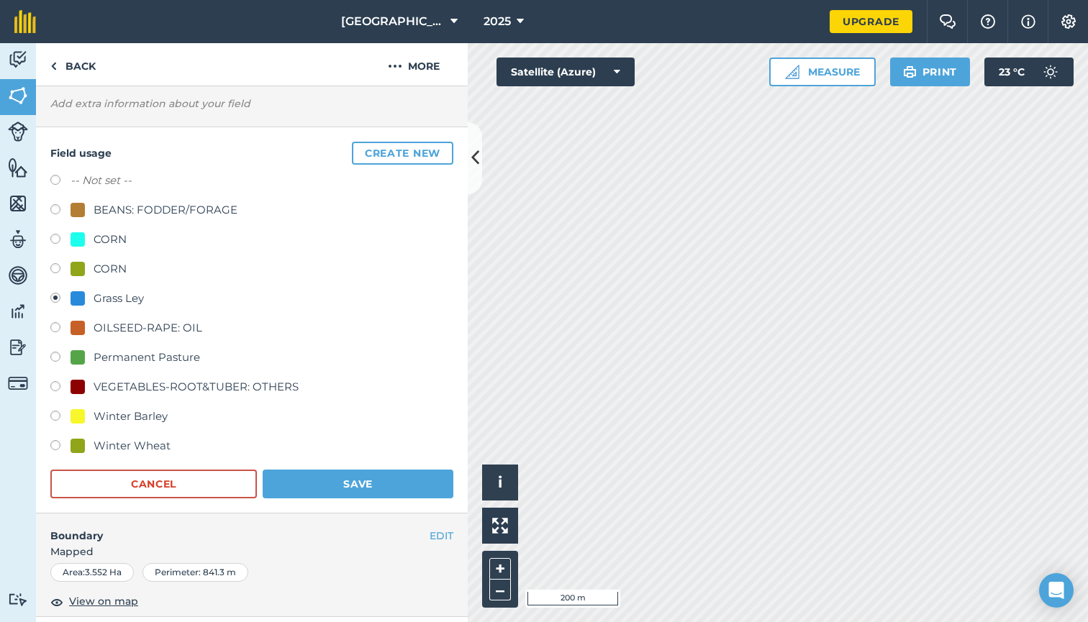
radio input "true"
radio input "false"
click at [386, 485] on button "Save" at bounding box center [358, 484] width 191 height 29
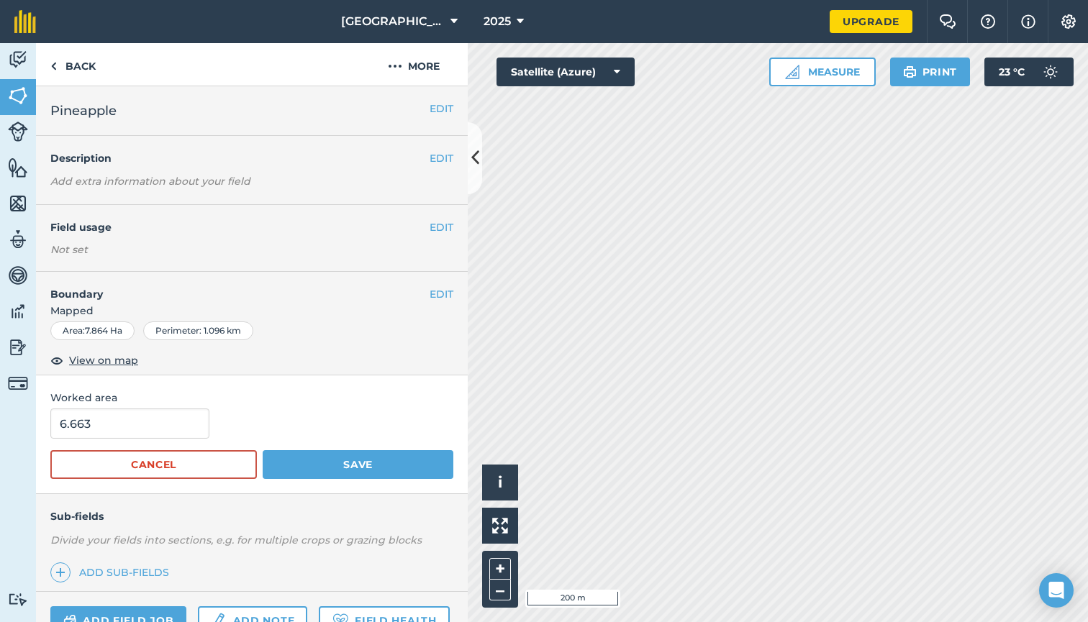
click at [443, 232] on button "EDIT" at bounding box center [442, 227] width 24 height 16
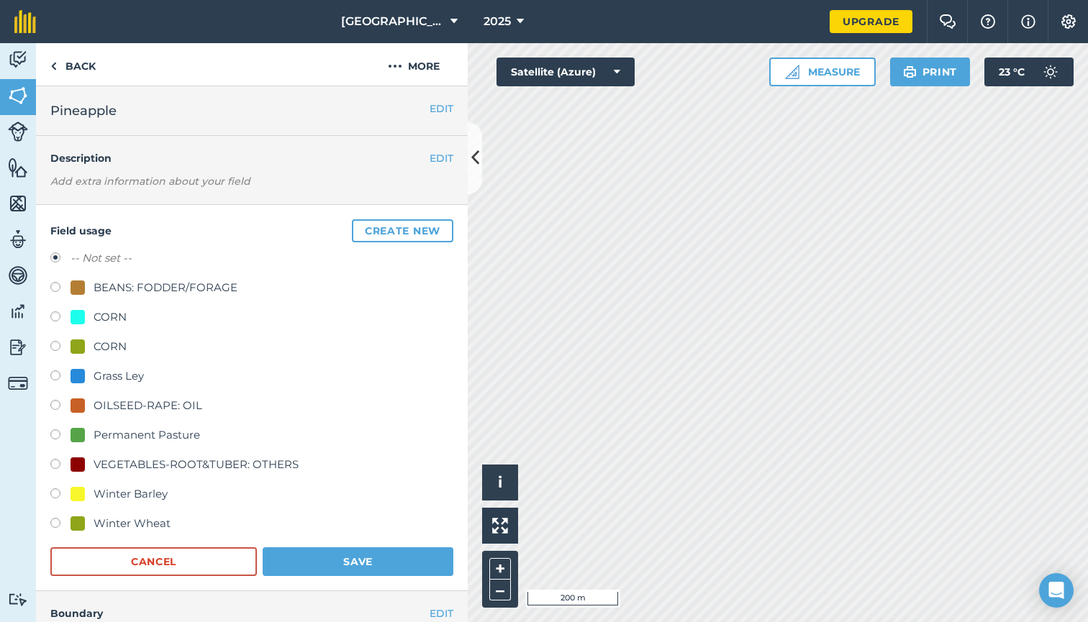
click at [55, 344] on label at bounding box center [60, 348] width 20 height 14
radio input "true"
radio input "false"
click at [383, 563] on button "Save" at bounding box center [358, 561] width 191 height 29
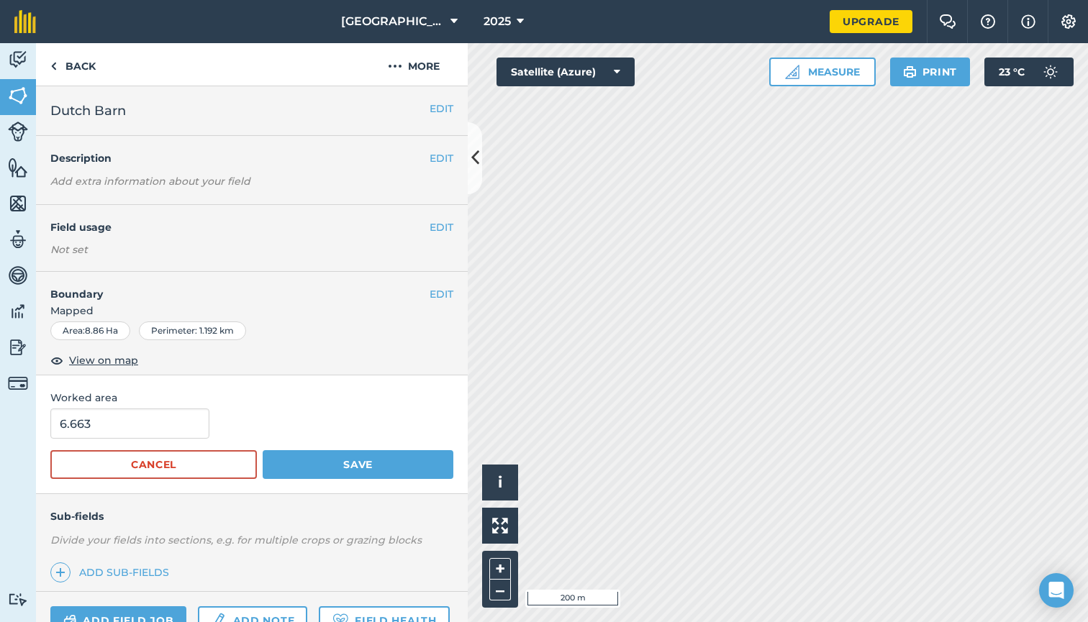
click at [439, 227] on button "EDIT" at bounding box center [442, 227] width 24 height 16
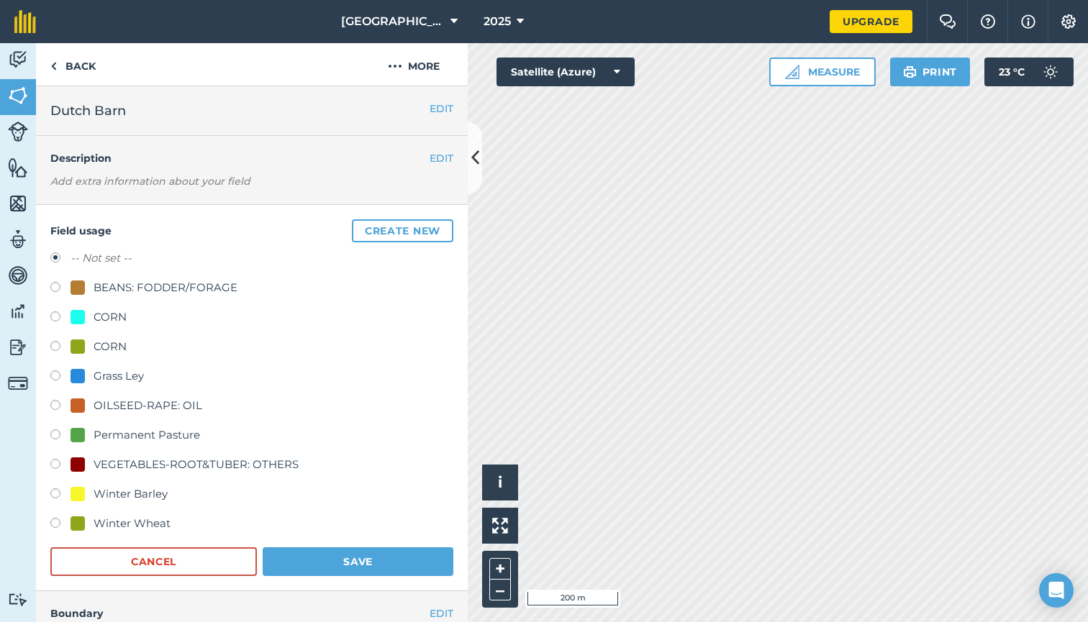
click at [59, 345] on label at bounding box center [60, 348] width 20 height 14
radio input "true"
radio input "false"
click at [399, 553] on button "Save" at bounding box center [358, 561] width 191 height 29
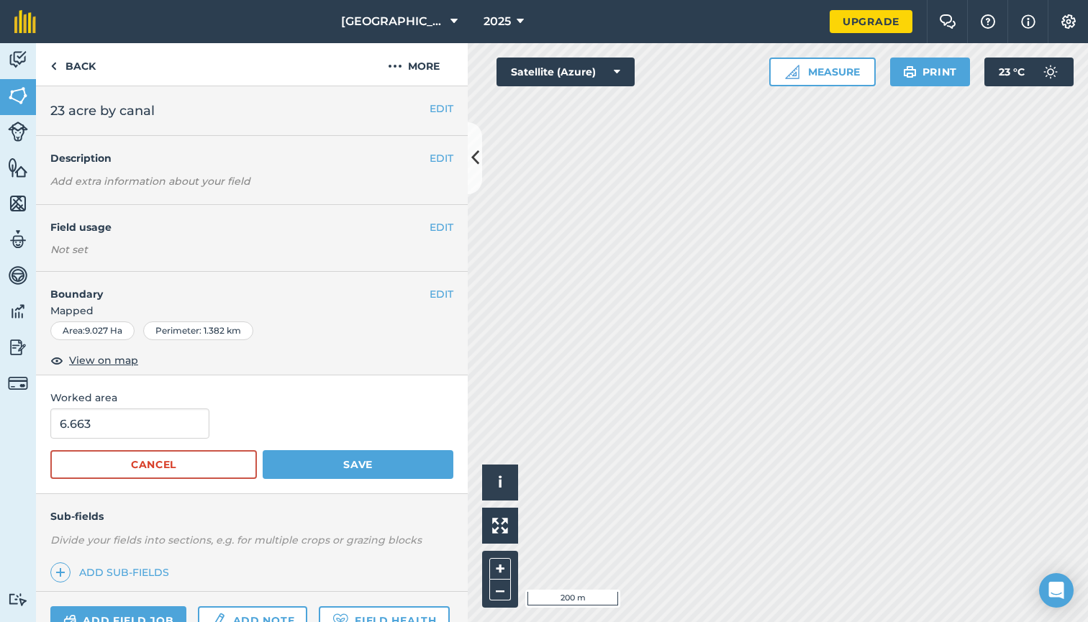
click at [19, 154] on link "Features" at bounding box center [18, 169] width 36 height 36
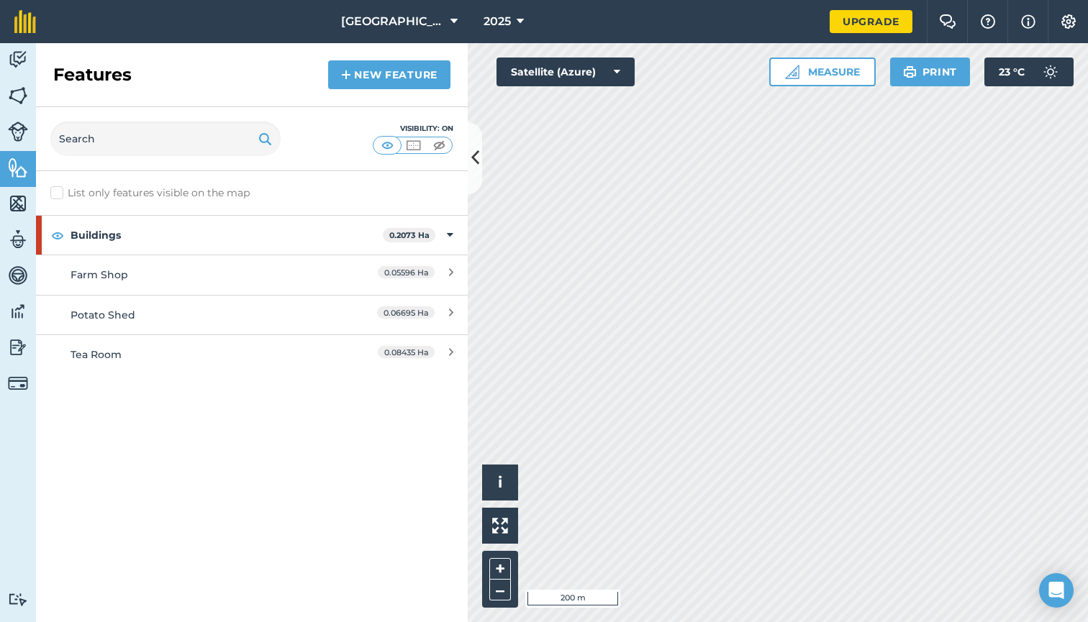
click at [17, 122] on img at bounding box center [18, 132] width 20 height 20
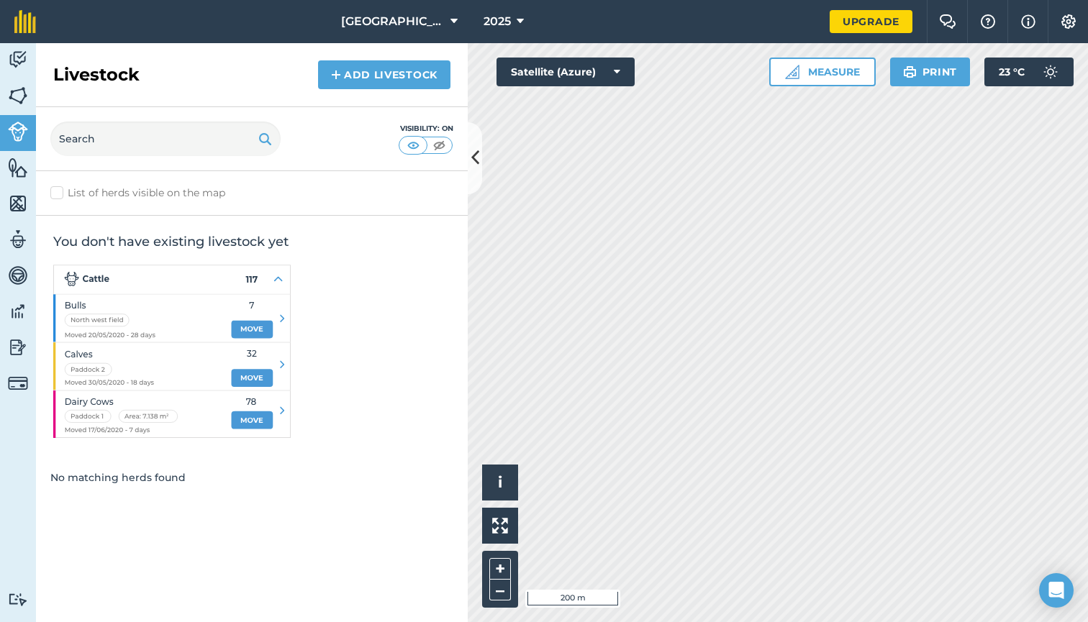
click at [19, 101] on img at bounding box center [18, 96] width 20 height 22
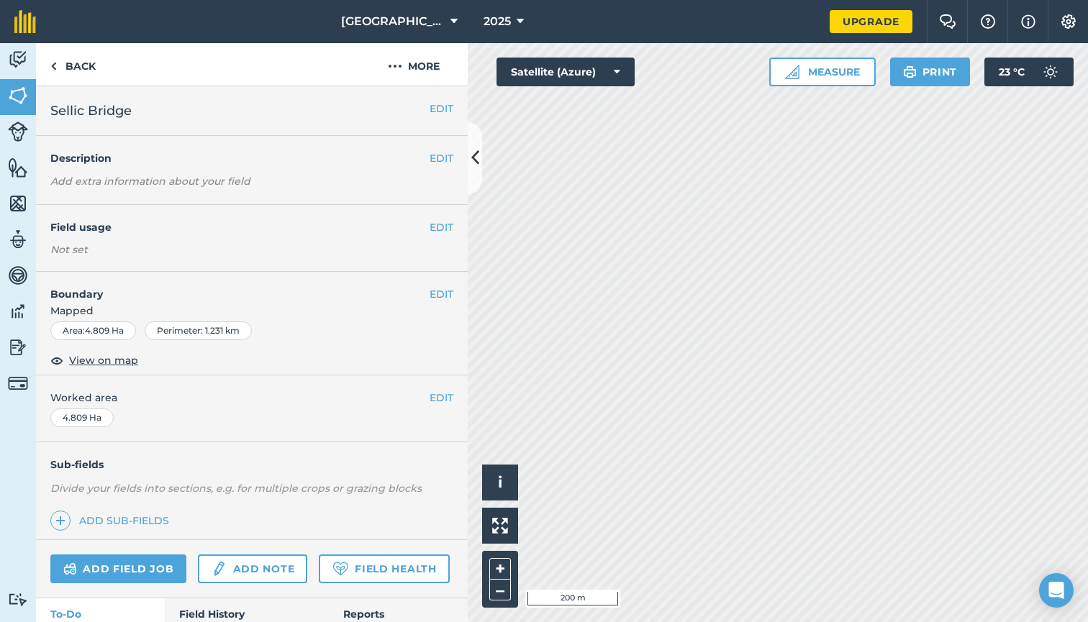
click at [440, 227] on button "EDIT" at bounding box center [442, 227] width 24 height 16
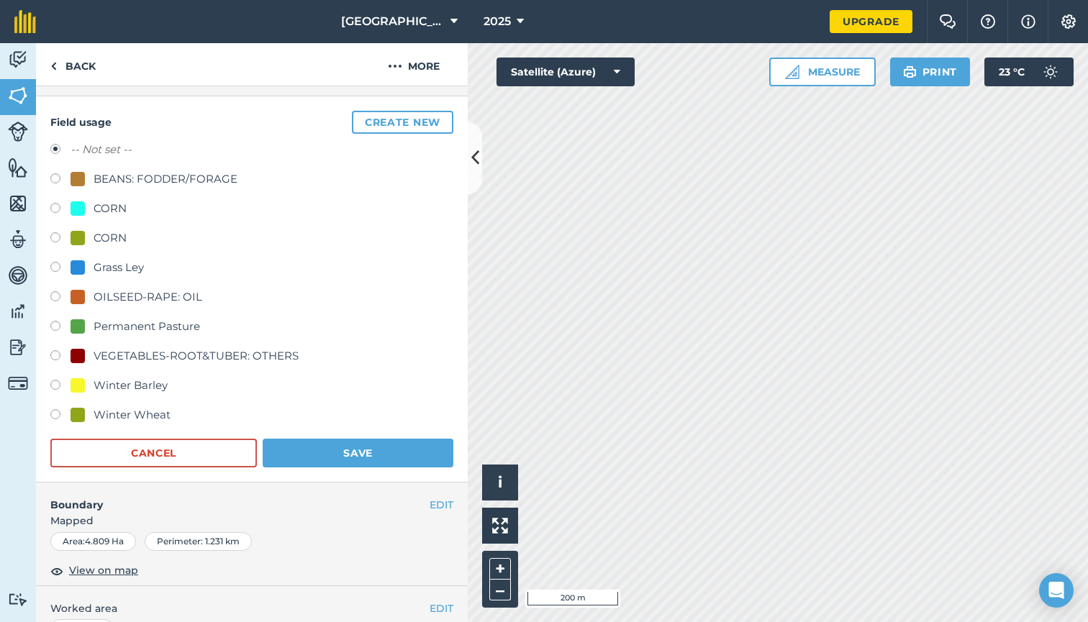
scroll to position [117, 0]
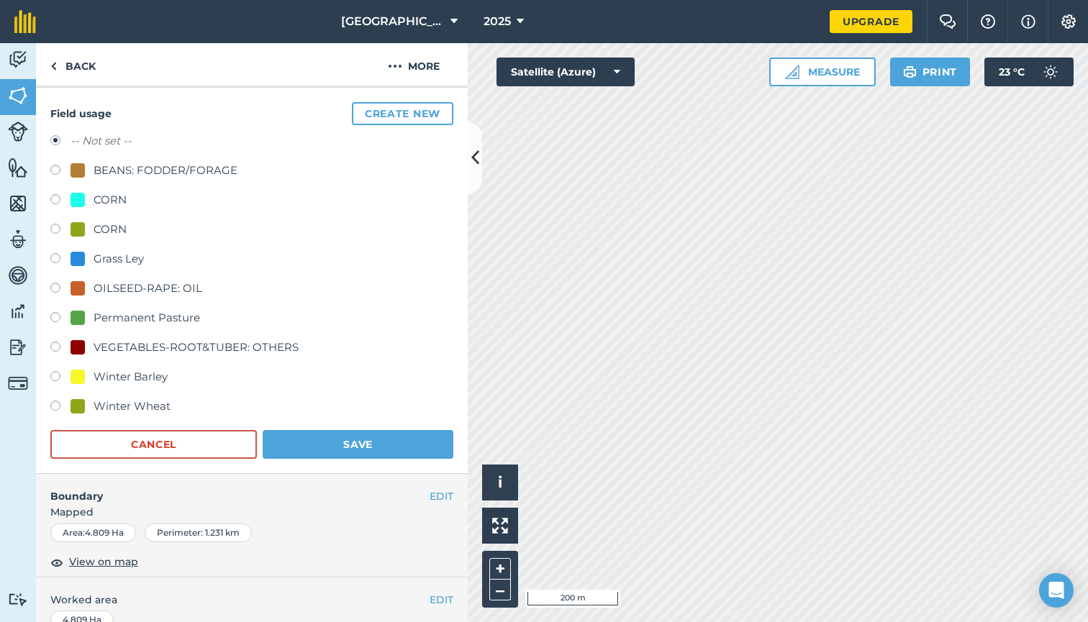
click at [58, 373] on label at bounding box center [60, 378] width 20 height 14
radio input "true"
radio input "false"
click at [346, 442] on button "Save" at bounding box center [358, 444] width 191 height 29
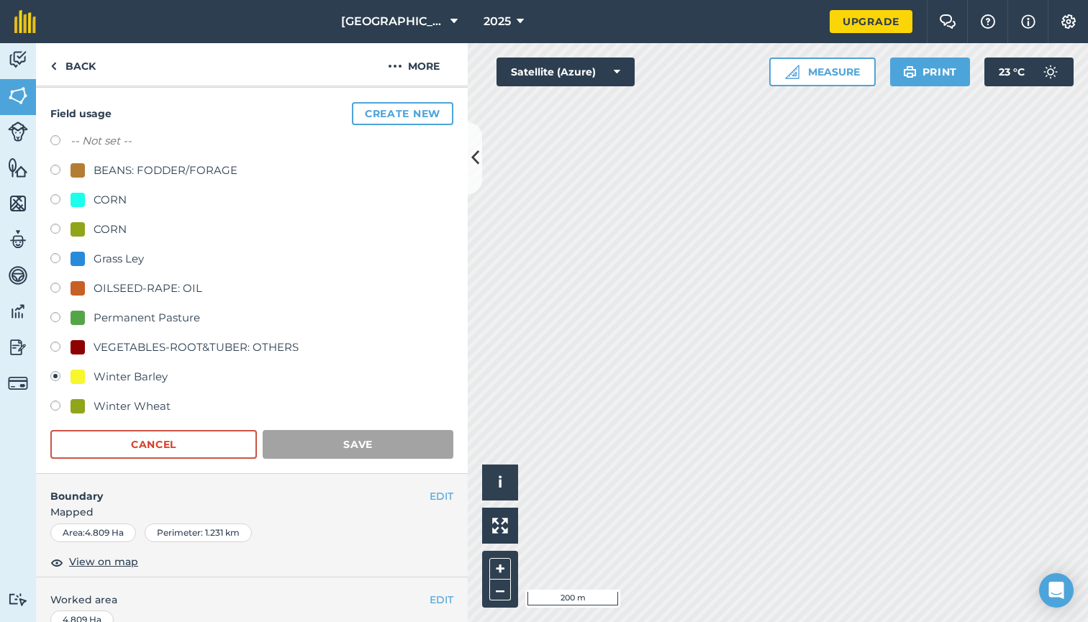
scroll to position [52, 0]
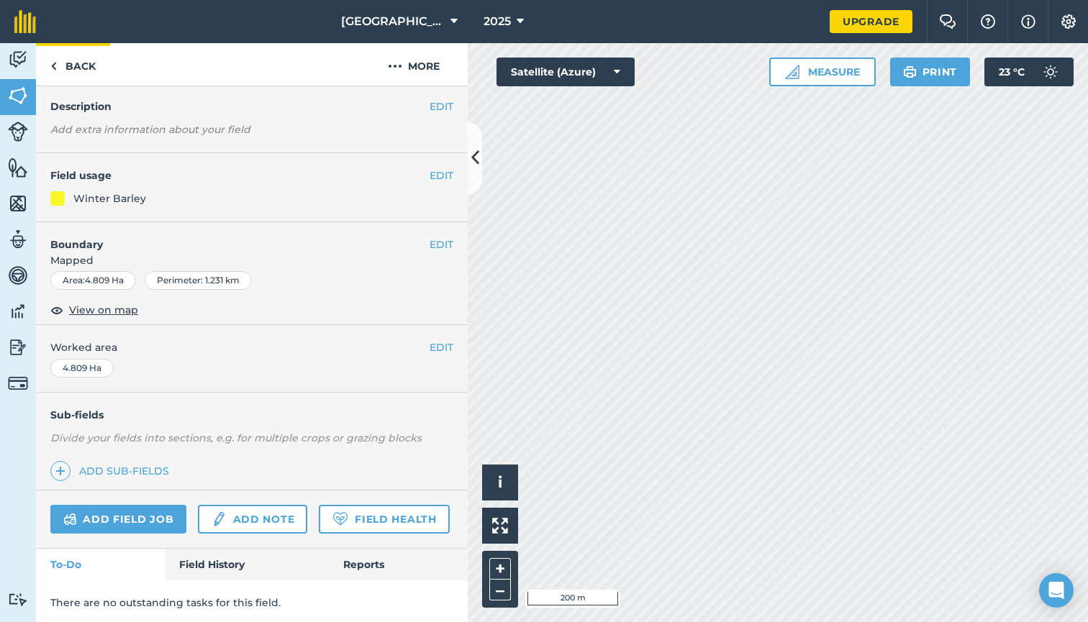
click at [69, 65] on link "Back" at bounding box center [73, 64] width 74 height 42
click at [66, 67] on link "Back" at bounding box center [73, 64] width 74 height 42
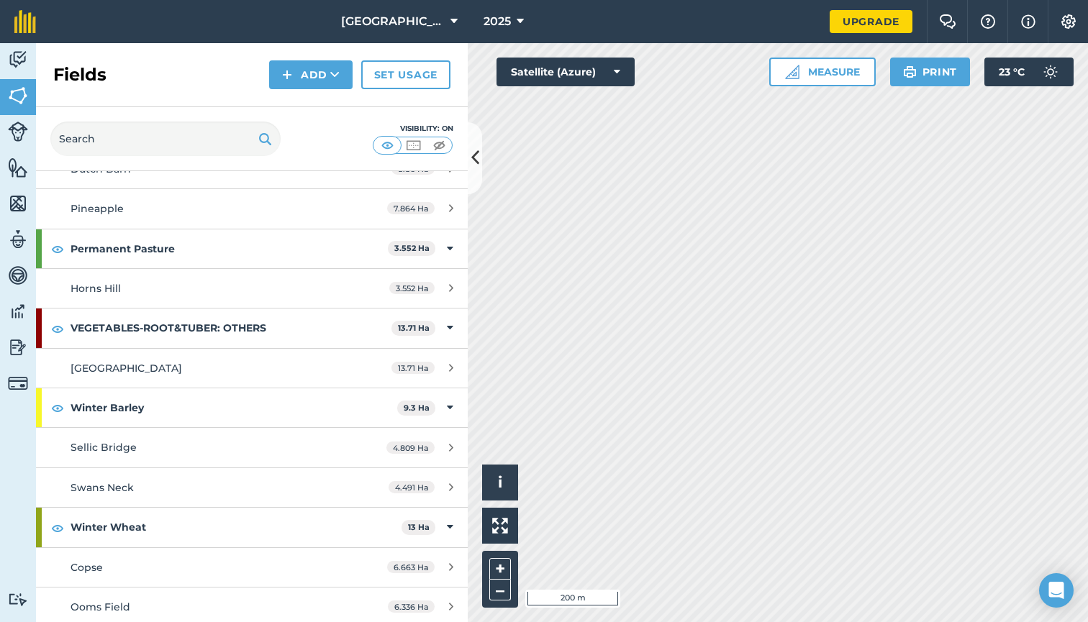
scroll to position [288, 0]
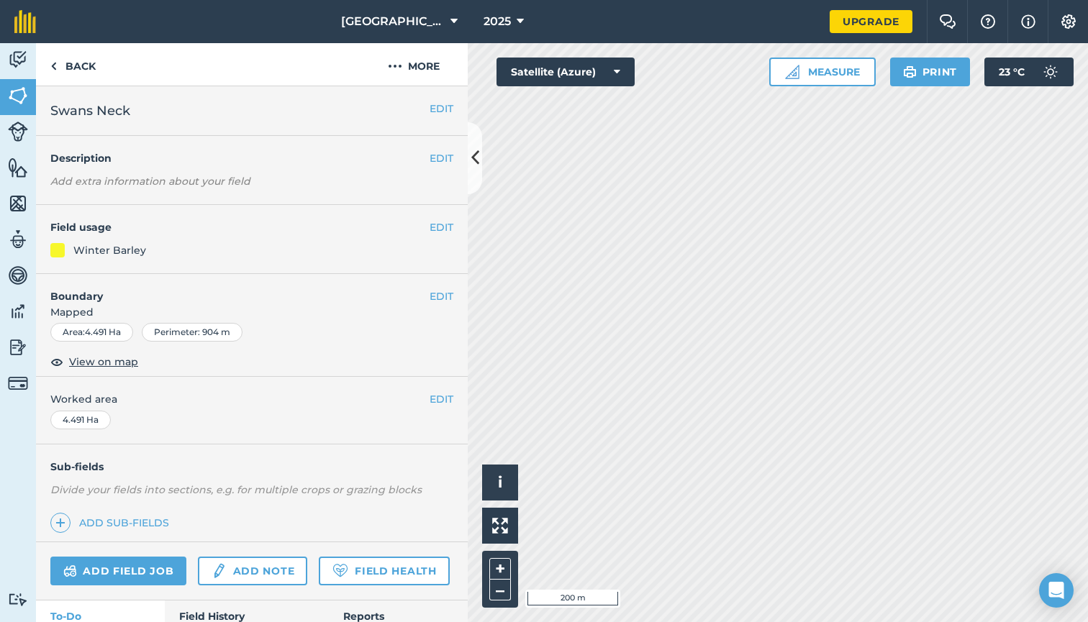
click at [447, 227] on button "EDIT" at bounding box center [442, 227] width 24 height 16
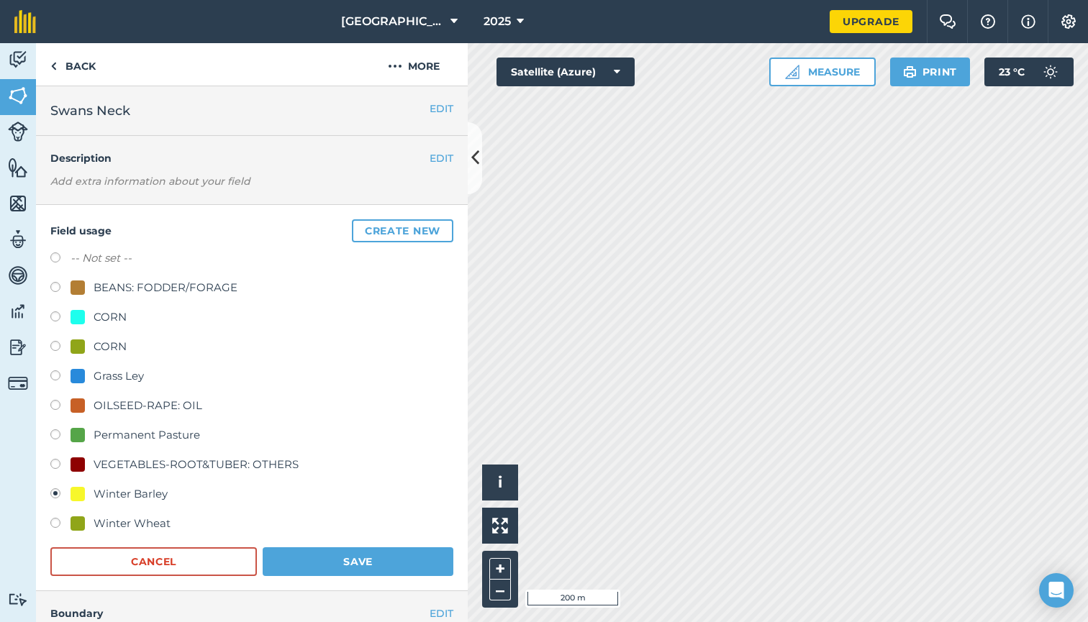
click at [50, 527] on label at bounding box center [60, 525] width 20 height 14
radio input "true"
radio input "false"
click at [314, 563] on button "Save" at bounding box center [358, 561] width 191 height 29
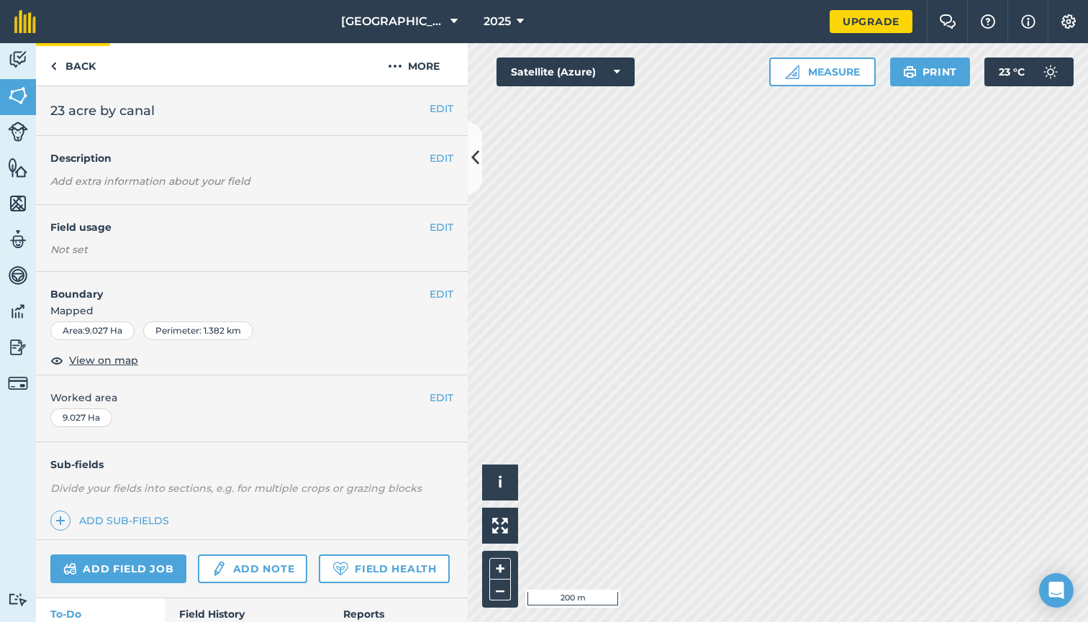
click at [65, 65] on link "Back" at bounding box center [73, 64] width 74 height 42
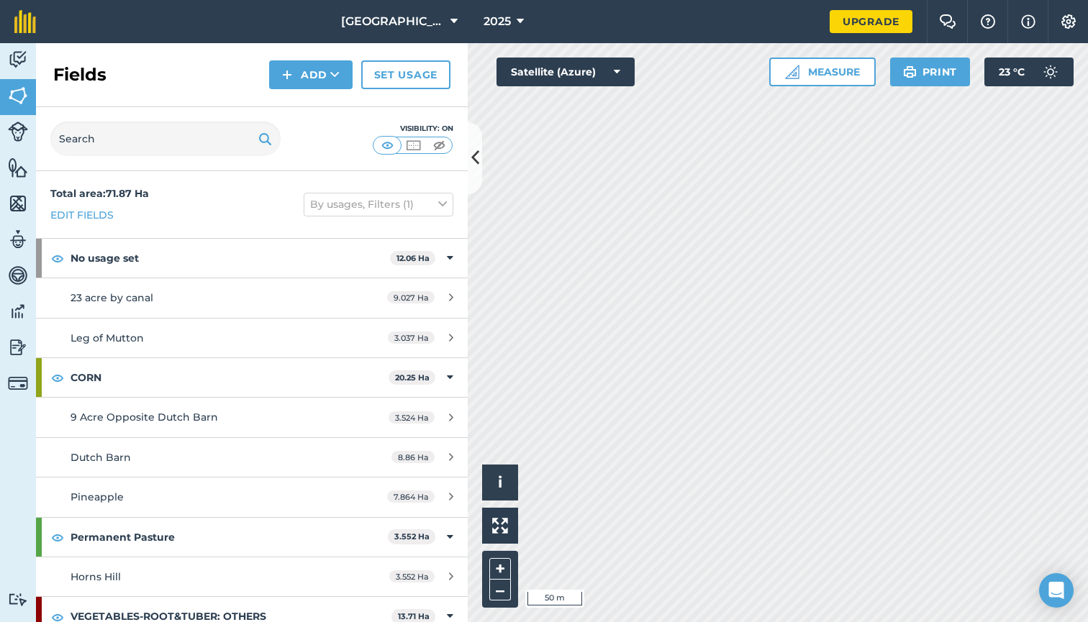
click at [16, 136] on img at bounding box center [18, 132] width 20 height 20
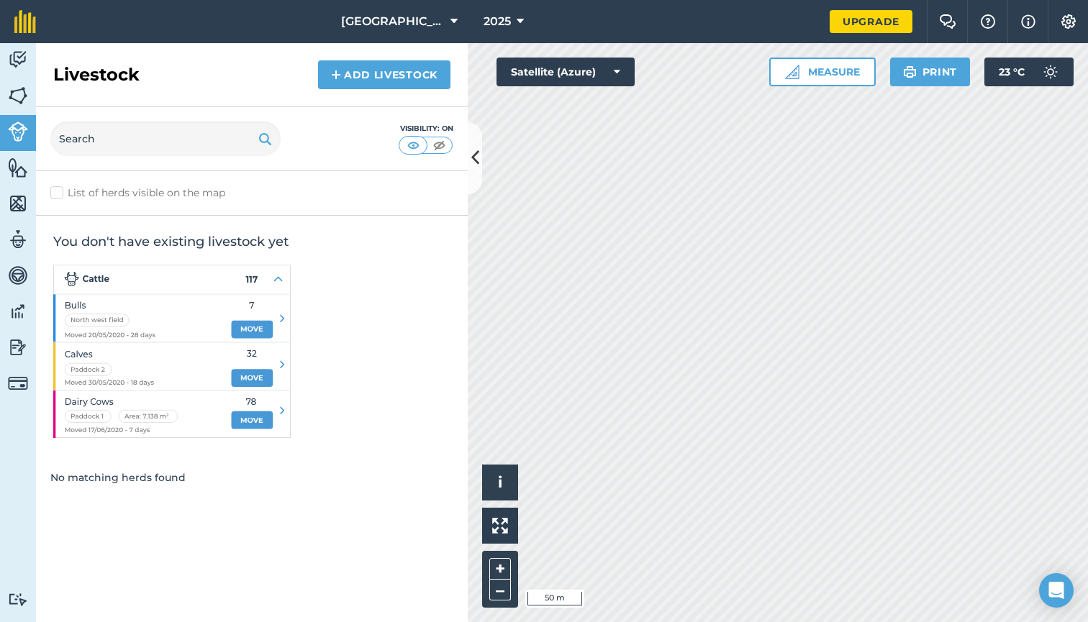
click at [9, 161] on img at bounding box center [18, 168] width 20 height 22
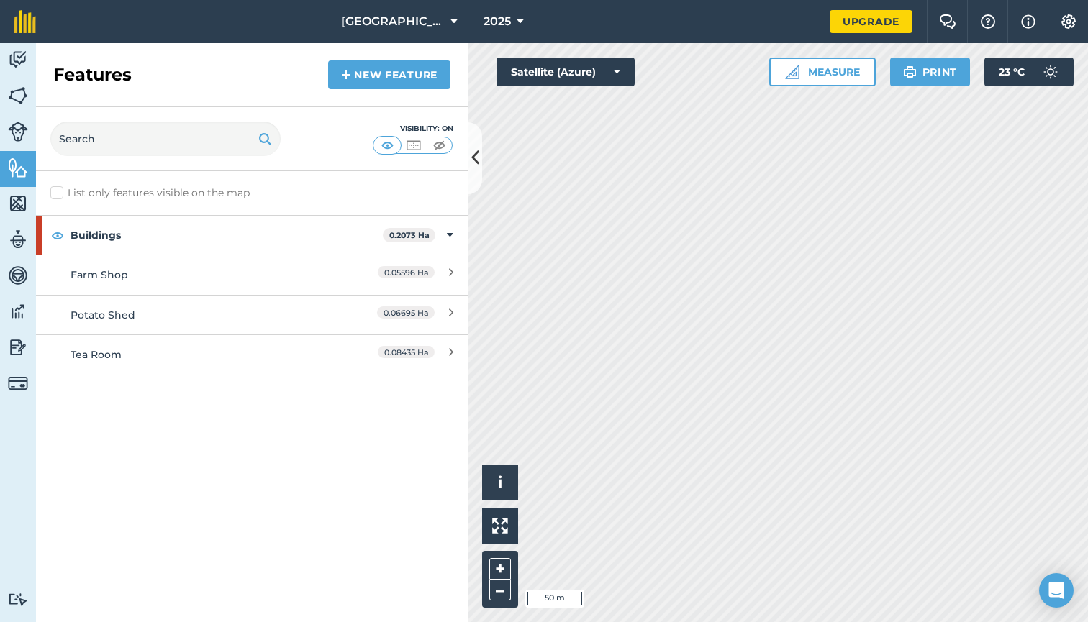
click at [365, 70] on link "New feature" at bounding box center [389, 74] width 122 height 29
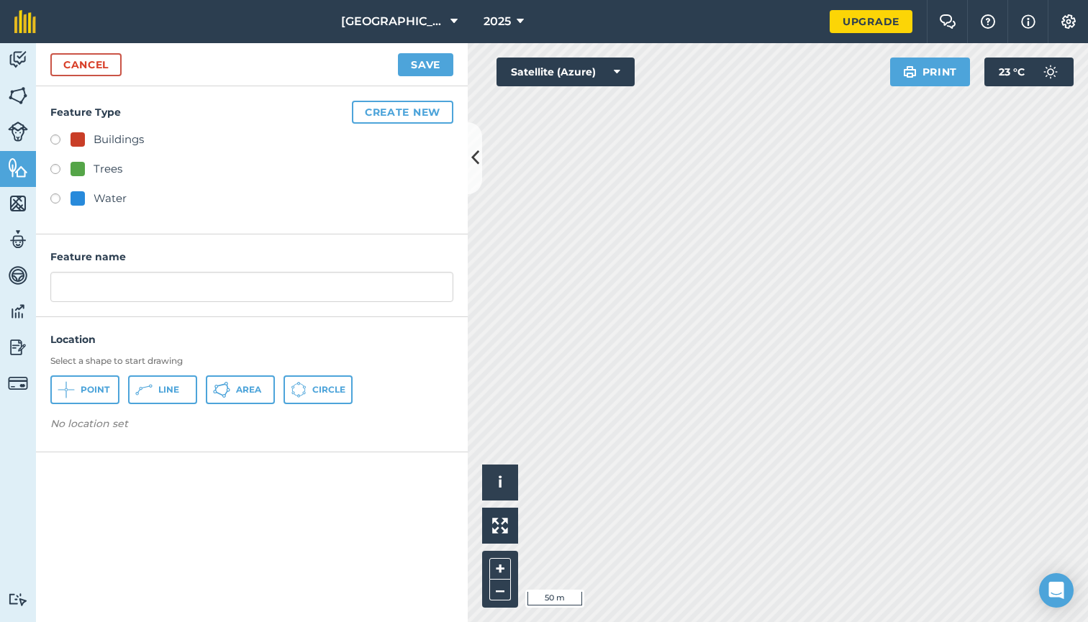
click at [408, 114] on button "Create new" at bounding box center [402, 112] width 101 height 23
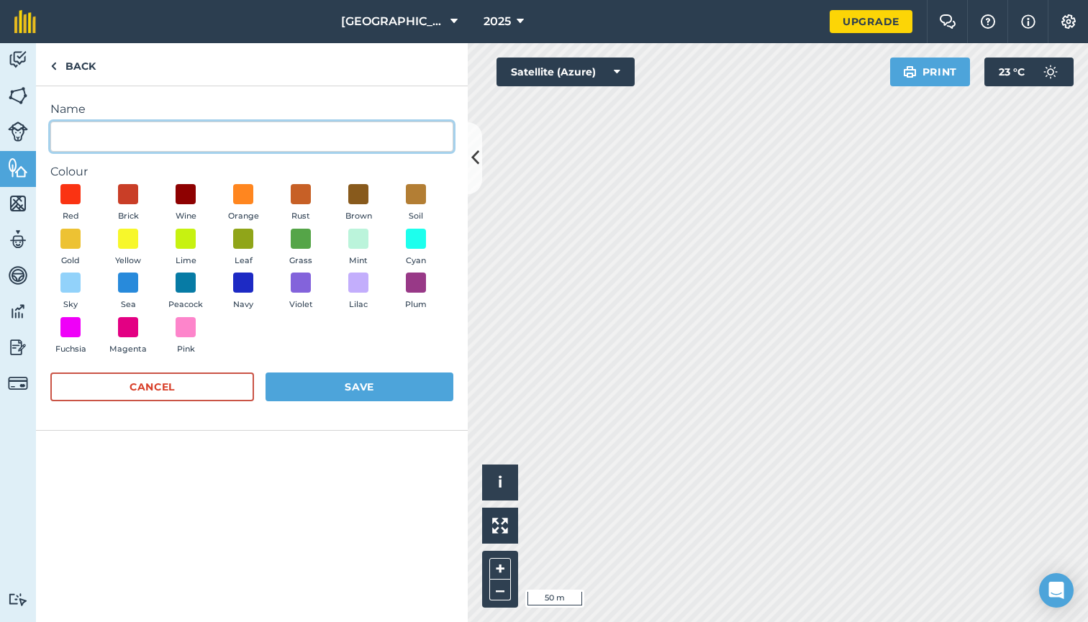
click at [300, 146] on input "Name" at bounding box center [251, 137] width 403 height 30
type input "Poly Tunnels"
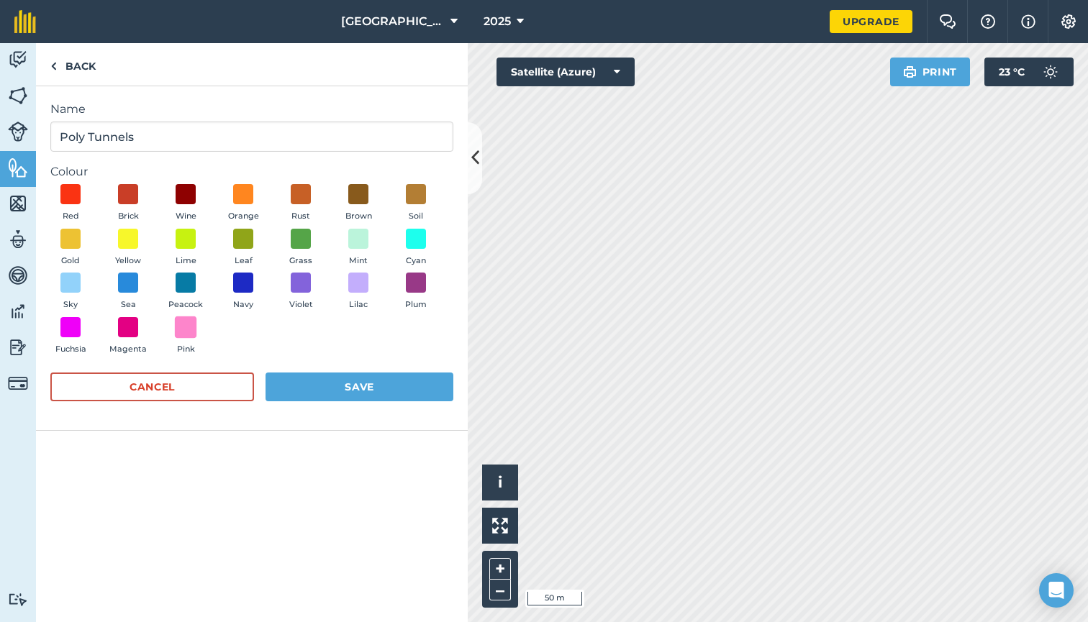
click at [183, 333] on span at bounding box center [186, 327] width 22 height 22
click at [330, 387] on button "Save" at bounding box center [359, 387] width 188 height 29
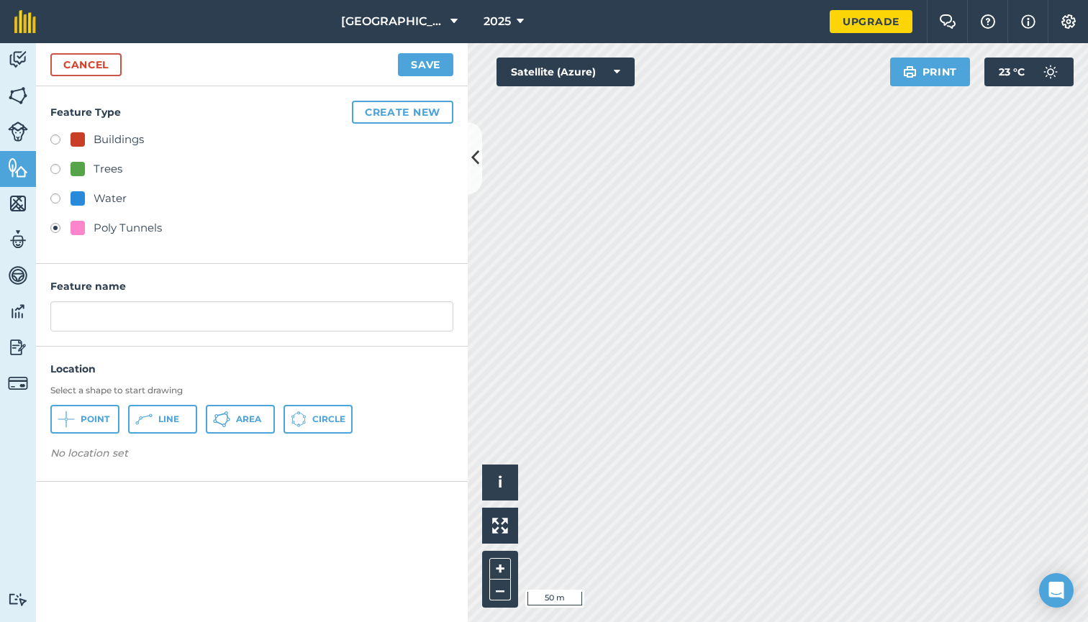
click at [240, 414] on span "Area" at bounding box center [248, 420] width 25 height 12
click at [427, 72] on button "Save" at bounding box center [425, 64] width 55 height 23
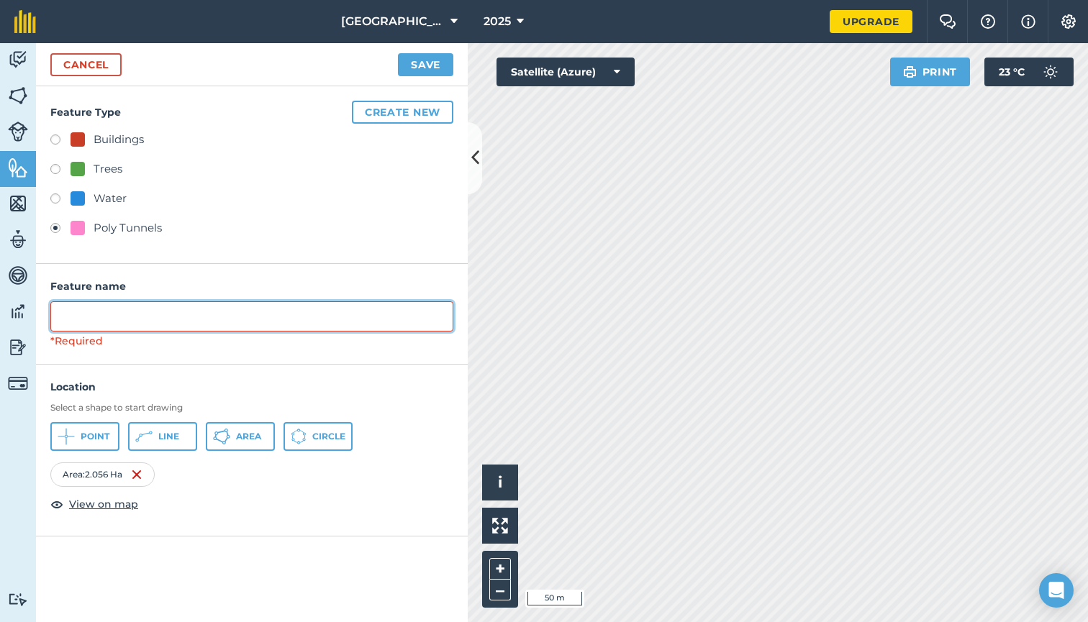
type input "O"
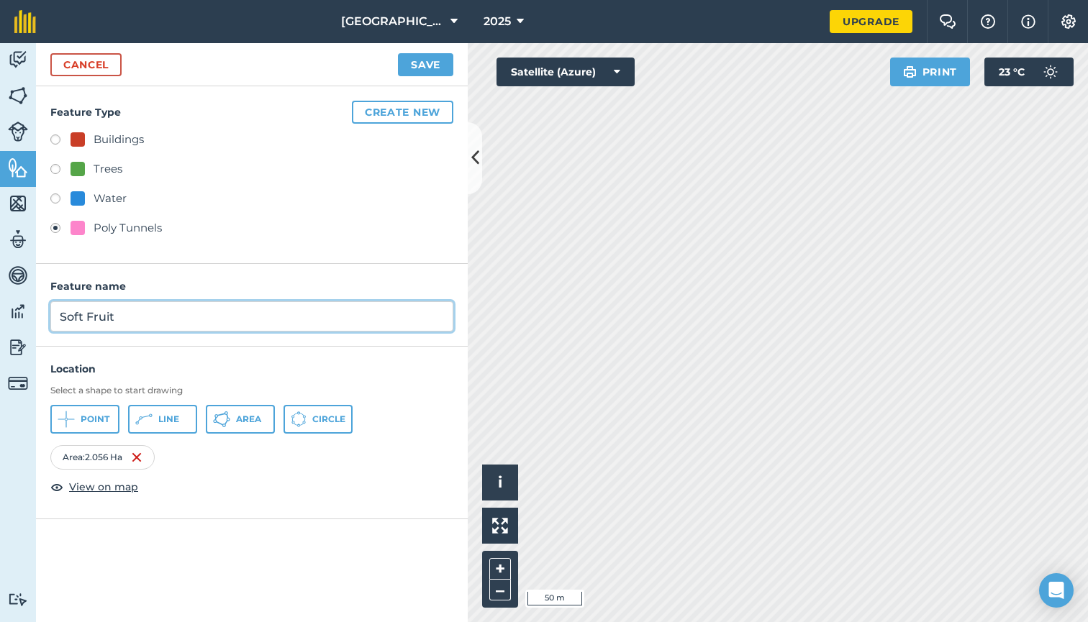
type input "Soft Fruit"
click at [422, 73] on button "Save" at bounding box center [425, 64] width 55 height 23
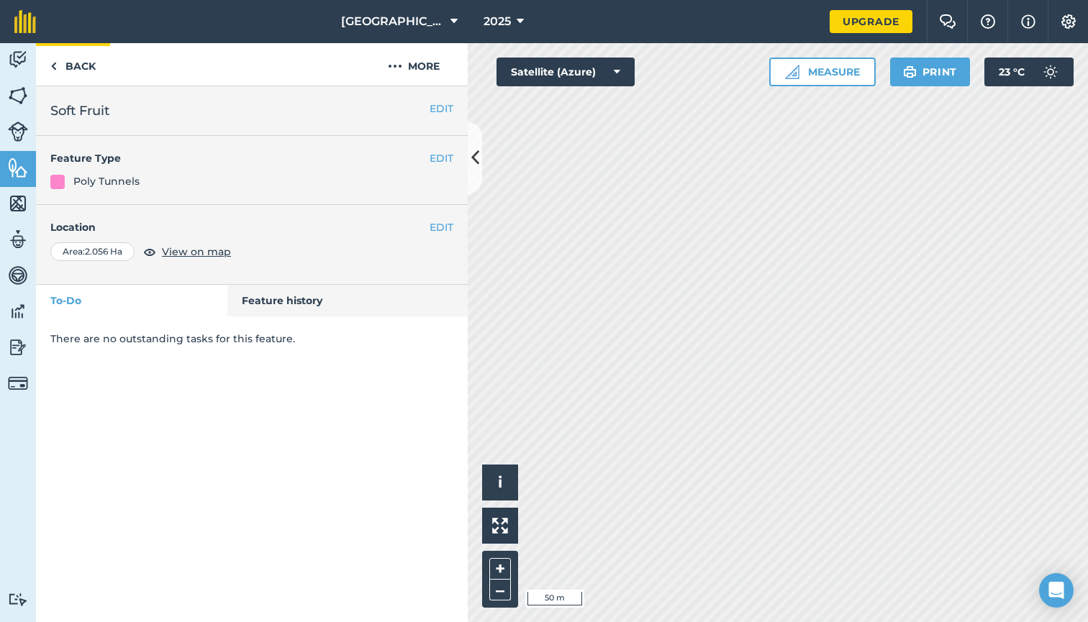
click at [66, 60] on link "Back" at bounding box center [73, 64] width 74 height 42
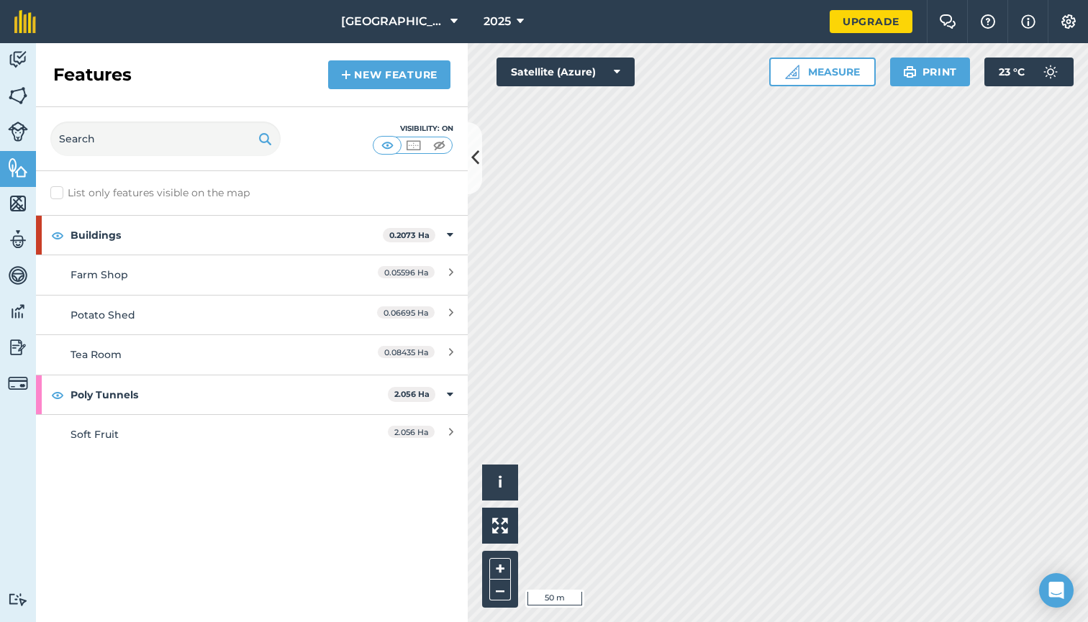
click at [389, 76] on link "New feature" at bounding box center [389, 74] width 122 height 29
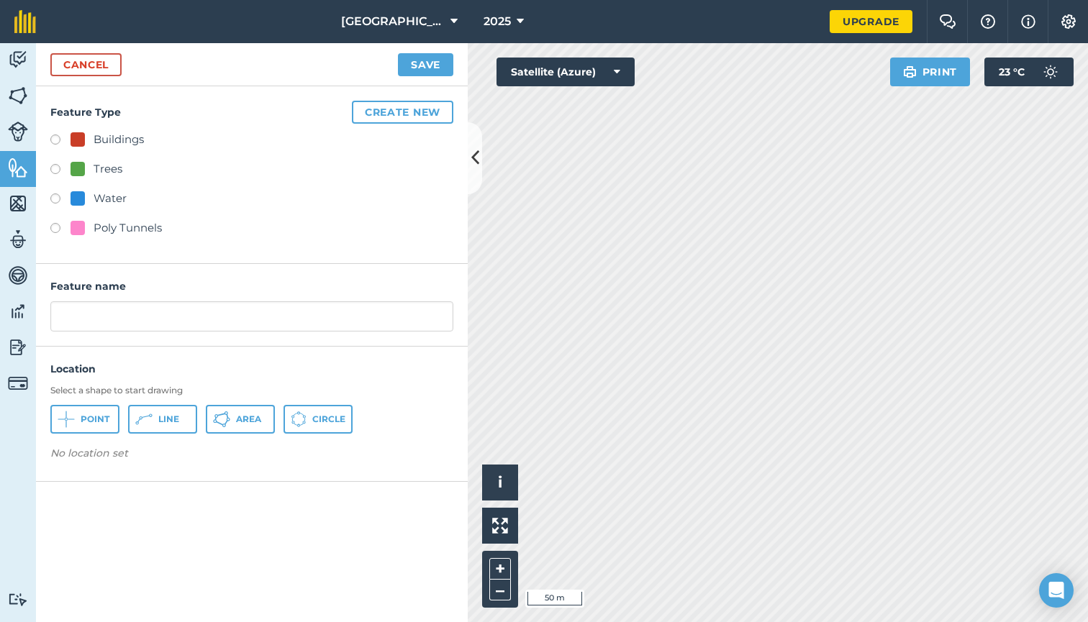
click at [378, 114] on button "Create new" at bounding box center [402, 112] width 101 height 23
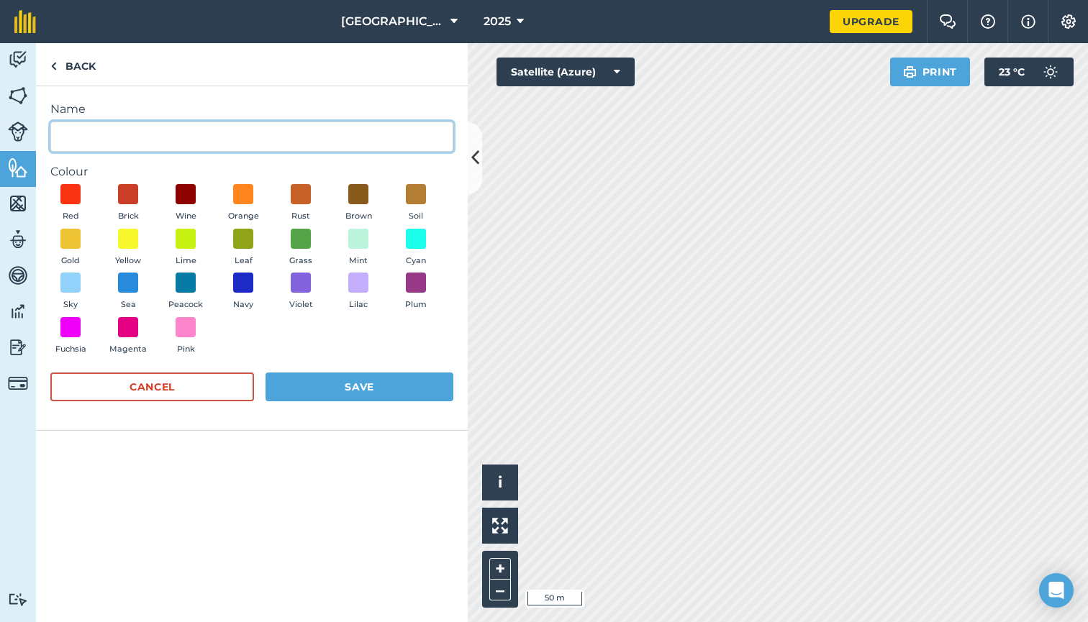
click at [324, 147] on input "Name" at bounding box center [251, 137] width 403 height 30
type input "Asparagus"
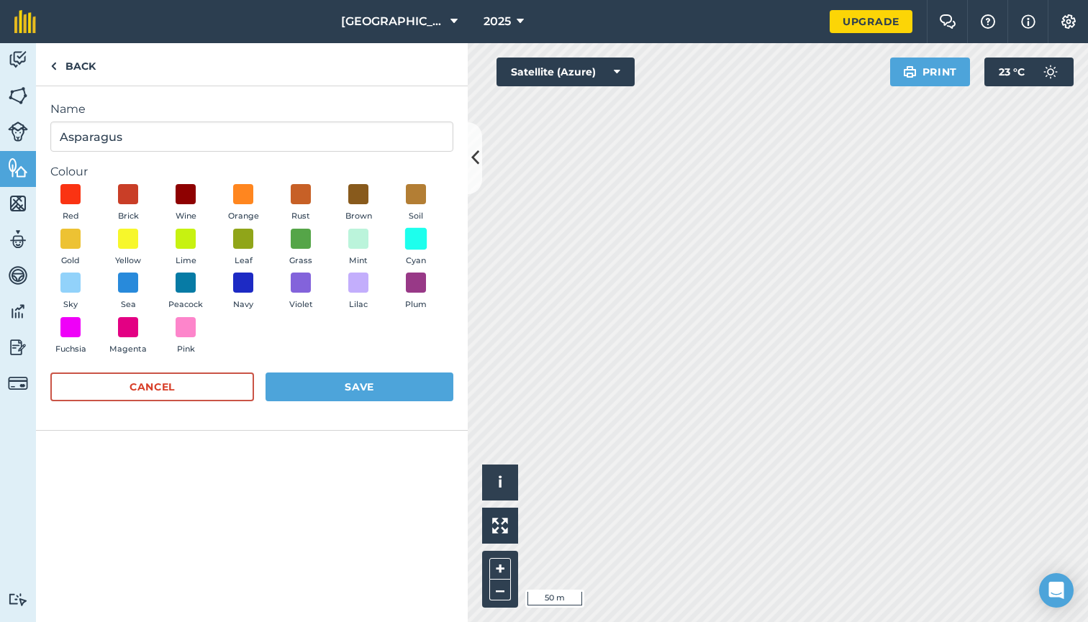
click at [415, 245] on span at bounding box center [416, 238] width 22 height 22
click at [386, 378] on button "Save" at bounding box center [359, 387] width 188 height 29
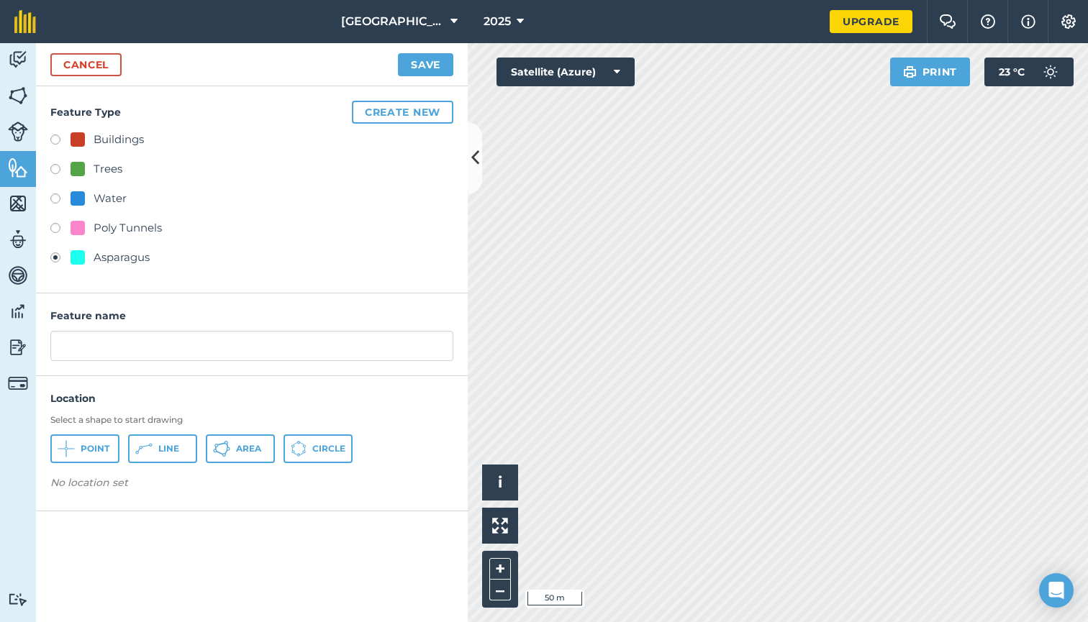
click at [235, 447] on button "Area" at bounding box center [240, 449] width 69 height 29
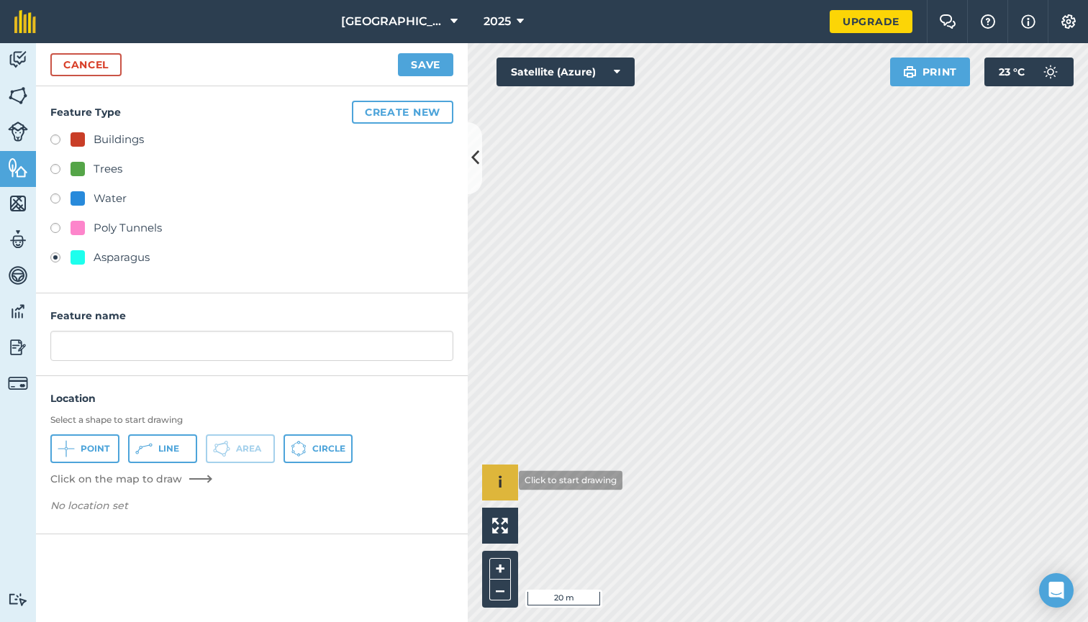
click at [508, 481] on button "i" at bounding box center [500, 483] width 36 height 36
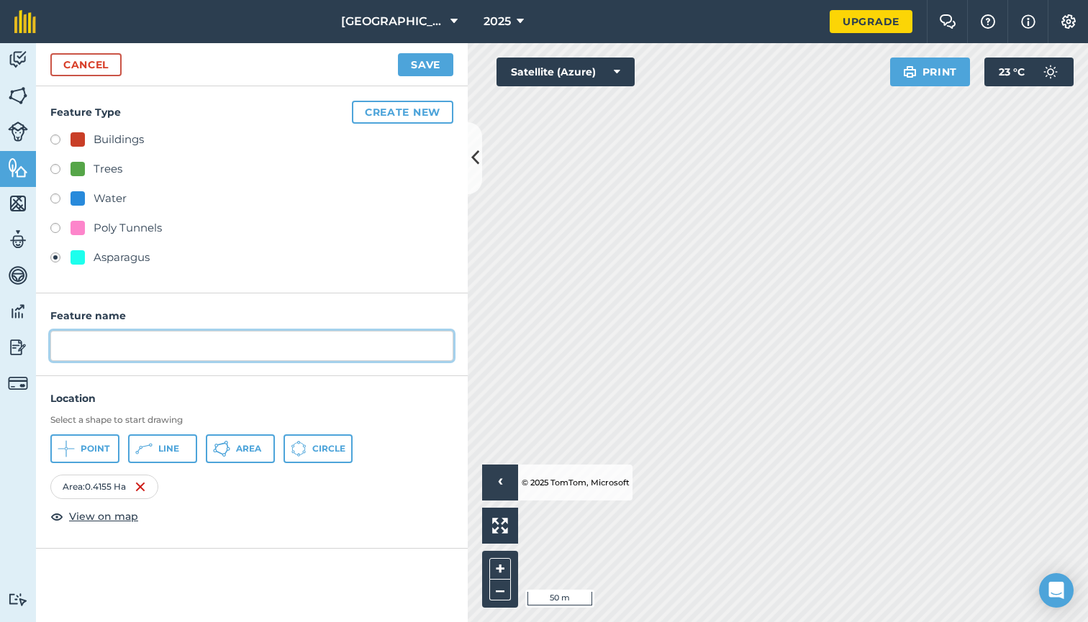
click at [158, 343] on input "text" at bounding box center [251, 346] width 403 height 30
type input "Asparagus"
click at [422, 65] on button "Save" at bounding box center [425, 64] width 55 height 23
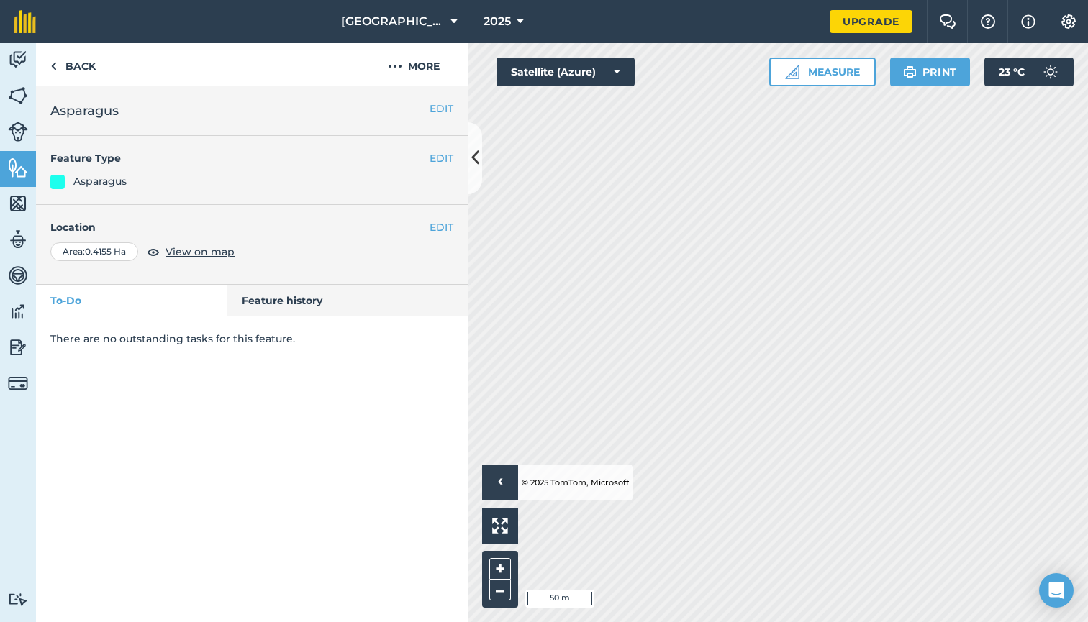
click at [14, 96] on img at bounding box center [18, 96] width 20 height 22
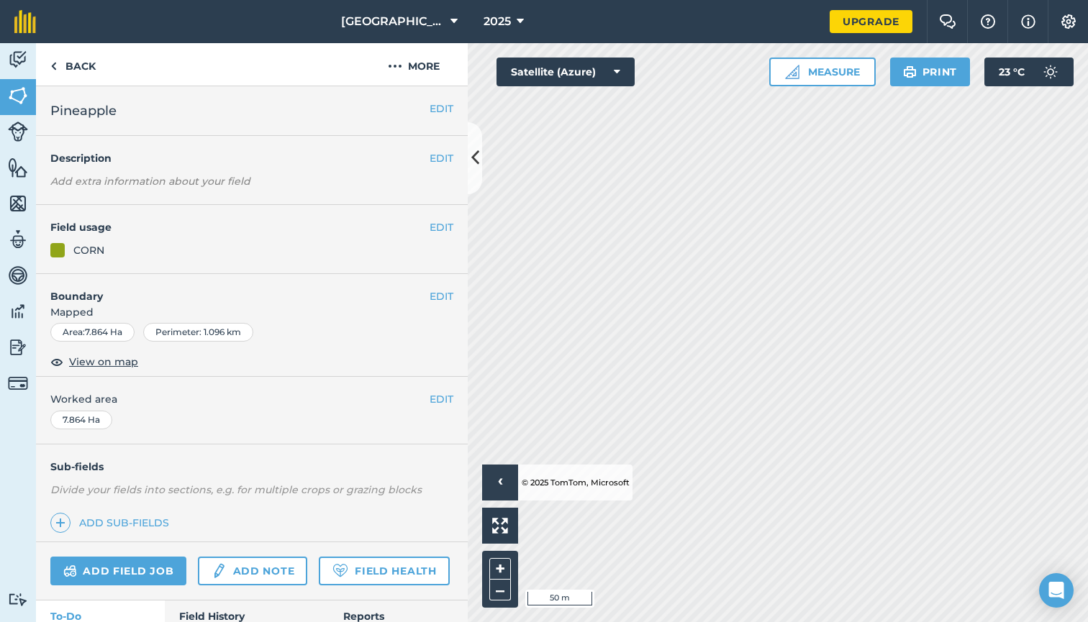
click at [440, 394] on button "EDIT" at bounding box center [442, 399] width 24 height 16
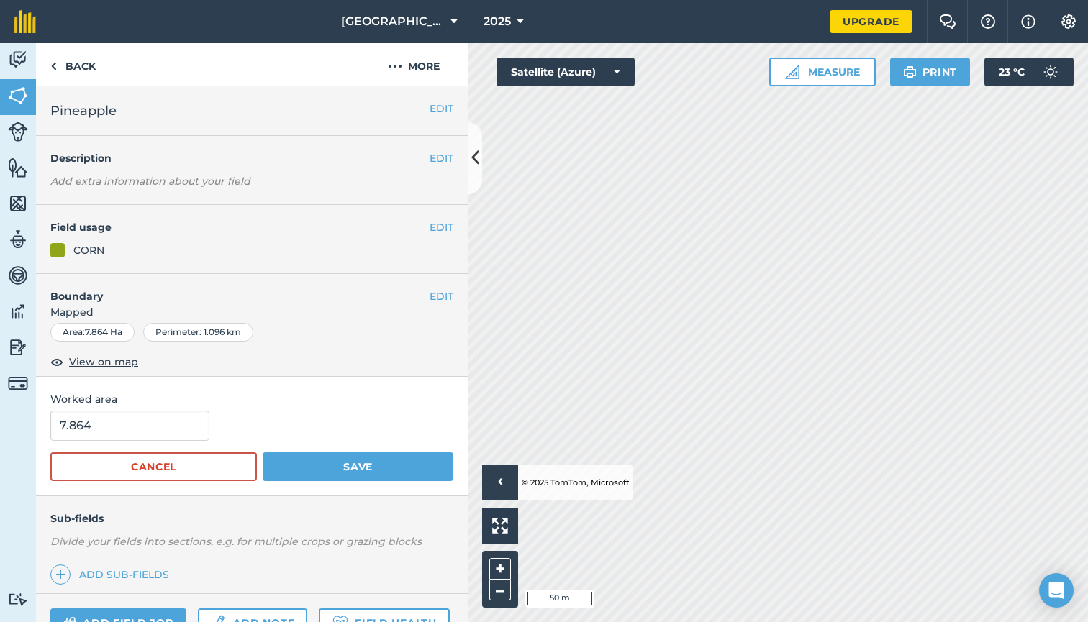
click at [225, 461] on button "Cancel" at bounding box center [153, 467] width 206 height 29
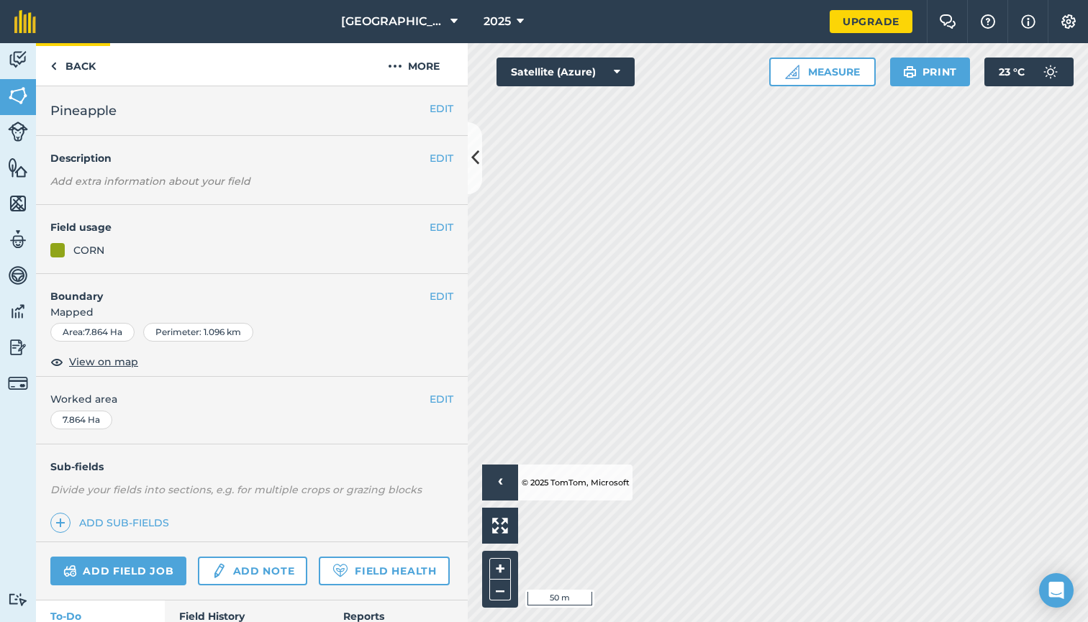
click at [76, 58] on link "Back" at bounding box center [73, 64] width 74 height 42
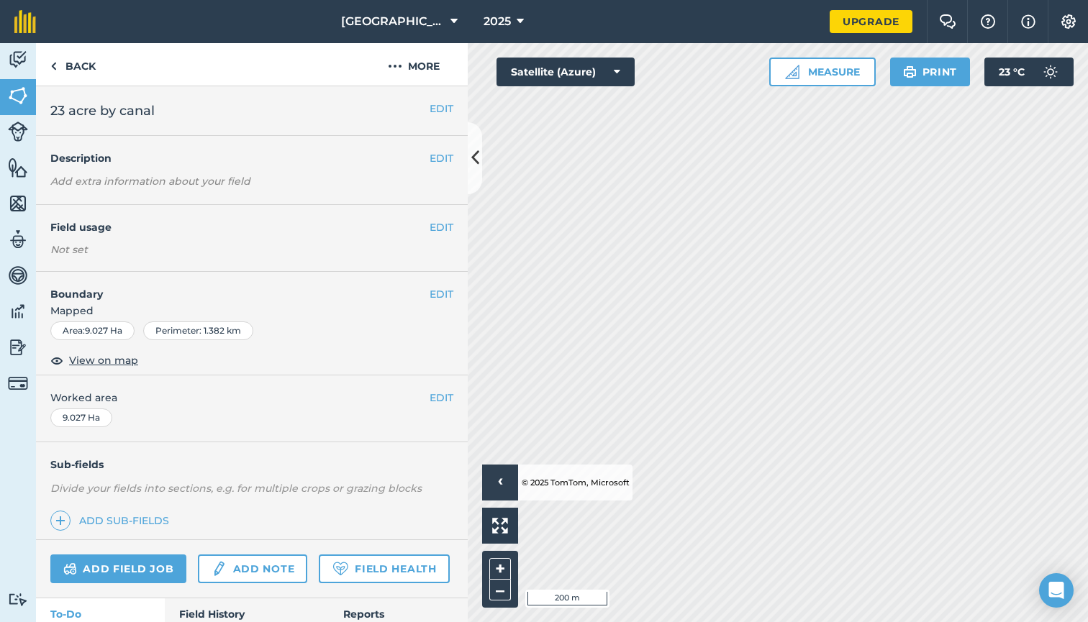
click at [435, 225] on button "EDIT" at bounding box center [442, 227] width 24 height 16
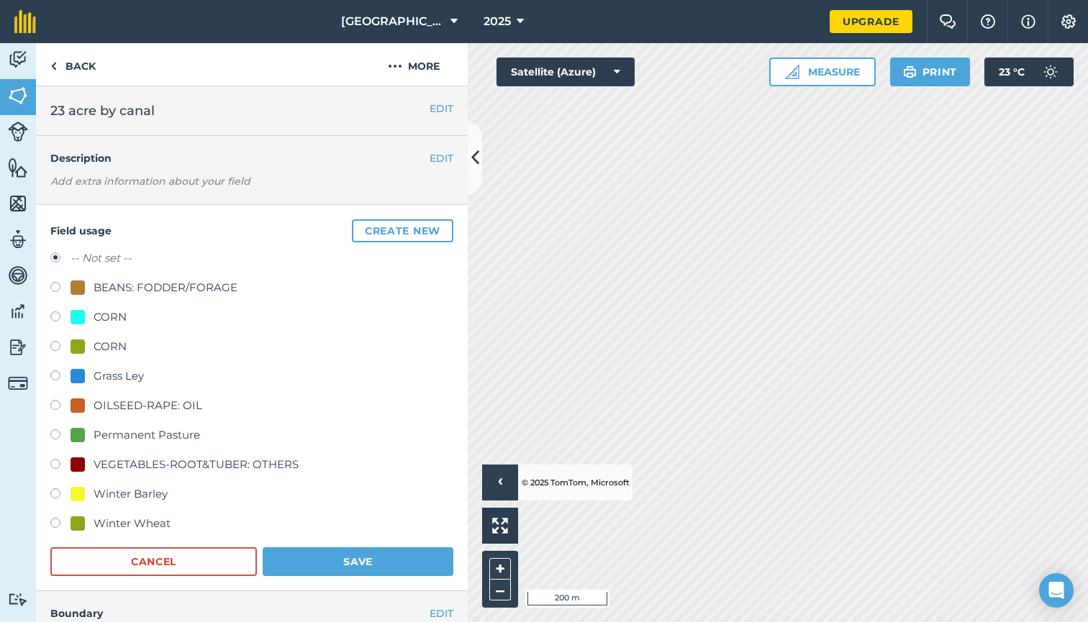
click at [53, 374] on label at bounding box center [60, 378] width 20 height 14
radio input "true"
radio input "false"
click at [363, 578] on div "Field usage Create new -- Not set -- BEANS: FODDER/FORAGE CORN CORN Grass Ley O…" at bounding box center [252, 398] width 432 height 386
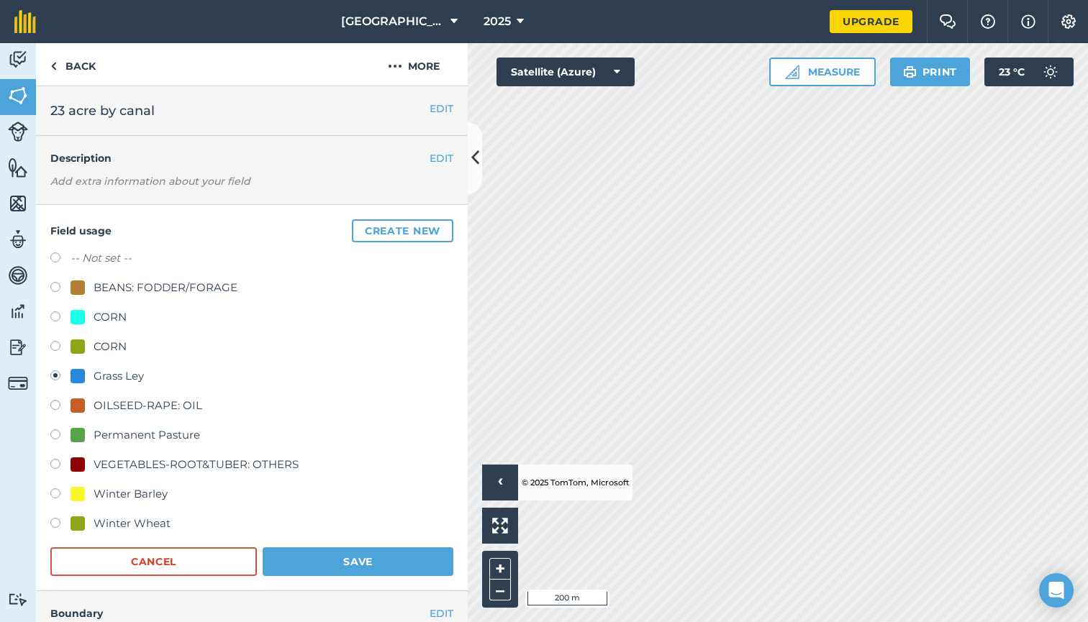
click at [357, 570] on button "Save" at bounding box center [358, 561] width 191 height 29
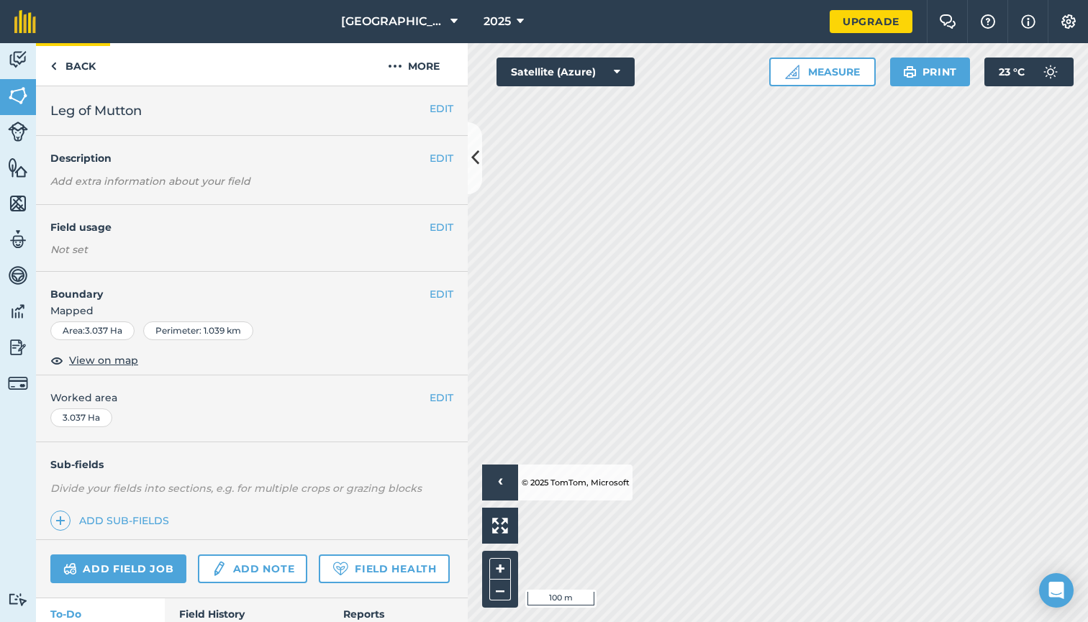
click at [88, 60] on link "Back" at bounding box center [73, 64] width 74 height 42
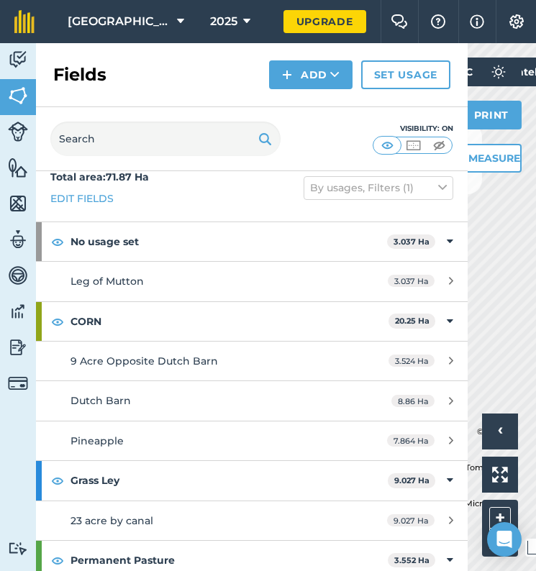
scroll to position [15, 0]
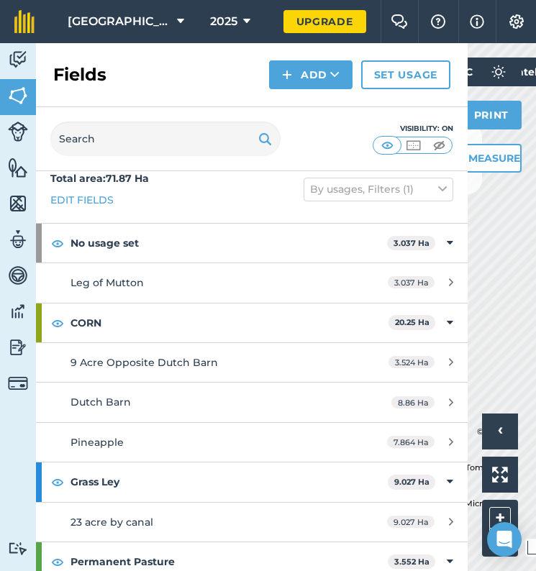
click at [266, 355] on div "9 Acre Opposite Dutch Barn" at bounding box center [206, 363] width 271 height 16
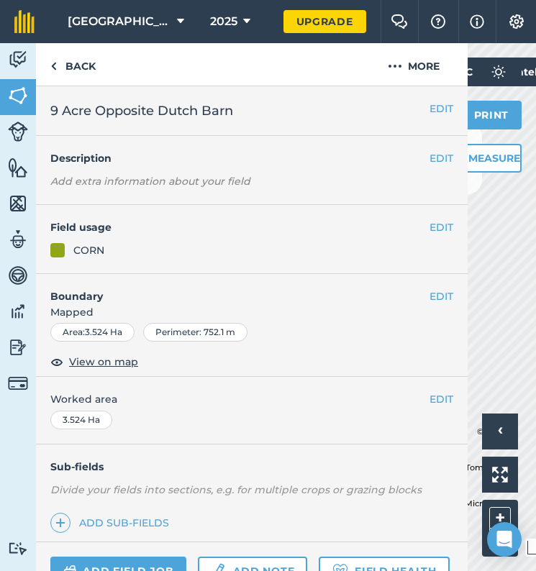
click at [431, 222] on button "EDIT" at bounding box center [442, 227] width 24 height 16
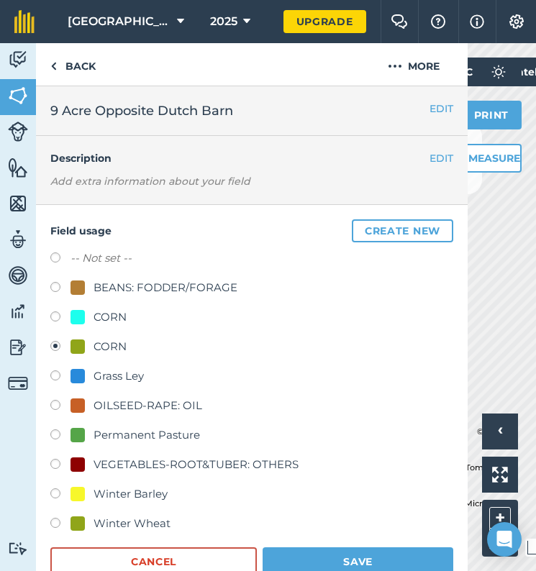
click at [58, 493] on label at bounding box center [60, 495] width 20 height 14
radio input "true"
radio input "false"
click at [323, 553] on button "Save" at bounding box center [358, 561] width 191 height 29
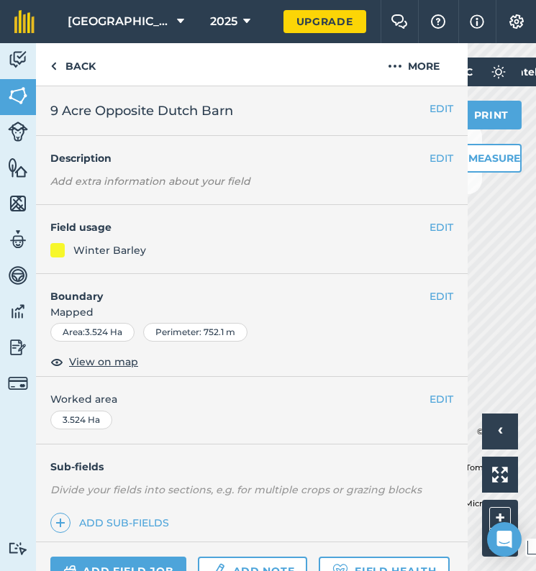
click at [6, 92] on link "Fields" at bounding box center [18, 97] width 36 height 36
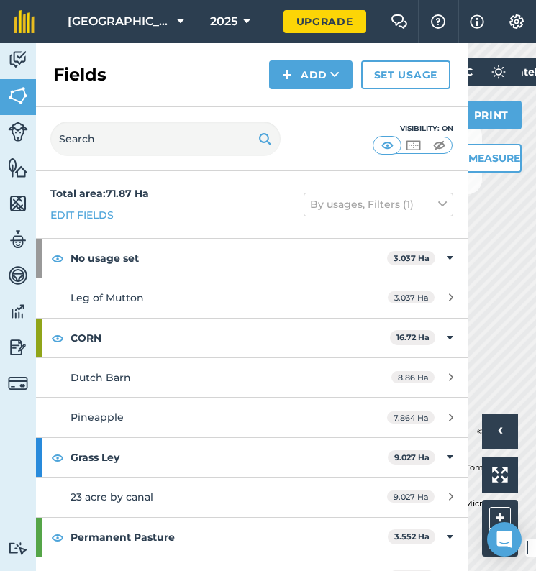
click at [232, 290] on div "Leg of Mutton" at bounding box center [206, 298] width 271 height 16
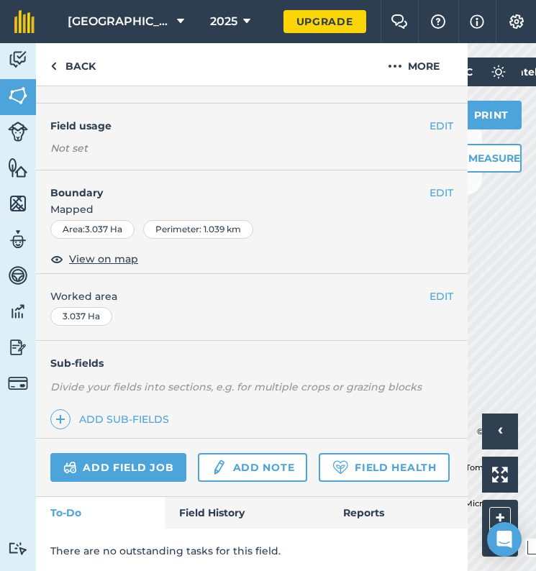
scroll to position [43, 0]
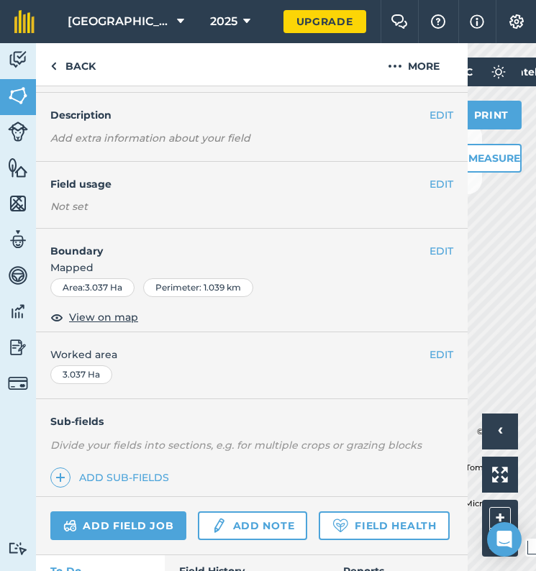
click at [436, 353] on button "EDIT" at bounding box center [442, 355] width 24 height 16
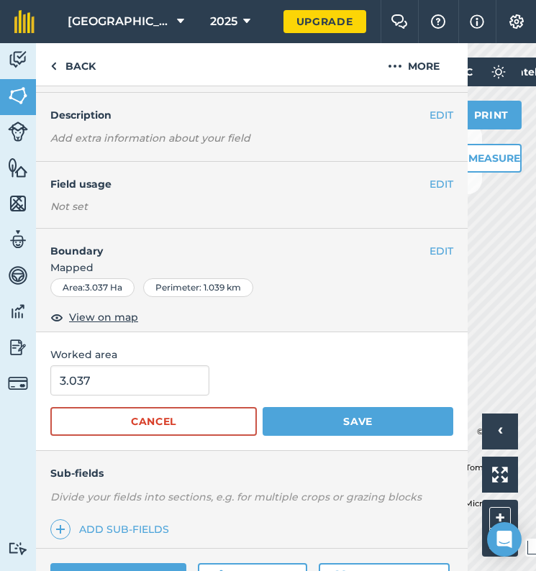
click at [371, 299] on div "Area : 3.037 Ha Perimeter : 1.039 km" at bounding box center [252, 290] width 432 height 24
click at [445, 180] on button "EDIT" at bounding box center [442, 184] width 24 height 16
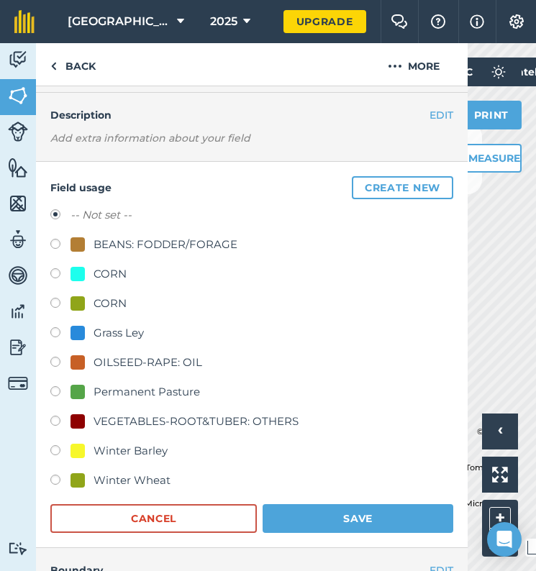
click at [54, 301] on label at bounding box center [60, 305] width 20 height 14
radio input "true"
radio input "false"
click at [335, 516] on button "Save" at bounding box center [358, 518] width 191 height 29
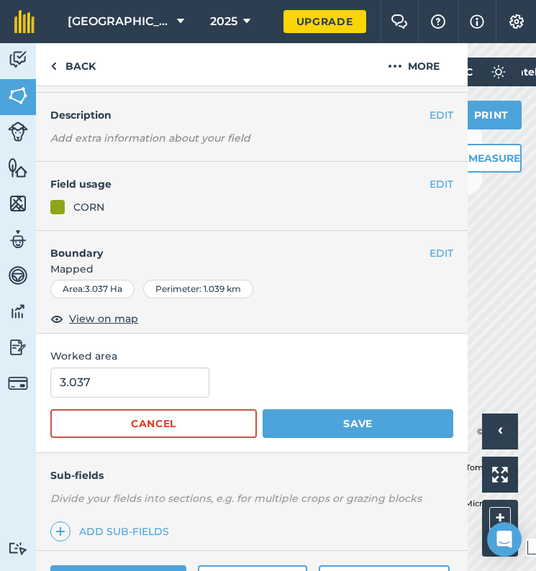
click at [338, 421] on button "Save" at bounding box center [358, 423] width 191 height 29
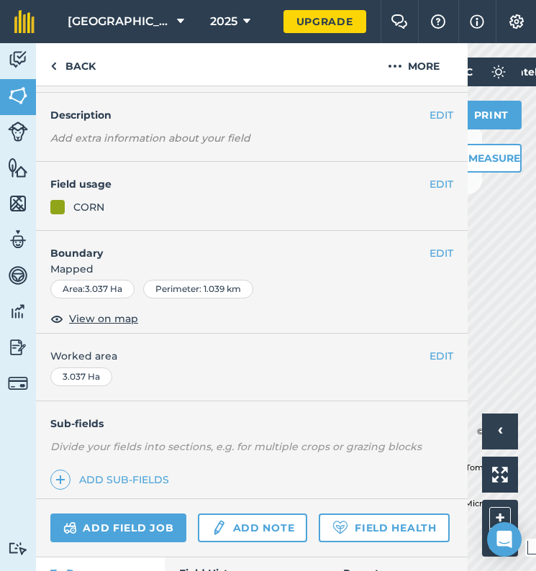
click at [19, 86] on img at bounding box center [18, 96] width 20 height 22
